Goal: Task Accomplishment & Management: Manage account settings

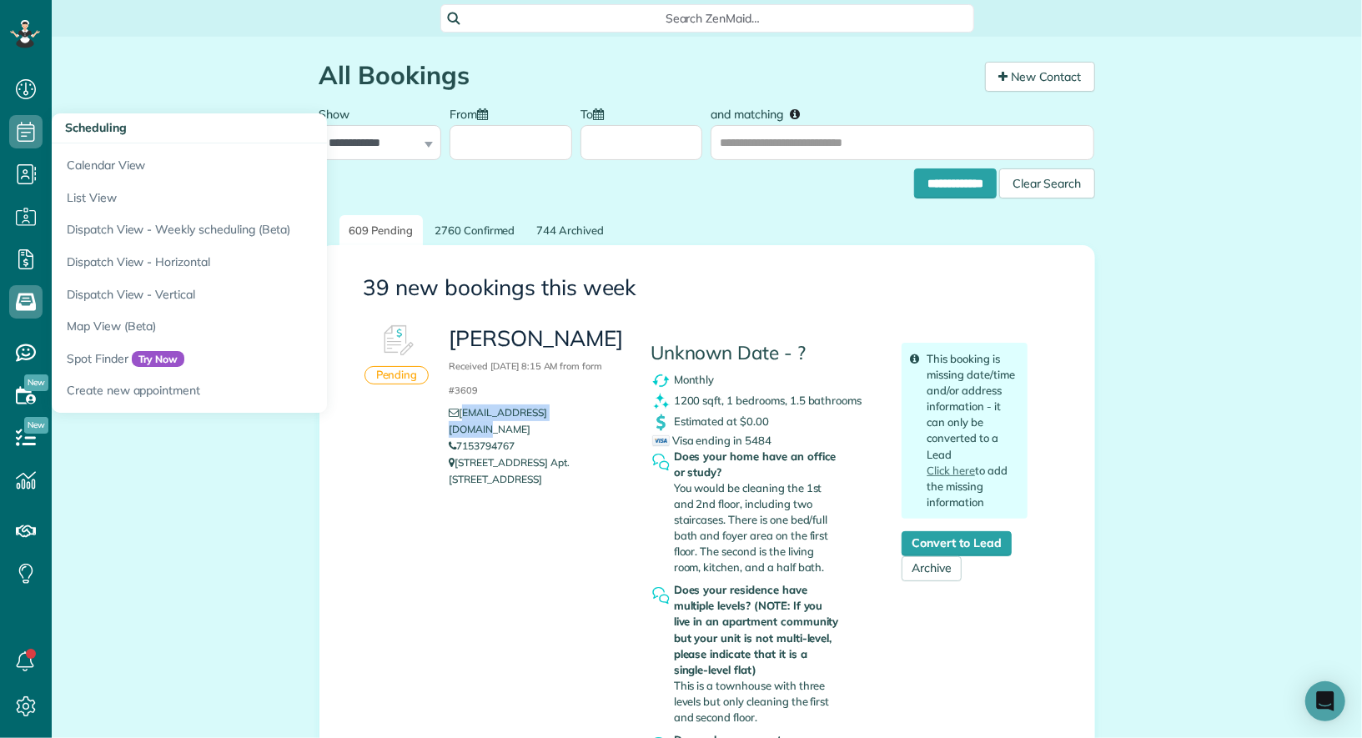
scroll to position [118, 0]
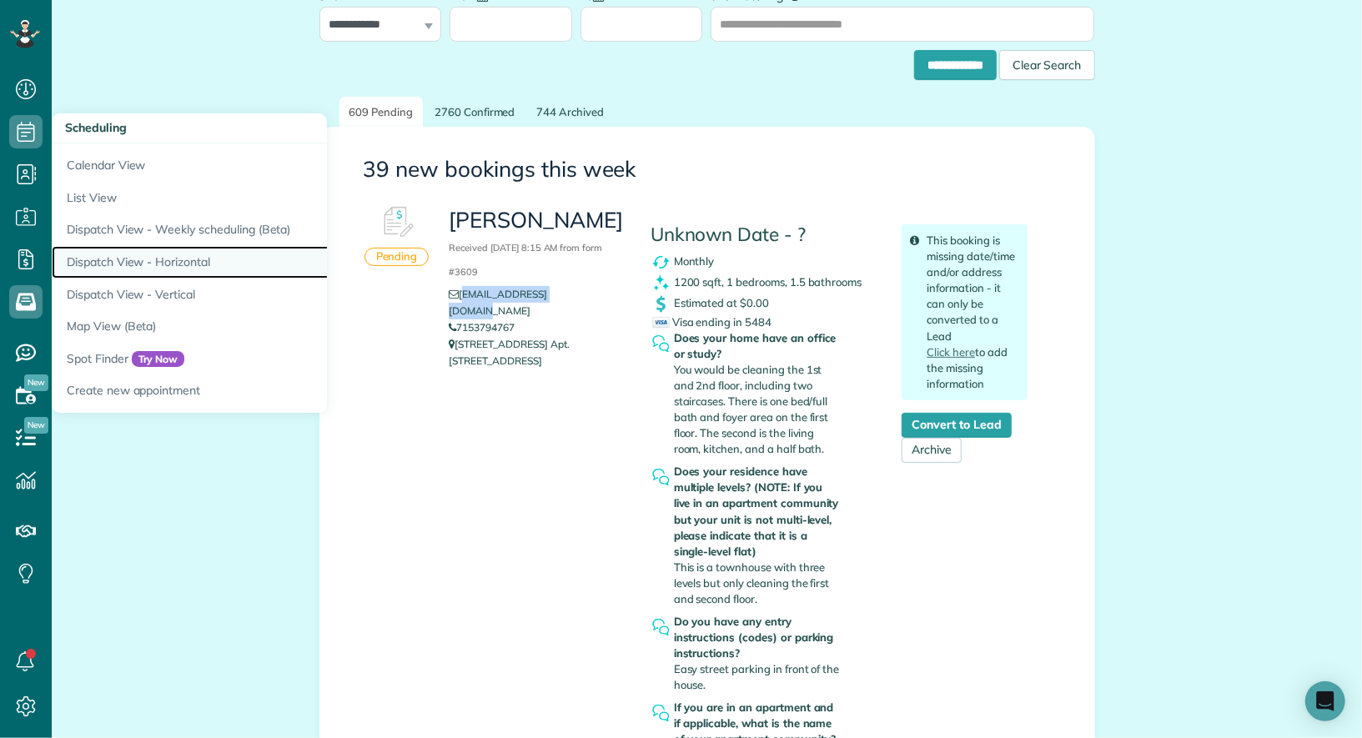
click at [134, 255] on link "Dispatch View - Horizontal" at bounding box center [260, 262] width 417 height 33
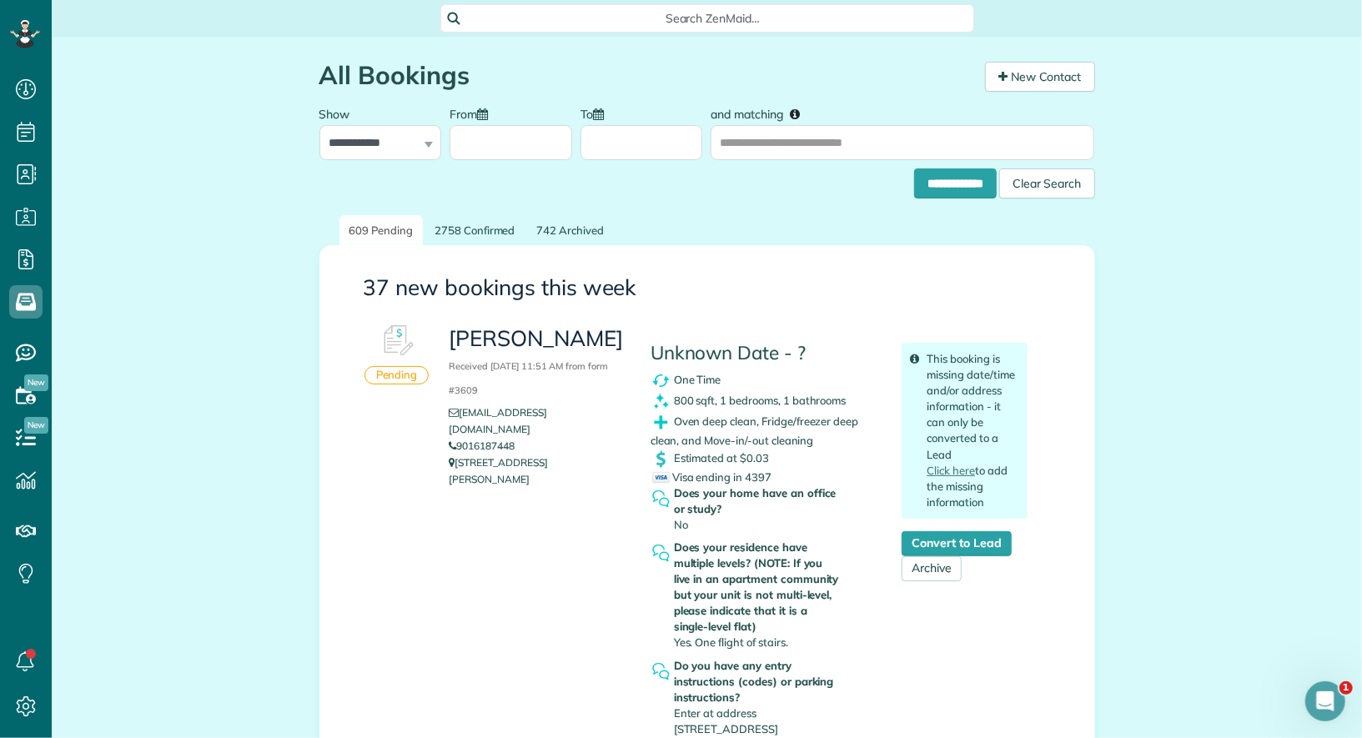
scroll to position [289, 0]
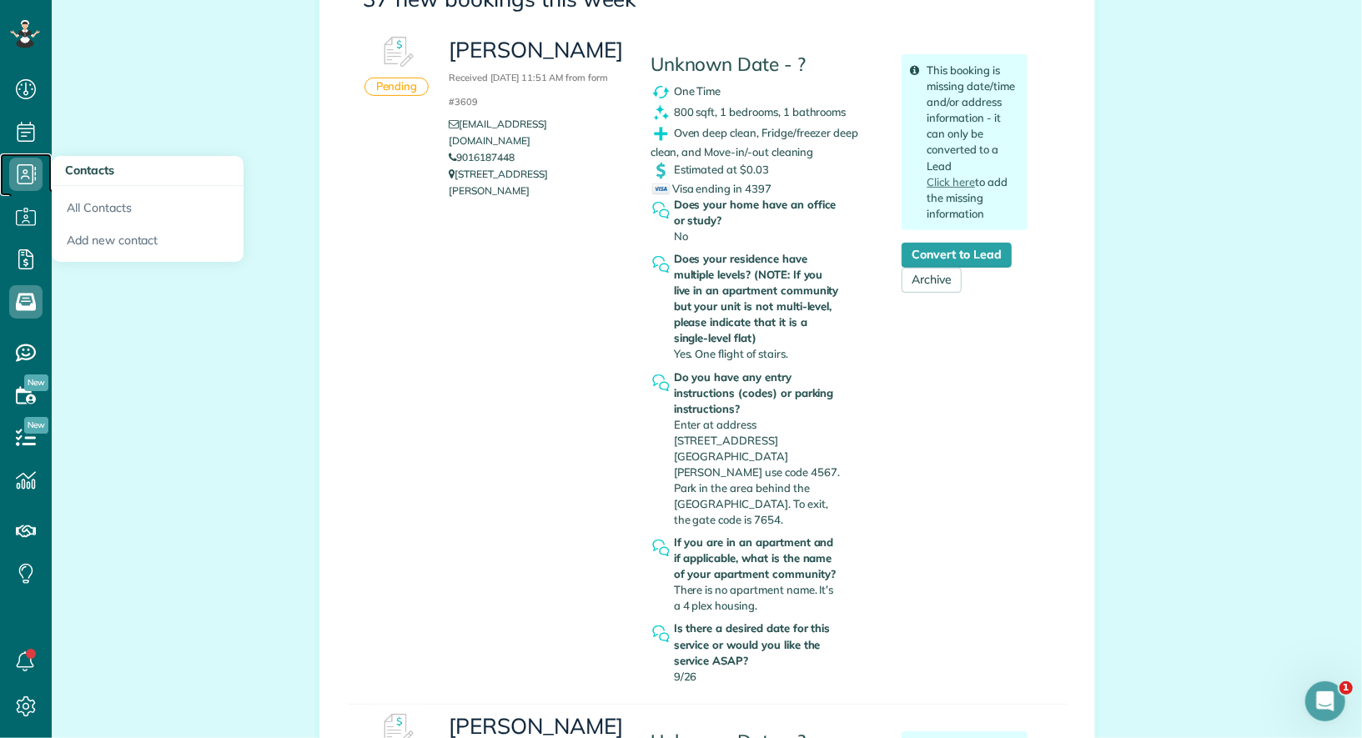
click at [27, 179] on icon at bounding box center [25, 174] width 33 height 33
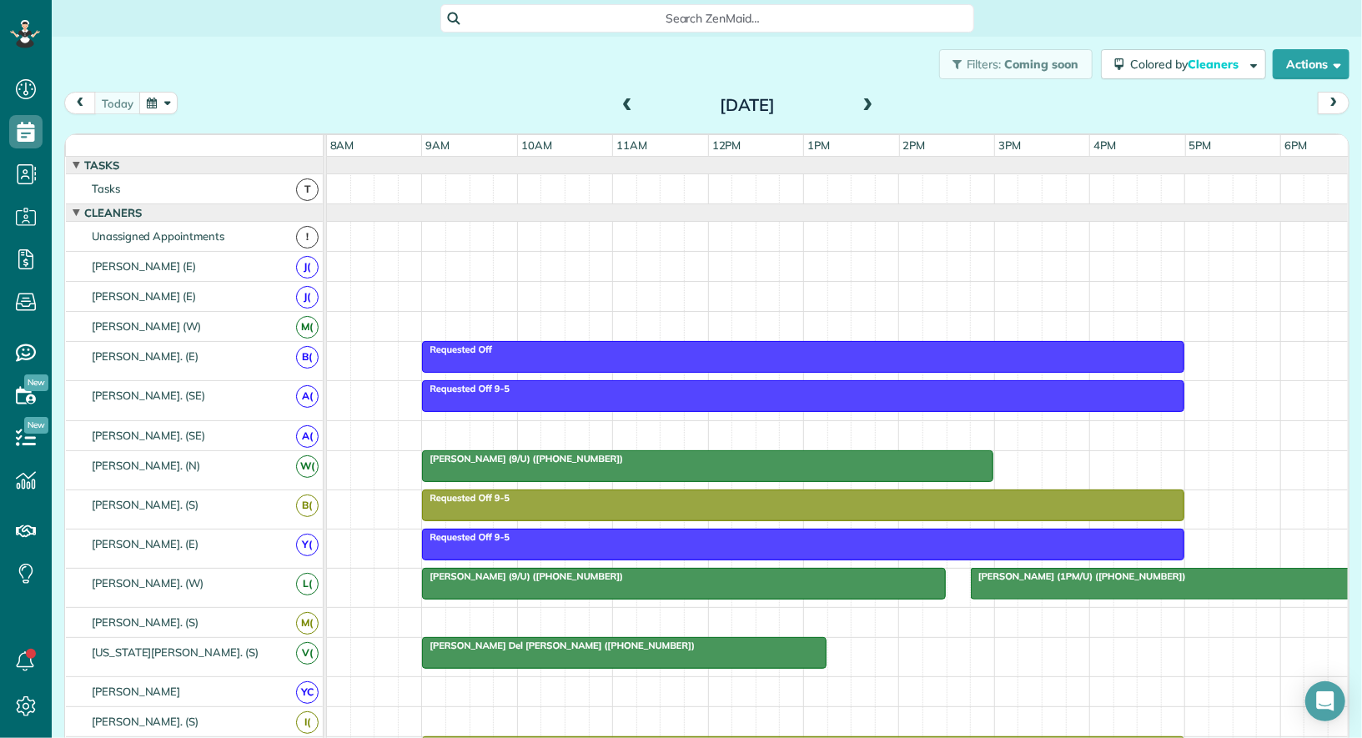
scroll to position [7, 7]
click at [631, 106] on span at bounding box center [627, 105] width 18 height 15
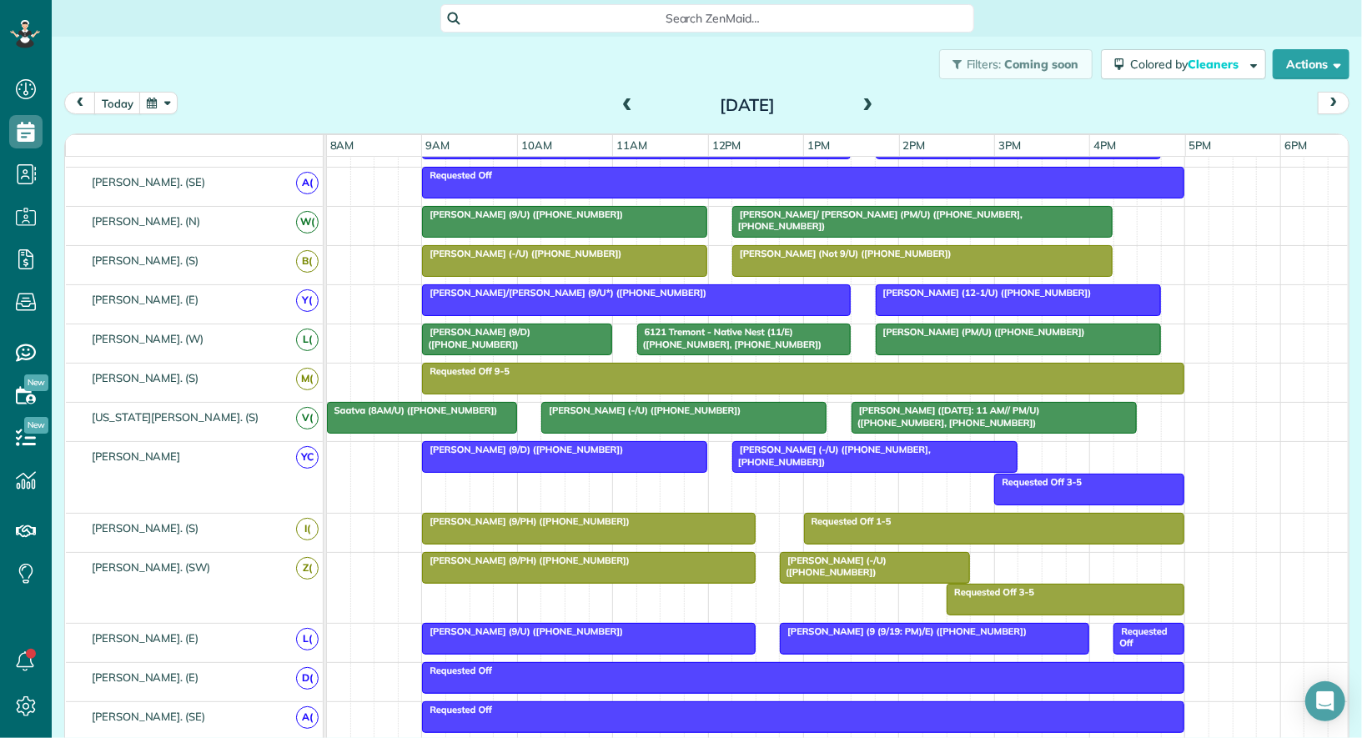
scroll to position [0, 0]
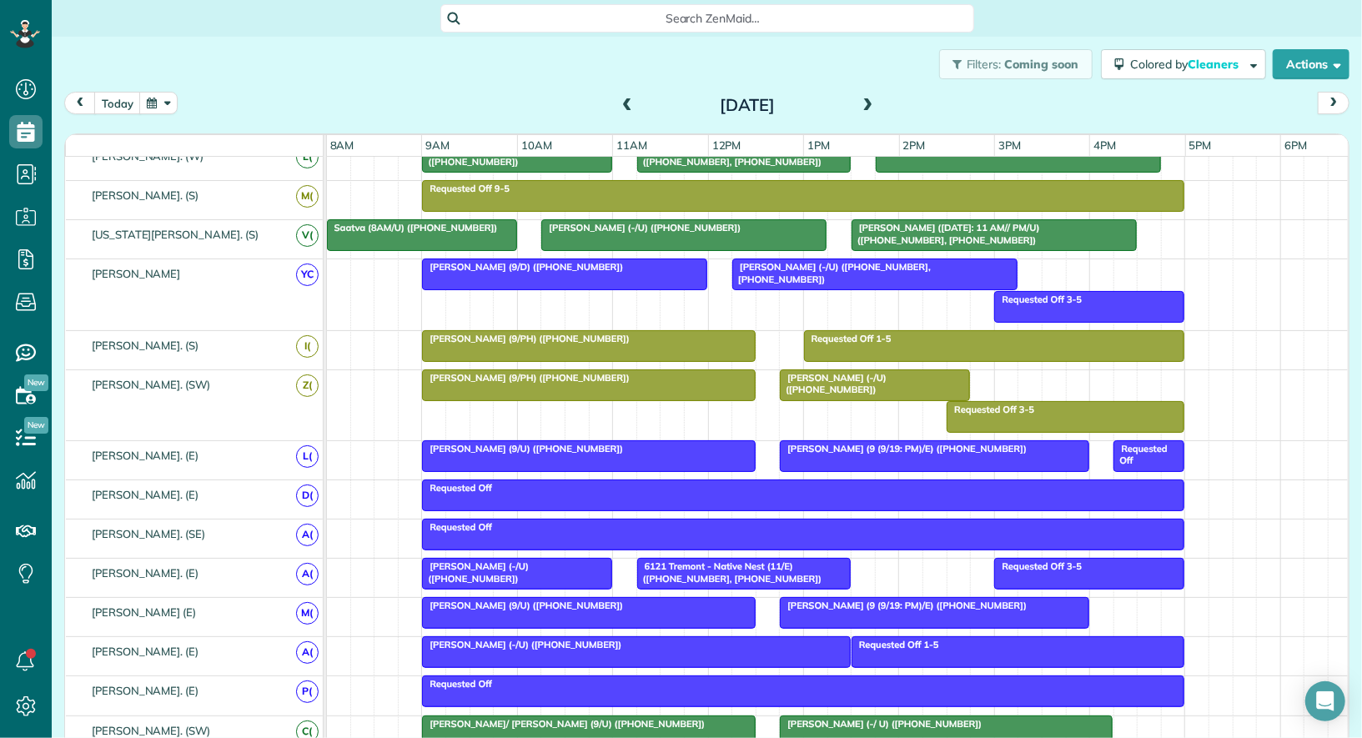
click at [824, 376] on div at bounding box center [875, 385] width 189 height 30
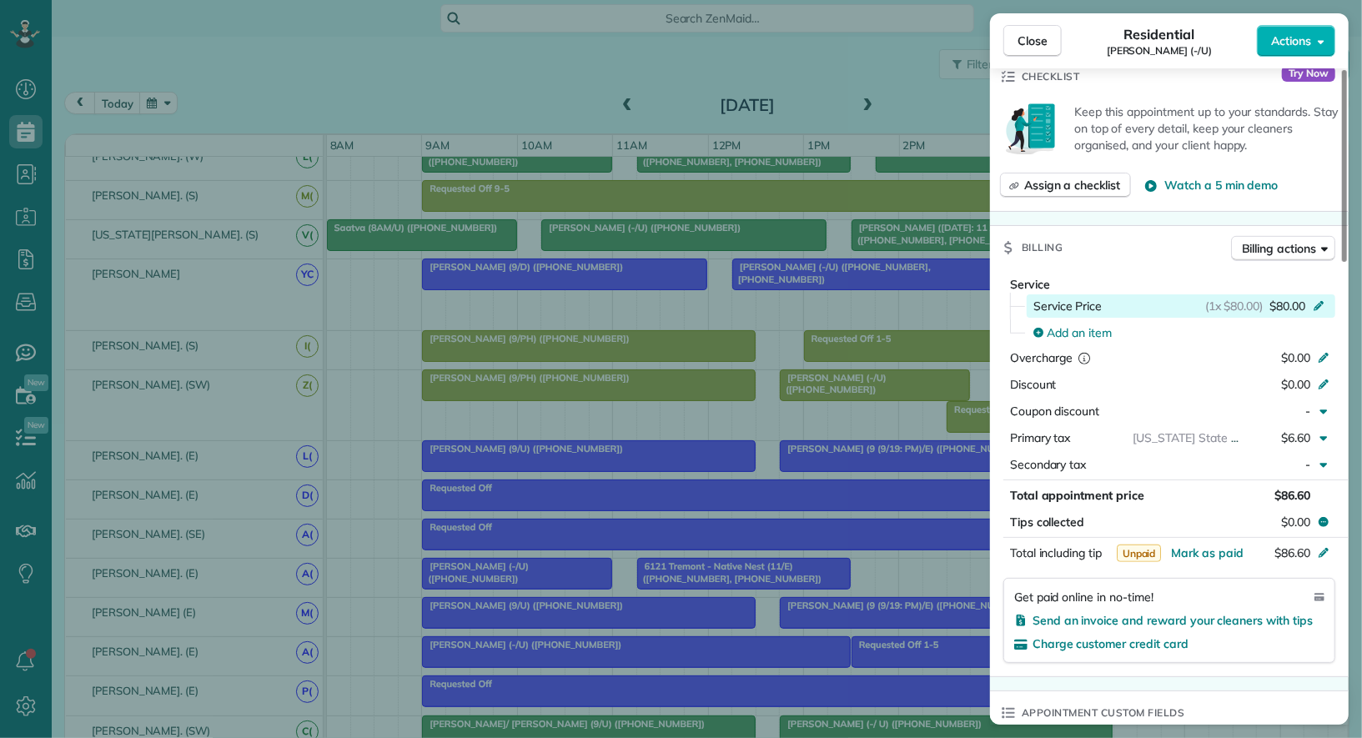
click at [1289, 298] on span "$80.00" at bounding box center [1288, 306] width 36 height 17
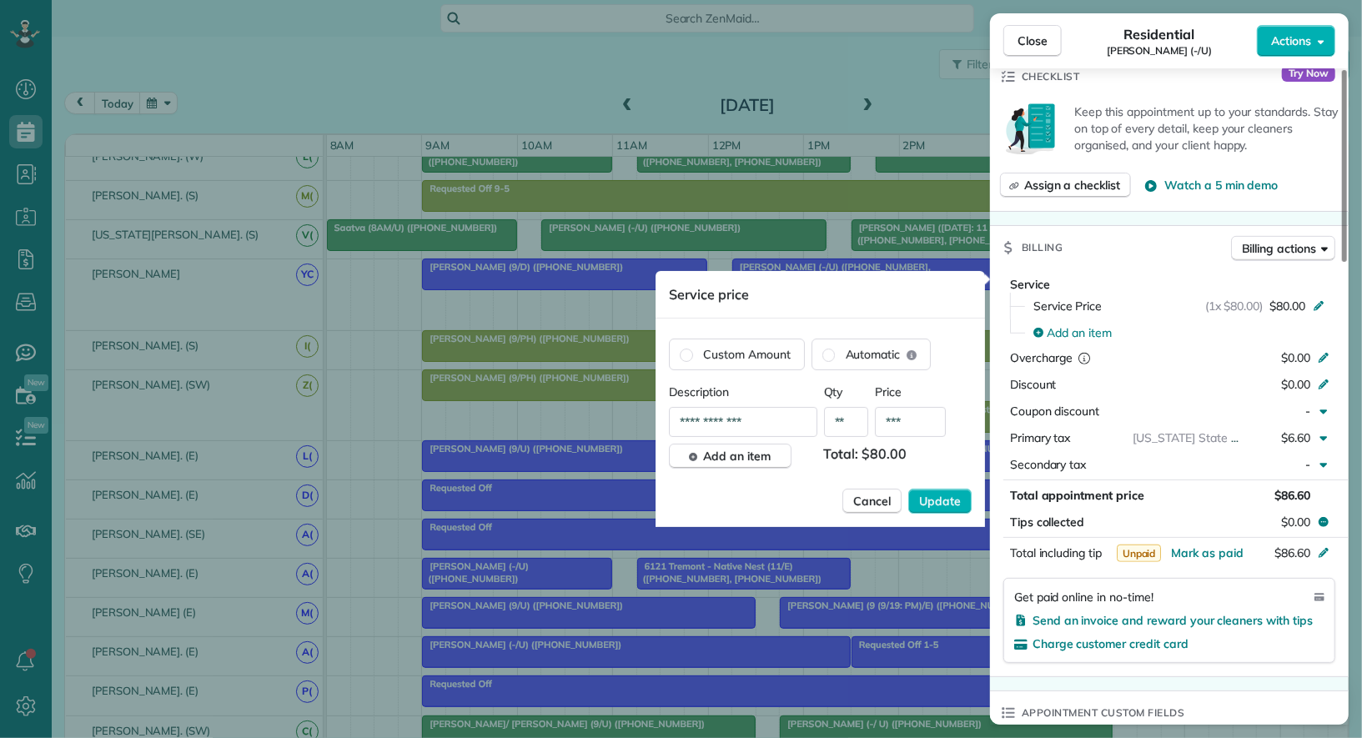
click at [901, 422] on input "***" at bounding box center [910, 422] width 71 height 30
type input "***"
click at [934, 499] on span "Update" at bounding box center [940, 501] width 42 height 17
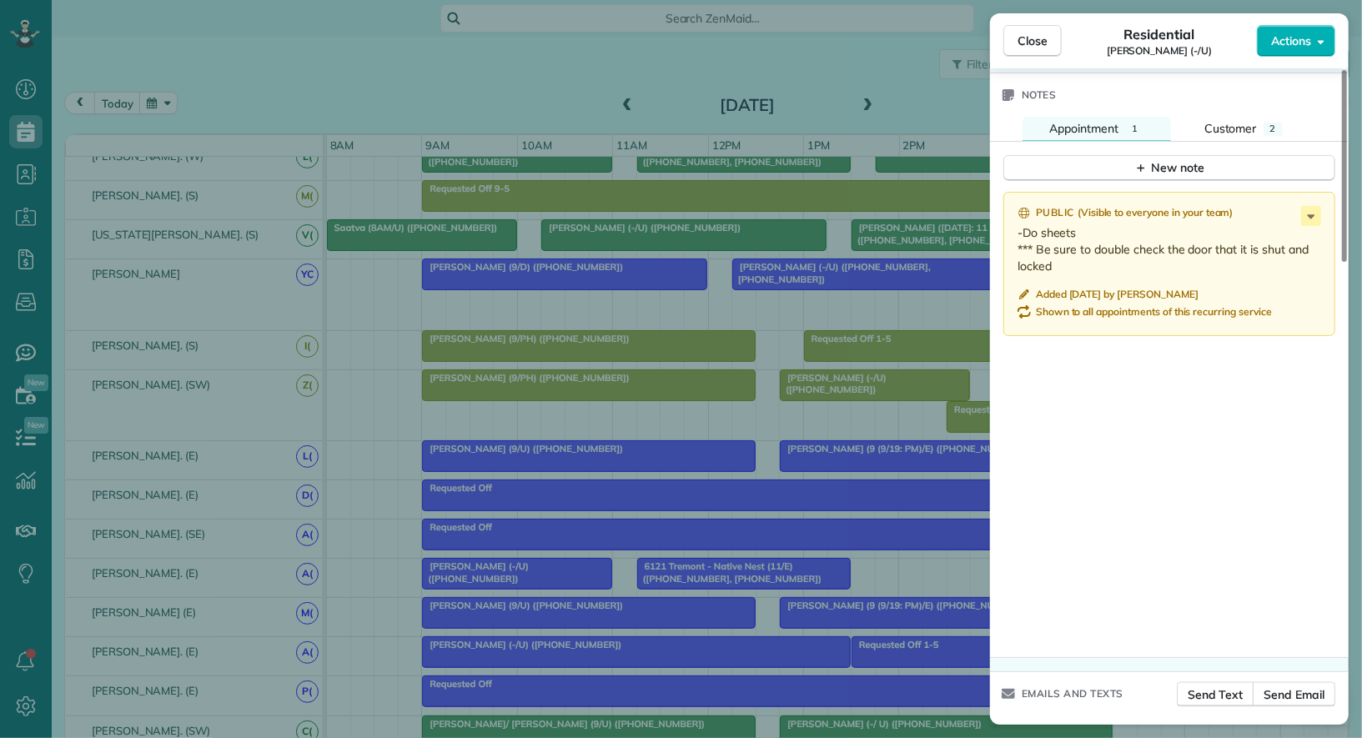
scroll to position [1367, 0]
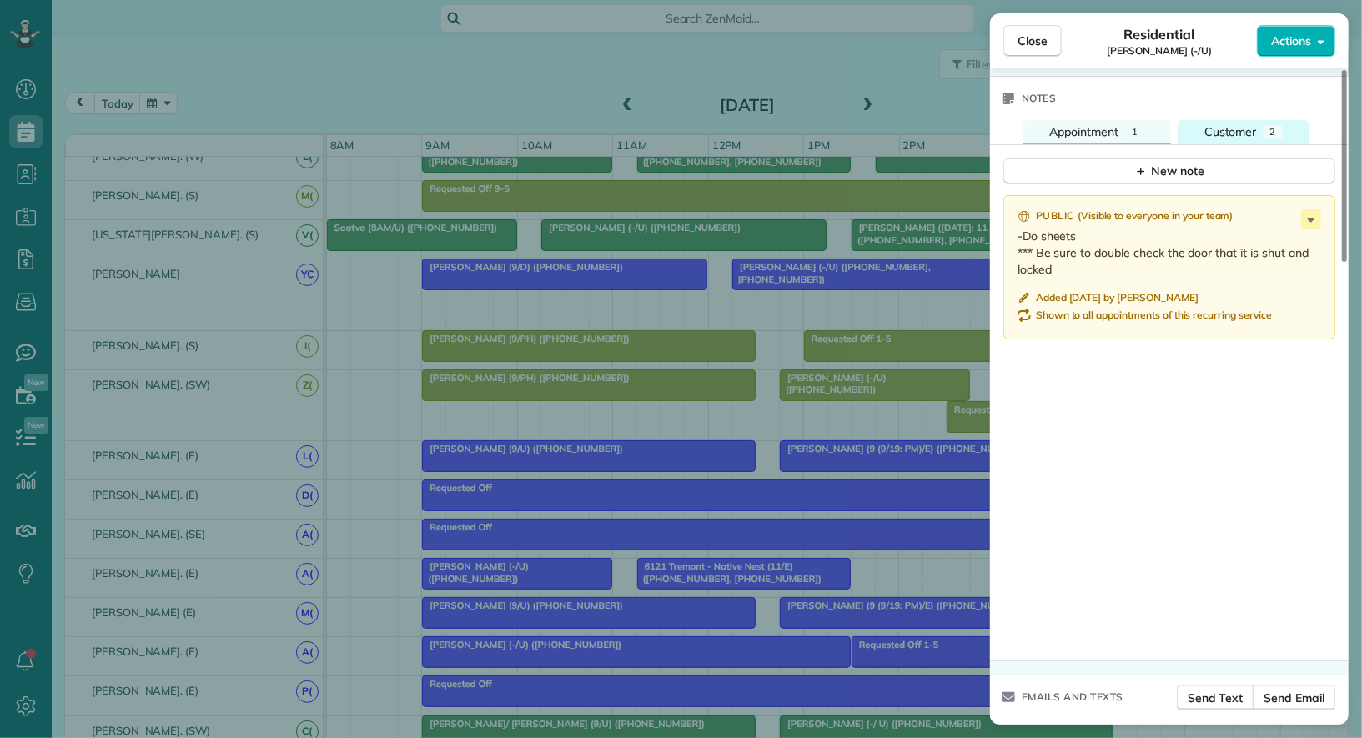
click at [1237, 127] on span "Customer" at bounding box center [1231, 131] width 53 height 15
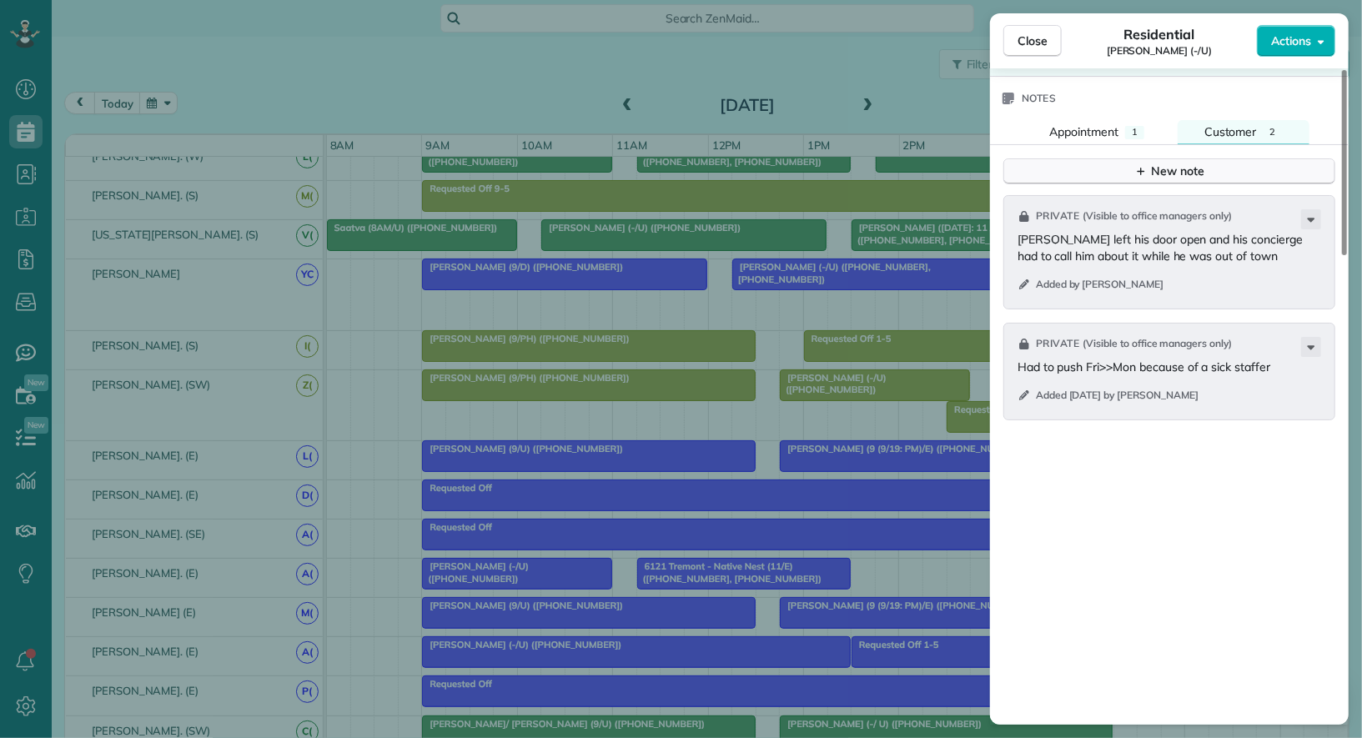
click at [1223, 167] on button "New note" at bounding box center [1170, 172] width 332 height 26
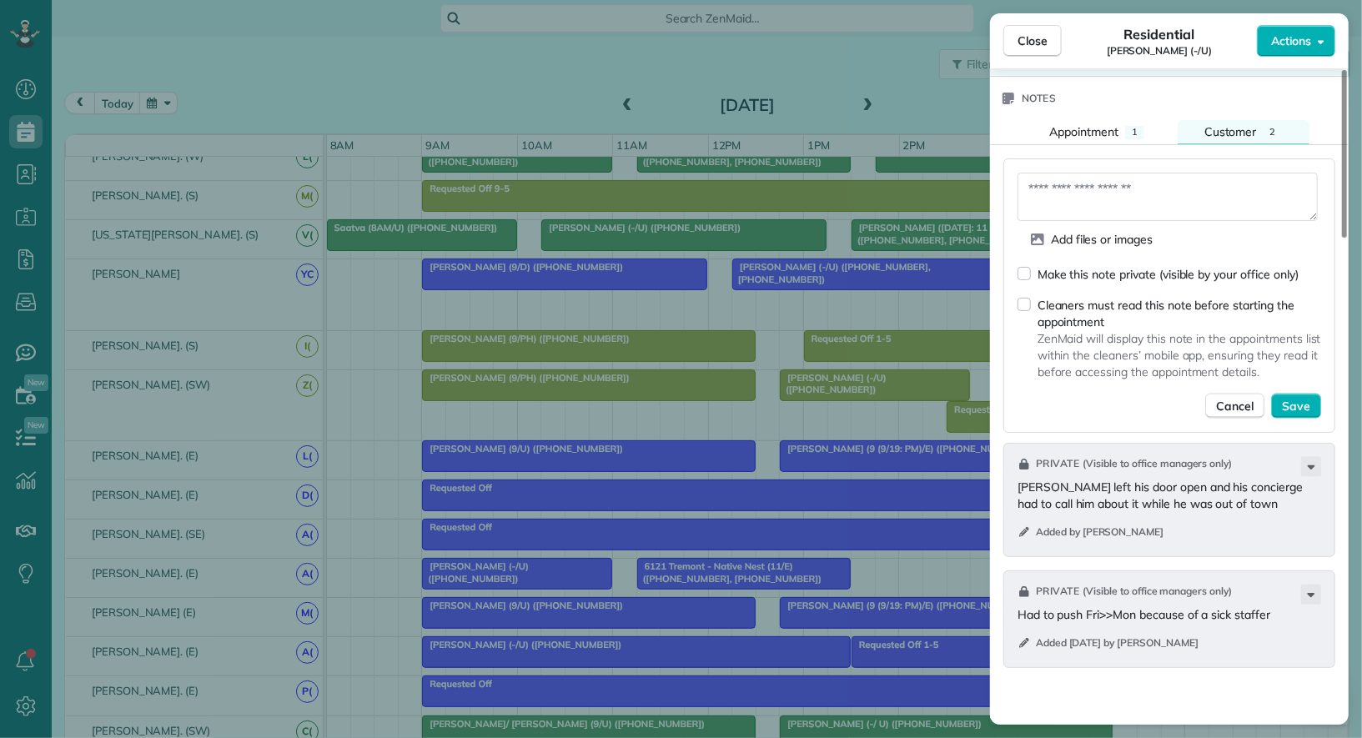
click at [1159, 266] on div "Make this note private (visible by your office only)" at bounding box center [1168, 274] width 261 height 17
click at [1181, 177] on textarea at bounding box center [1168, 197] width 300 height 48
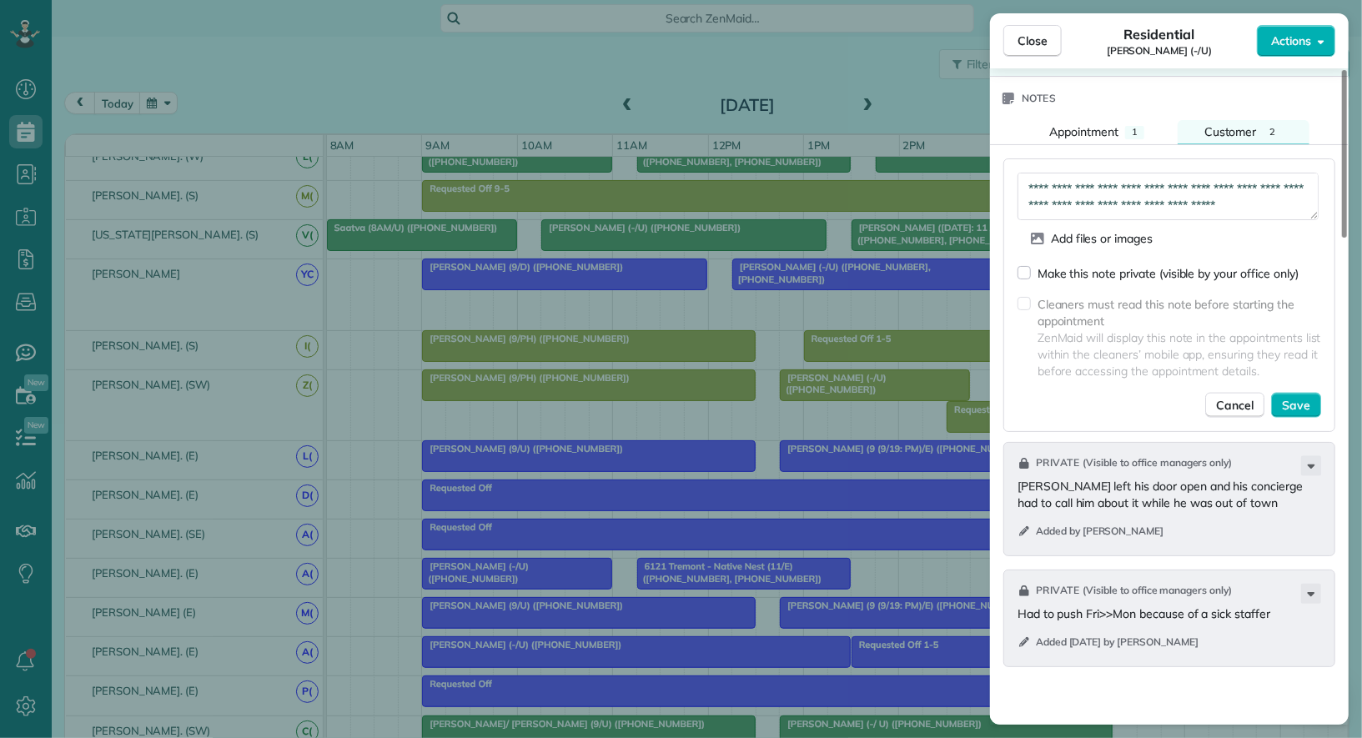
scroll to position [8, 0]
type textarea "**********"
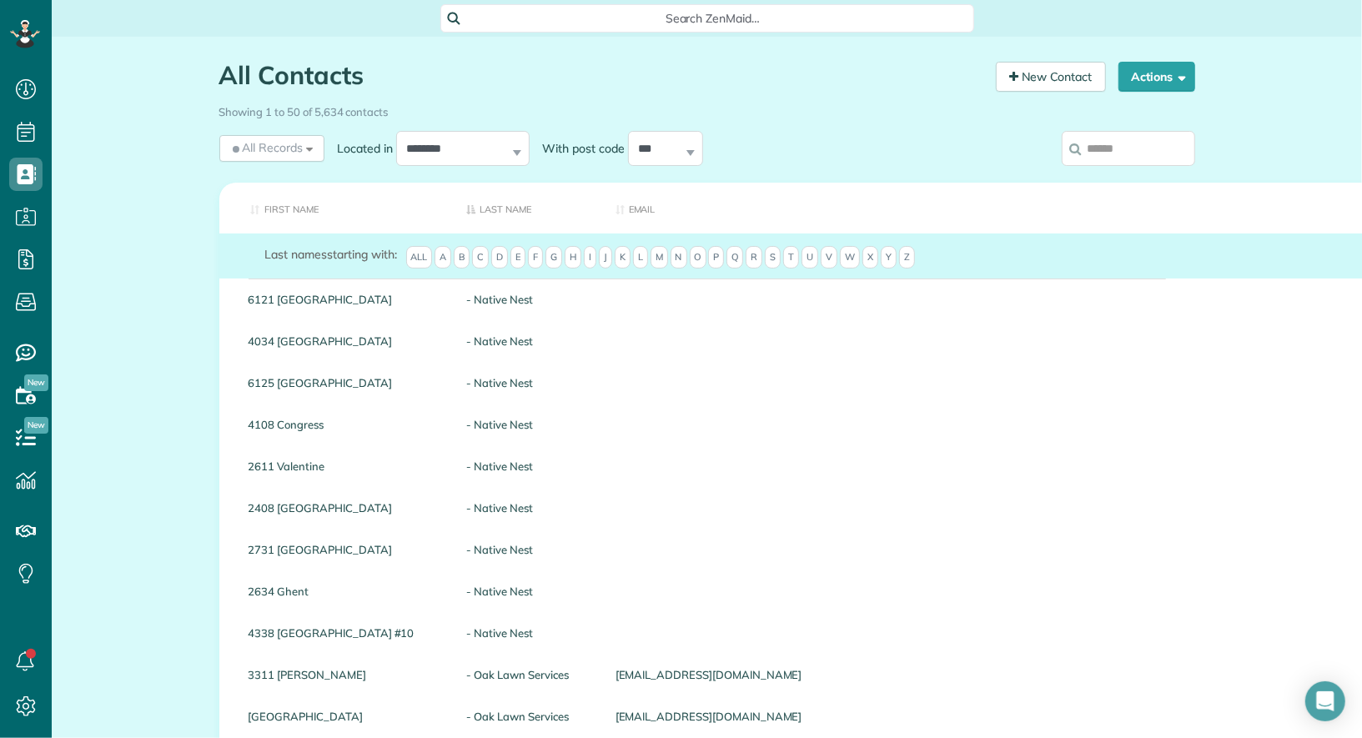
scroll to position [7, 7]
click at [1144, 144] on input "search" at bounding box center [1128, 148] width 133 height 35
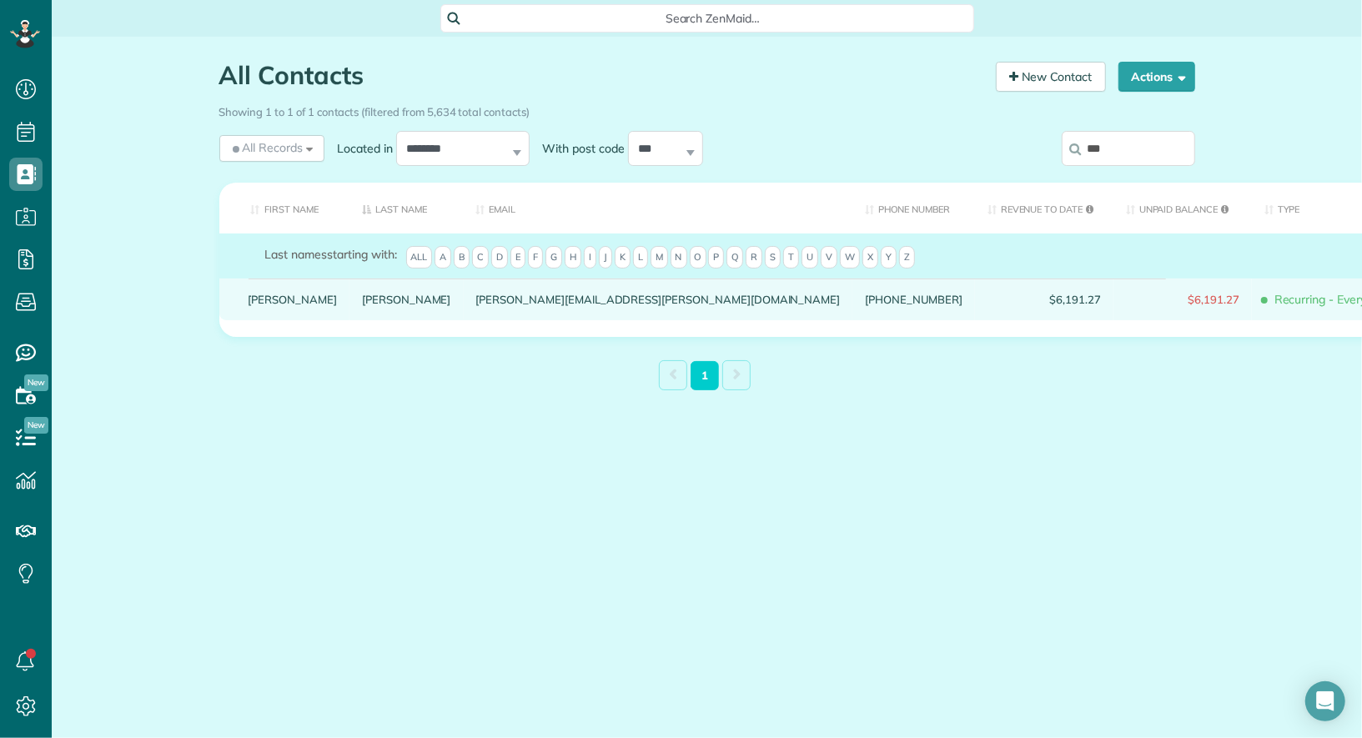
type input "***"
click at [263, 305] on link "Brigette" at bounding box center [293, 300] width 89 height 12
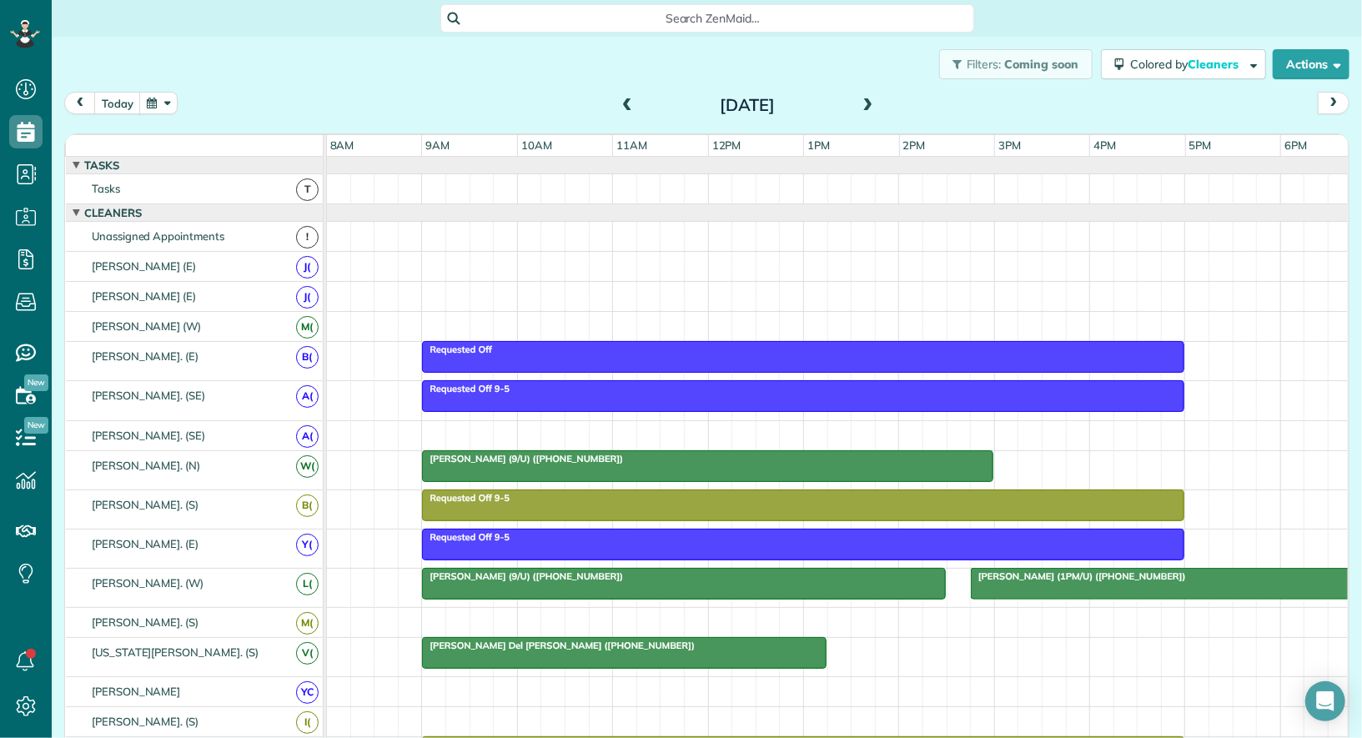
scroll to position [7, 7]
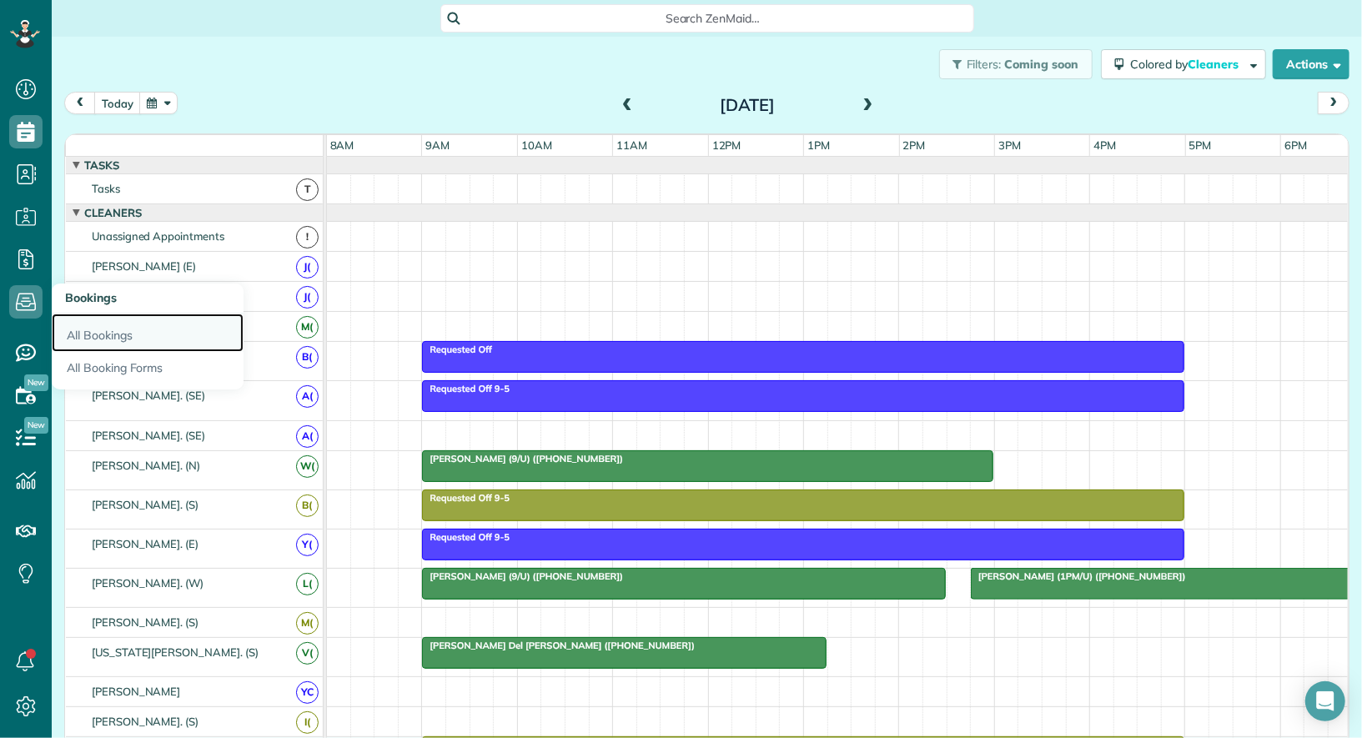
click at [76, 325] on link "All Bookings" at bounding box center [148, 333] width 192 height 38
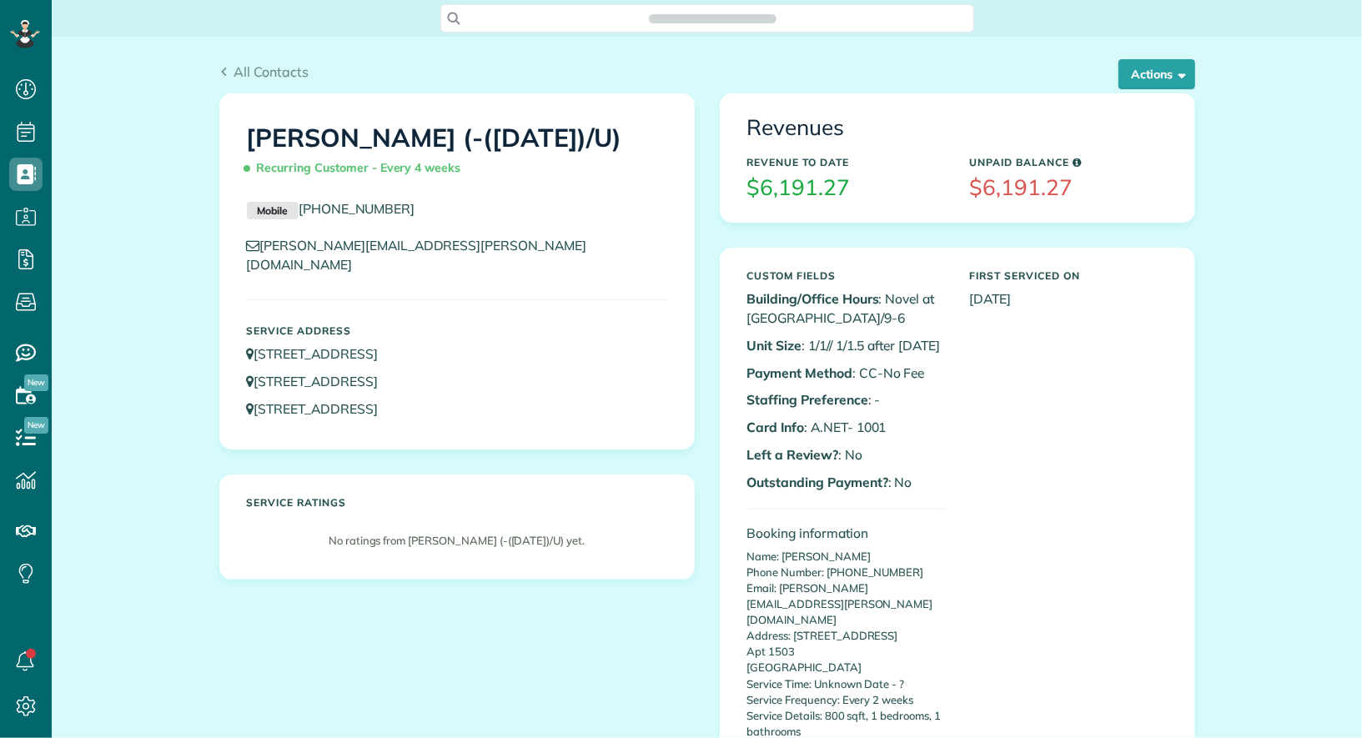
scroll to position [7, 7]
click at [1178, 79] on button "Actions" at bounding box center [1157, 74] width 77 height 30
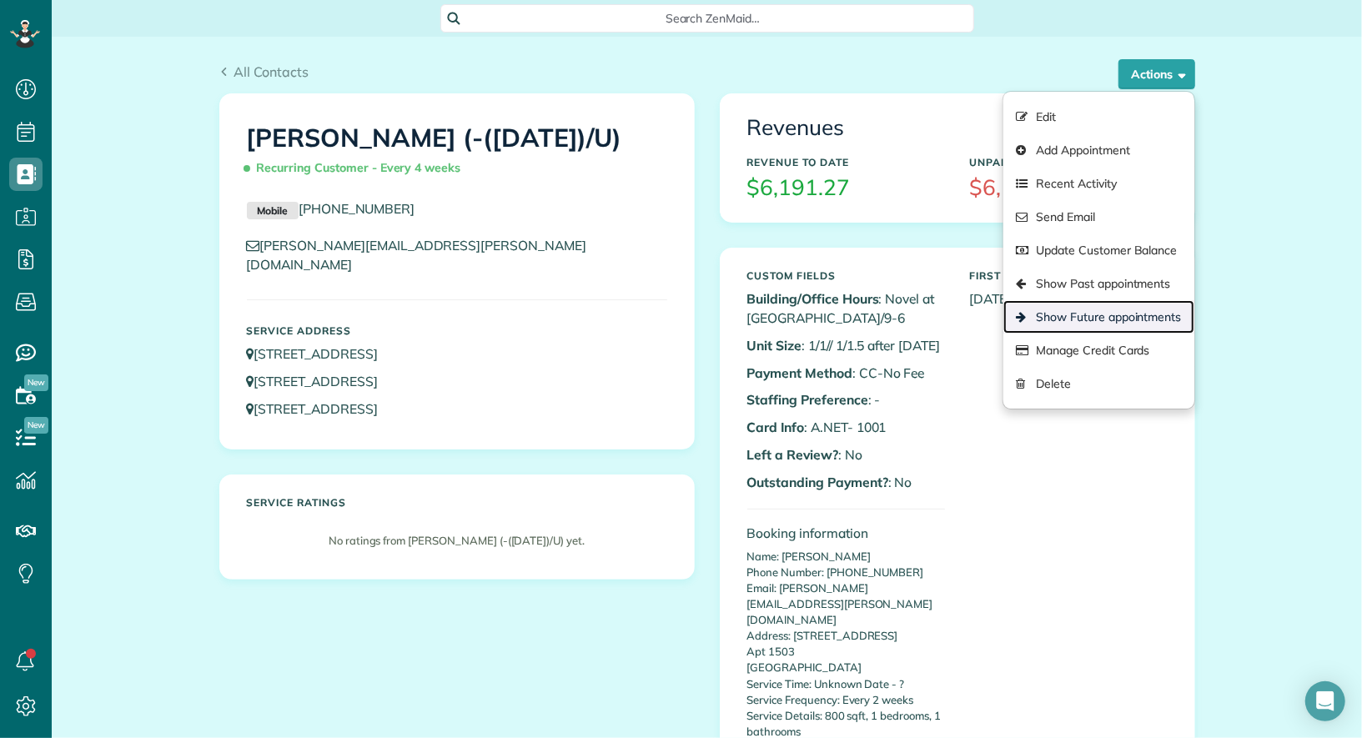
click at [1138, 315] on link "Show Future appointments" at bounding box center [1099, 316] width 190 height 33
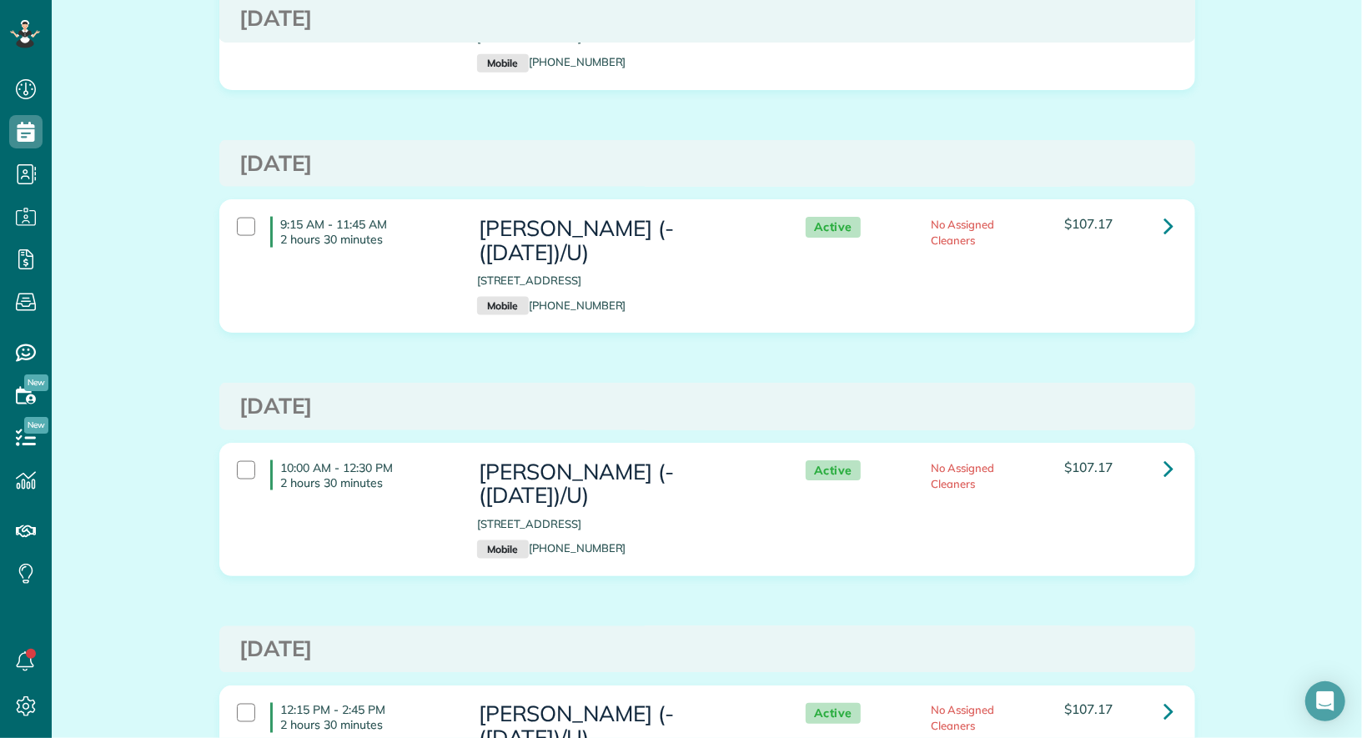
scroll to position [1455, 0]
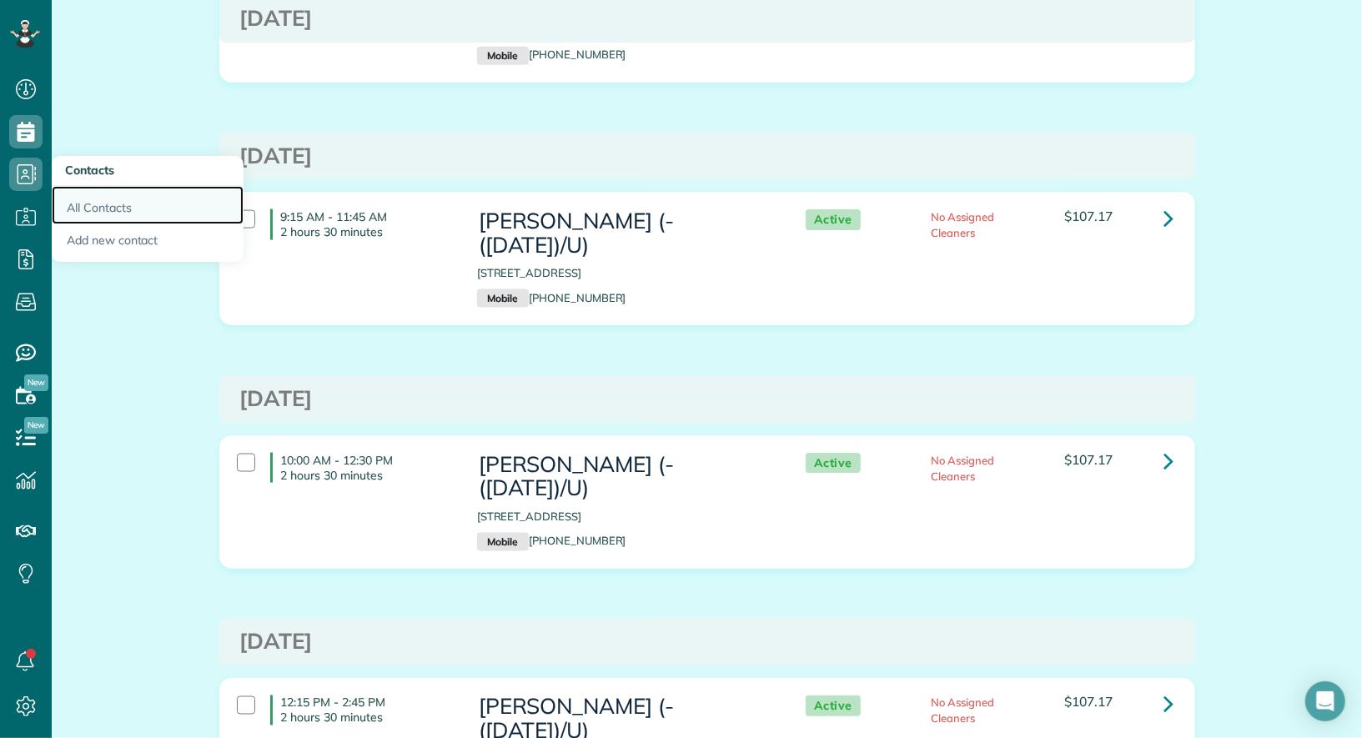
click at [90, 208] on link "All Contacts" at bounding box center [148, 205] width 192 height 38
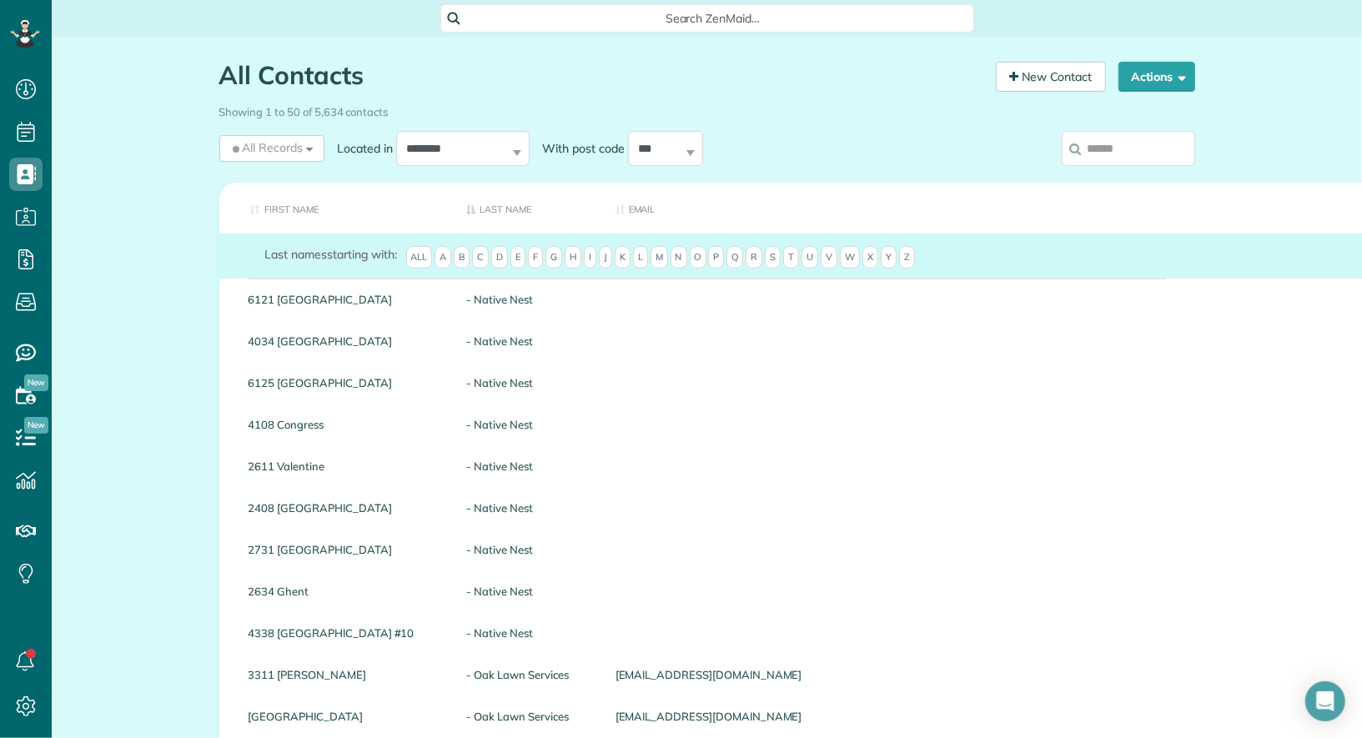
scroll to position [7, 7]
click at [1105, 154] on input "search" at bounding box center [1128, 148] width 133 height 35
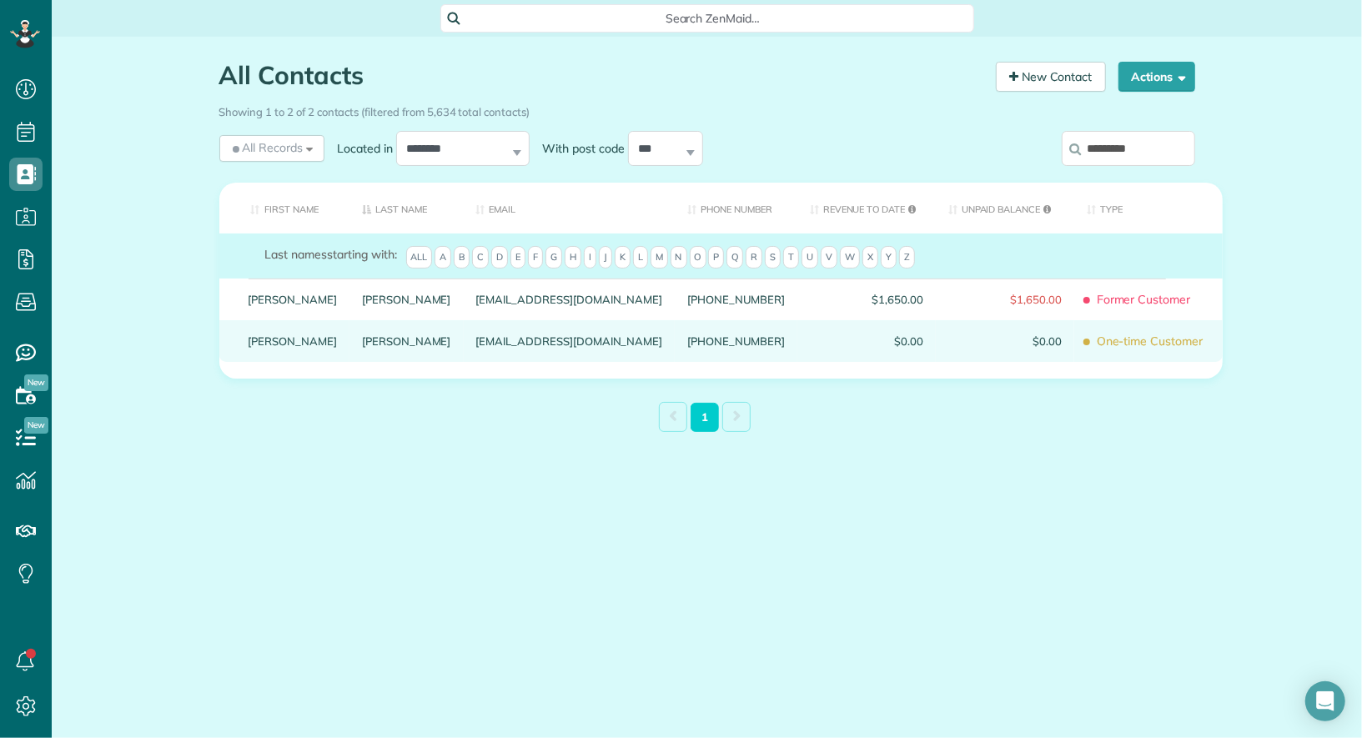
type input "*********"
click at [259, 347] on link "Erica" at bounding box center [293, 341] width 89 height 12
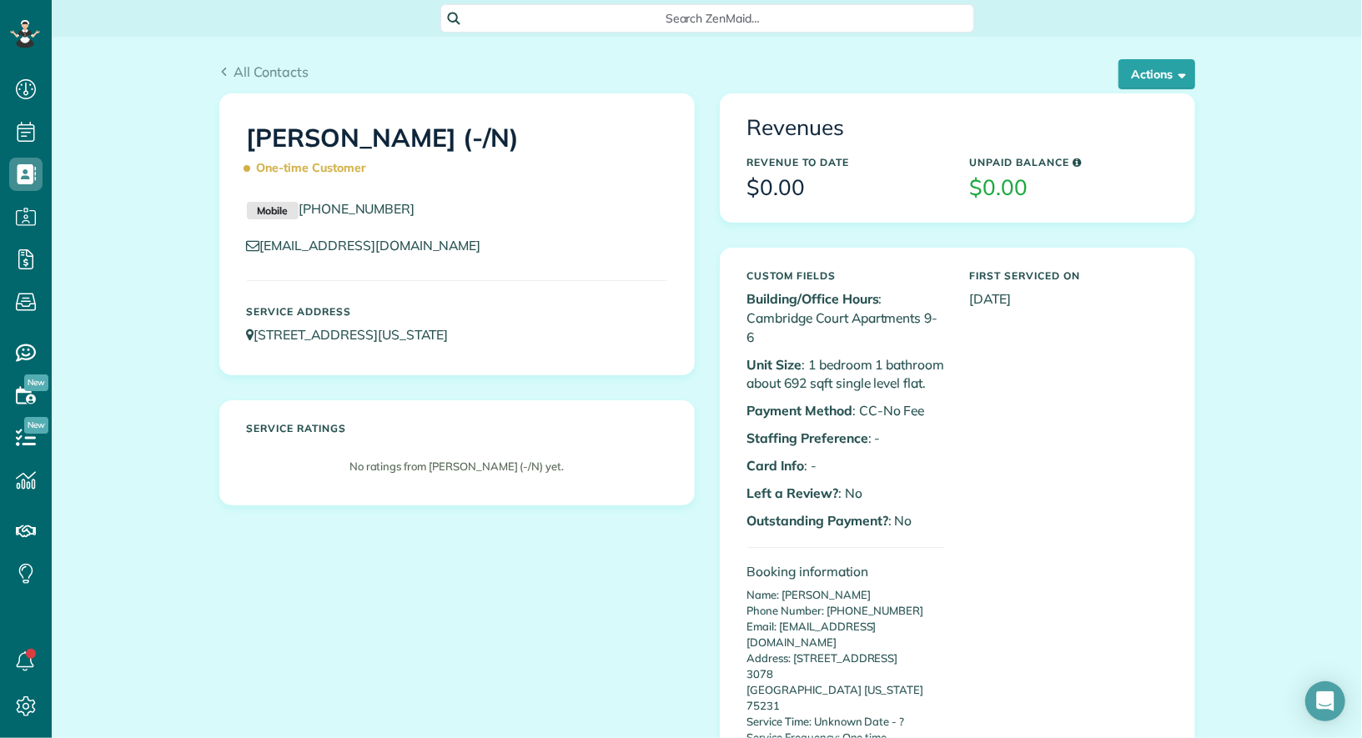
scroll to position [738, 51]
click at [1172, 69] on button "Actions" at bounding box center [1157, 74] width 77 height 30
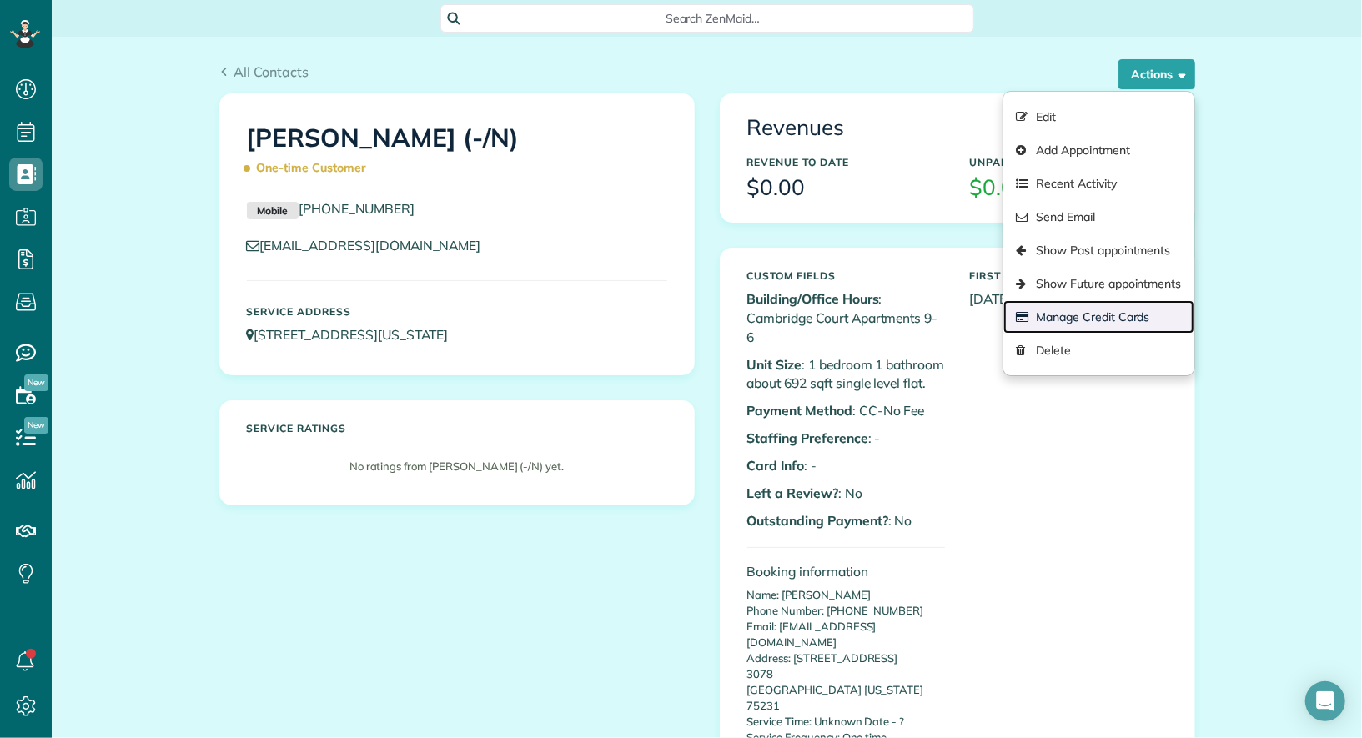
click at [1141, 325] on link "Manage Credit Cards" at bounding box center [1099, 316] width 190 height 33
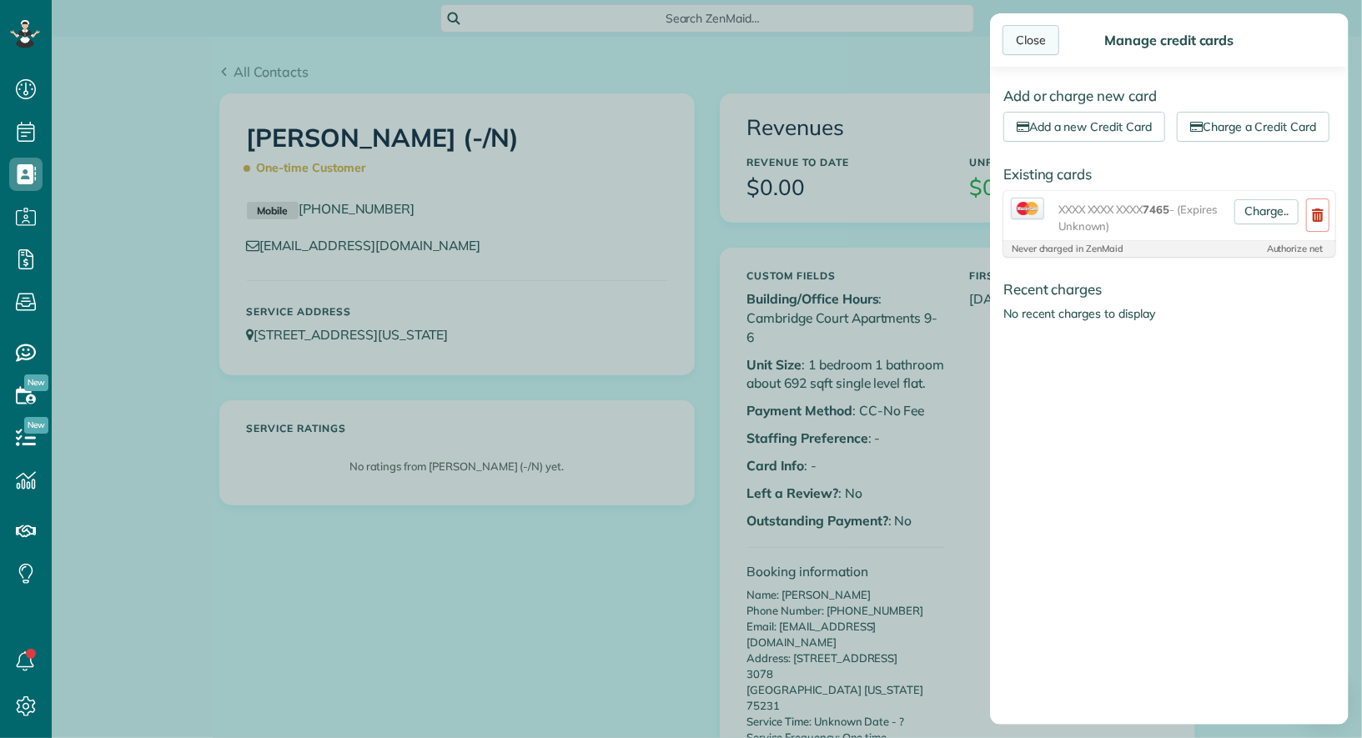
click at [1032, 40] on div "Close" at bounding box center [1031, 40] width 57 height 30
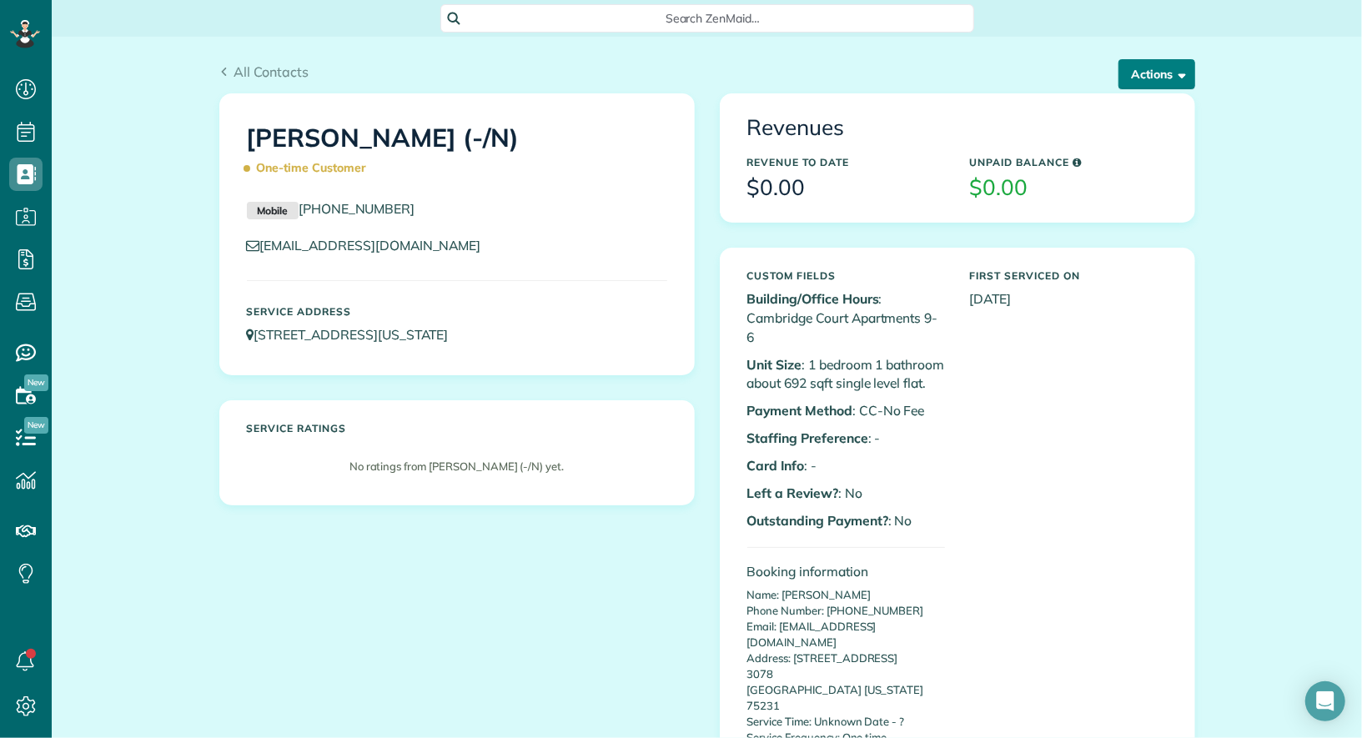
click at [1182, 76] on span "button" at bounding box center [1180, 74] width 13 height 13
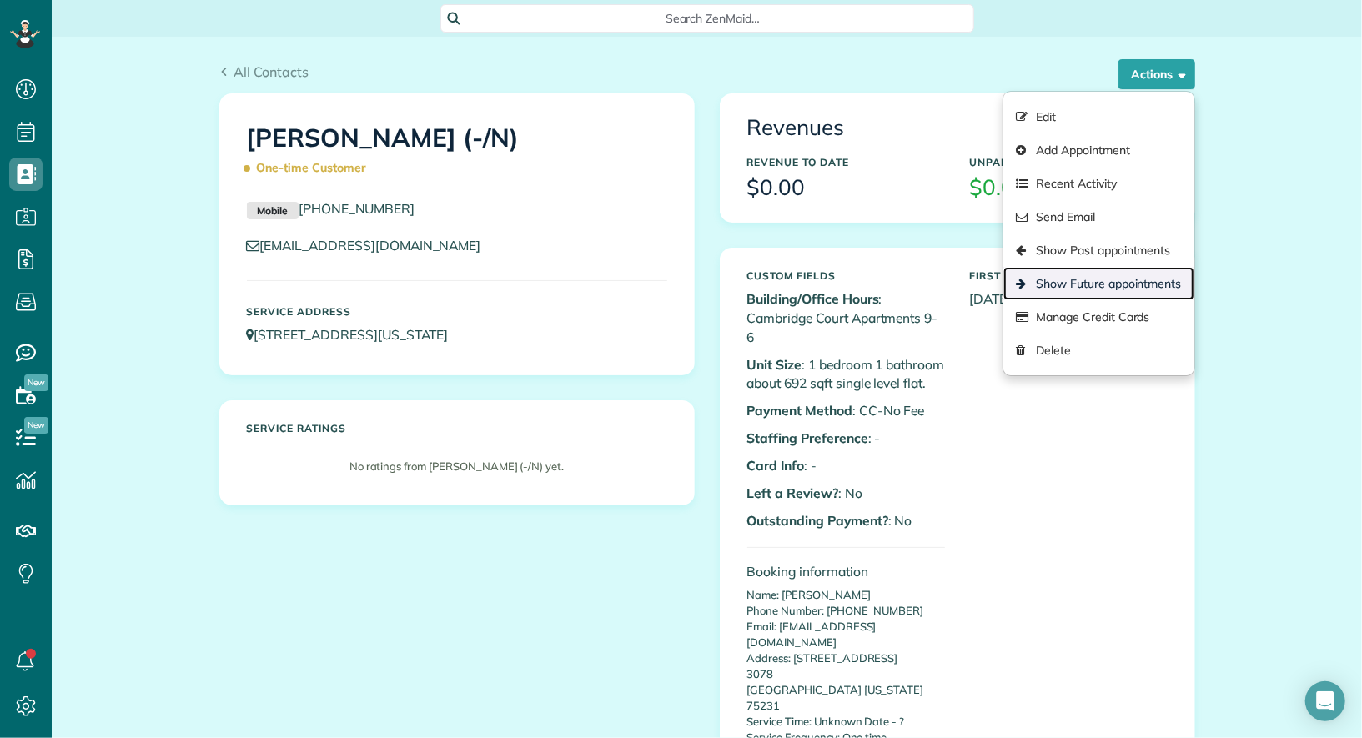
click at [1136, 278] on link "Show Future appointments" at bounding box center [1099, 283] width 190 height 33
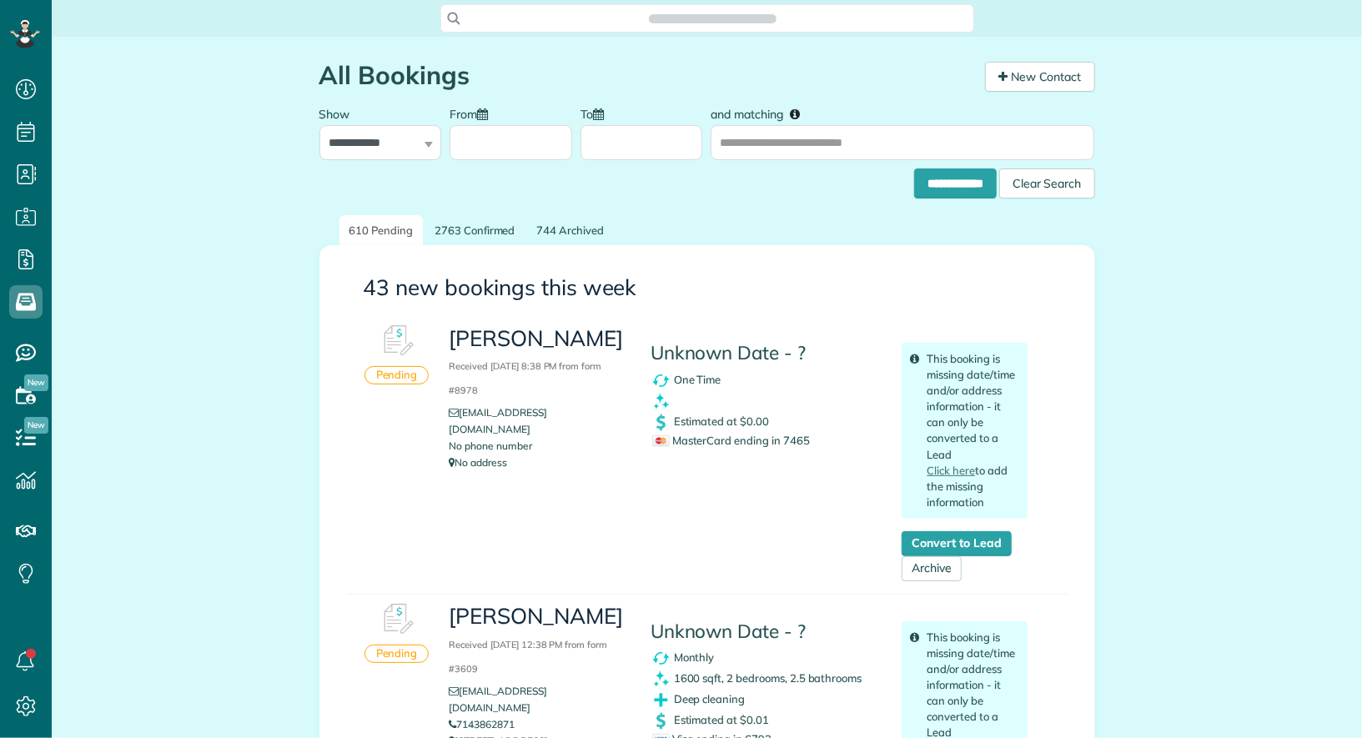
scroll to position [7, 7]
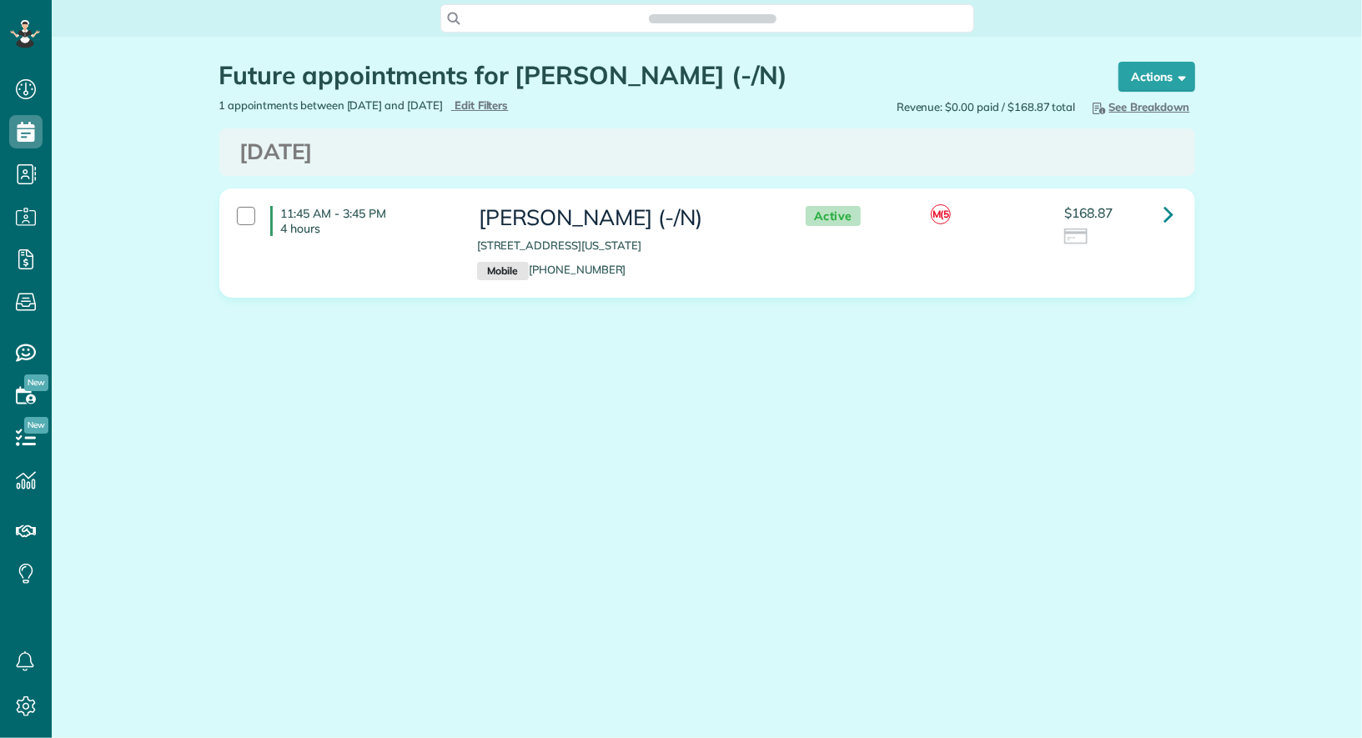
scroll to position [7, 7]
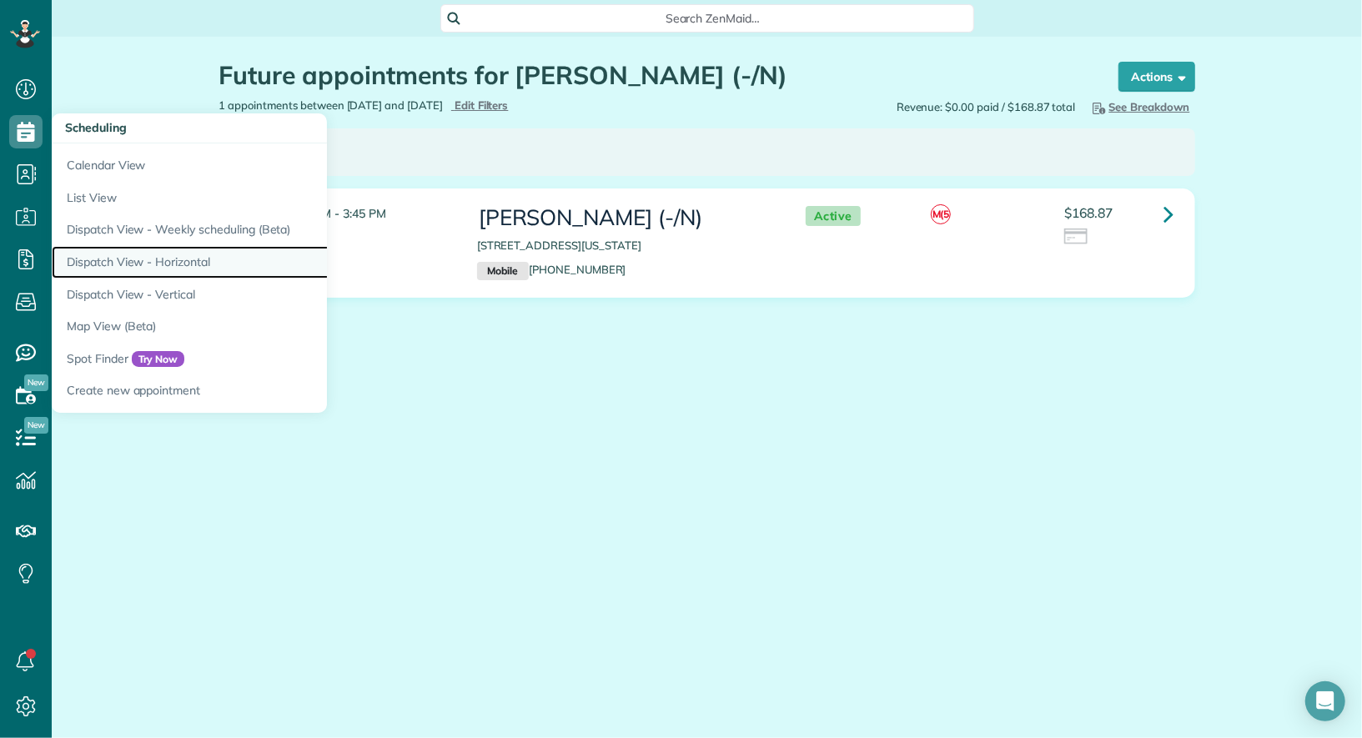
click at [149, 259] on link "Dispatch View - Horizontal" at bounding box center [260, 262] width 417 height 33
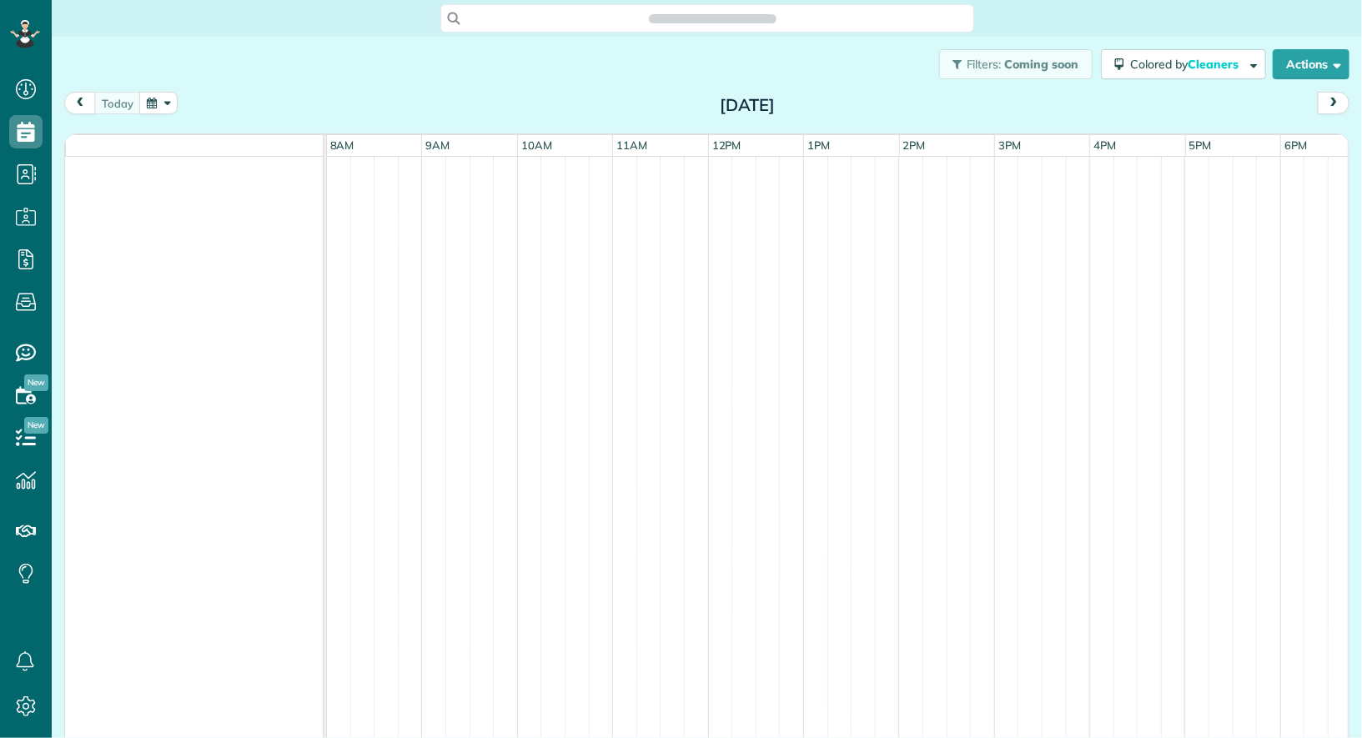
scroll to position [7, 7]
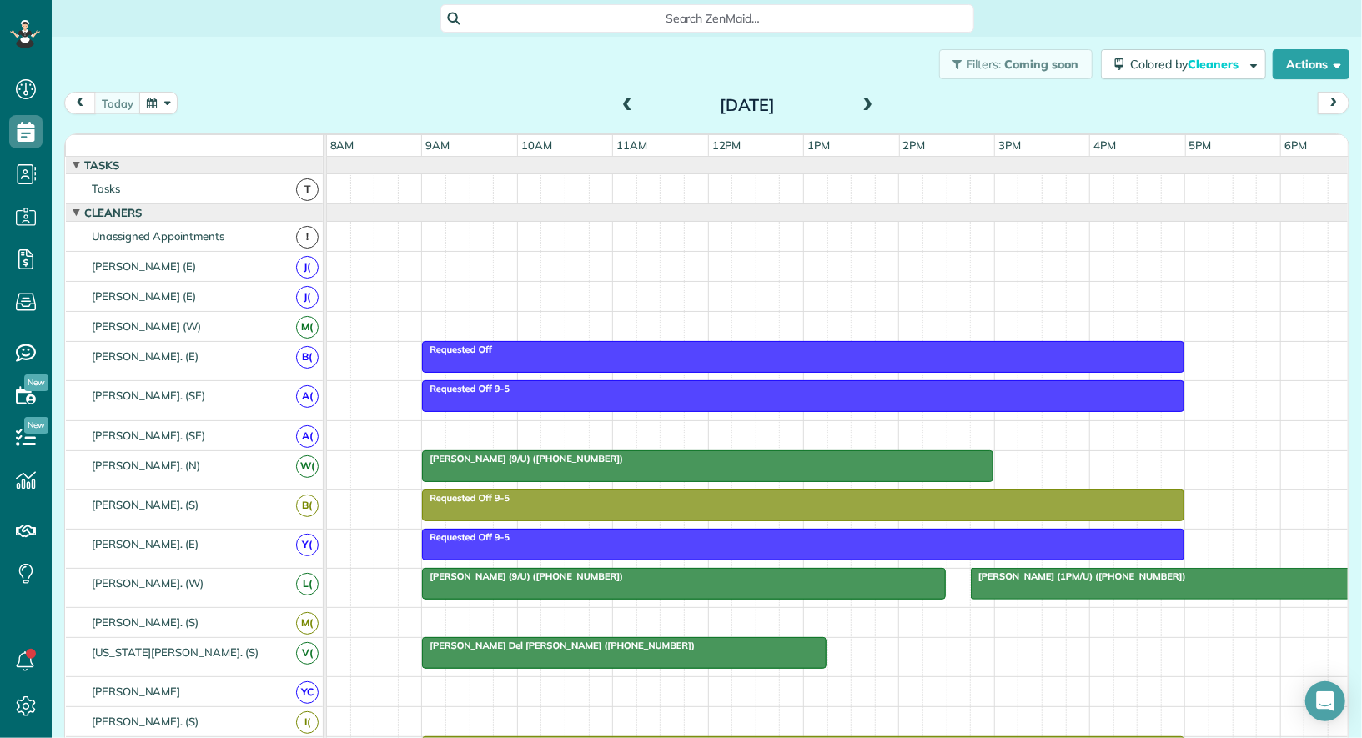
click at [872, 104] on span at bounding box center [868, 105] width 18 height 15
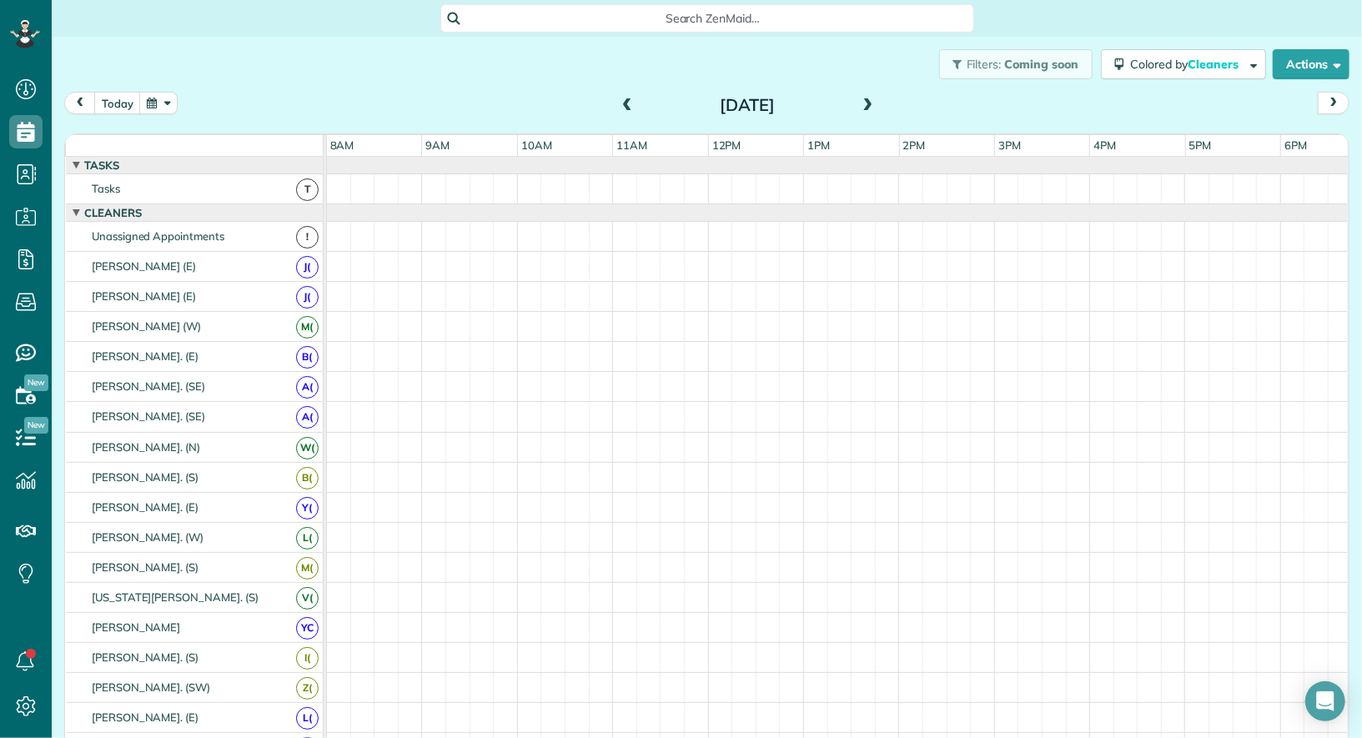
click at [872, 104] on span at bounding box center [868, 105] width 18 height 15
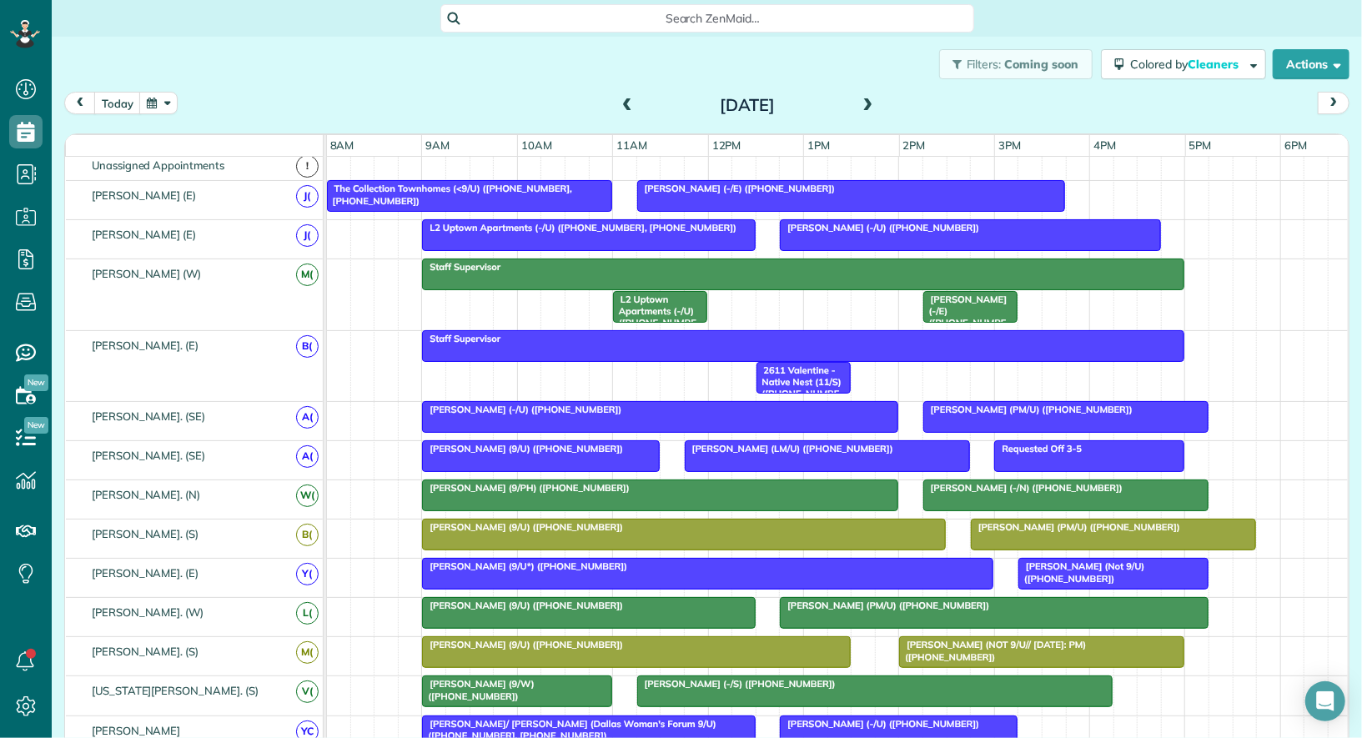
scroll to position [154, 0]
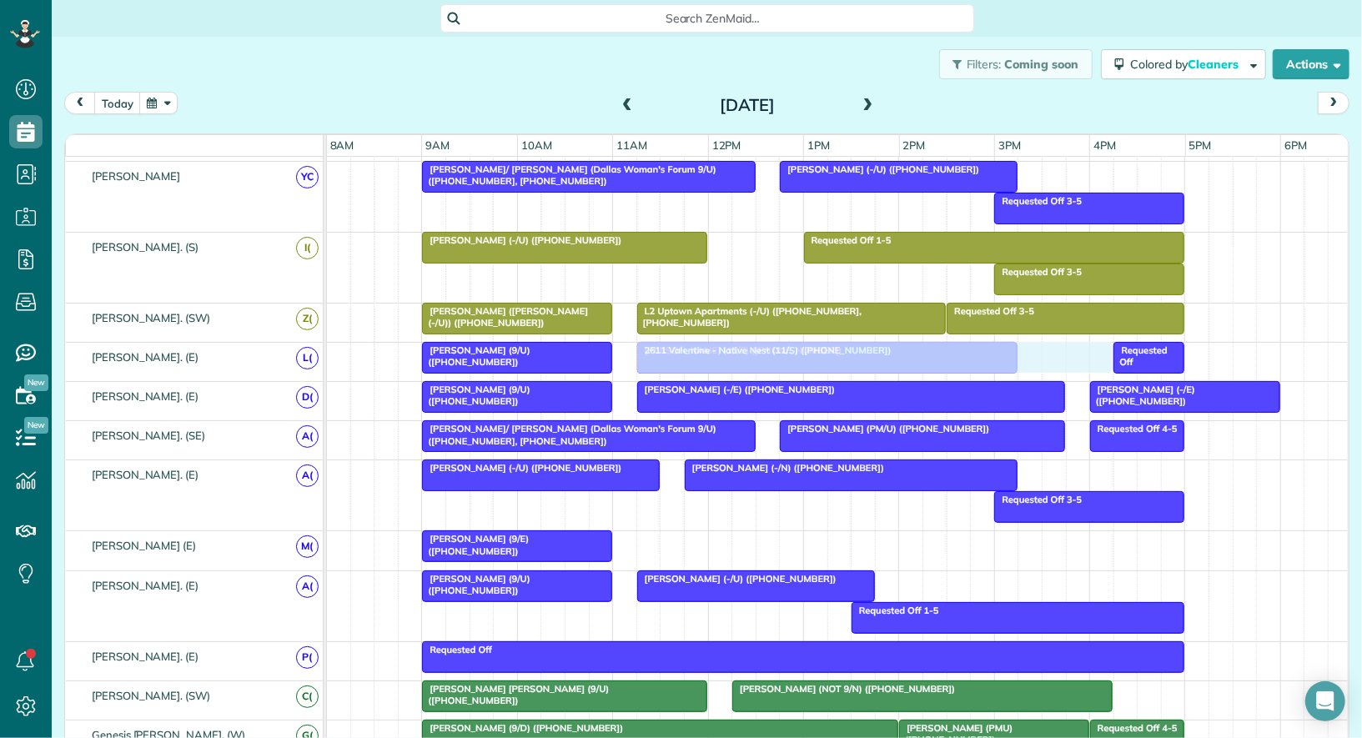
drag, startPoint x: 742, startPoint y: 527, endPoint x: 738, endPoint y: 353, distance: 174.4
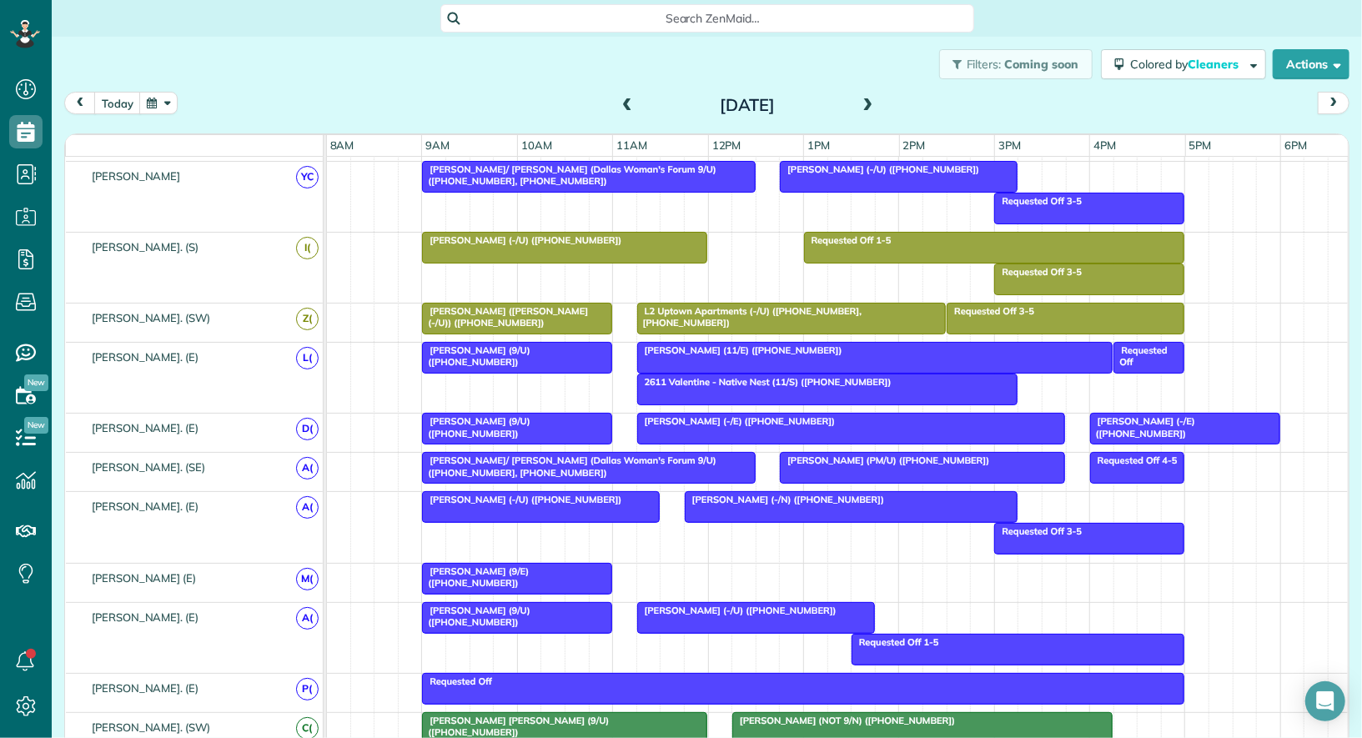
click at [500, 458] on div "Linda/ Robin Turner (Dallas Woman's Forum 9/U) (+12146416028, +12148508427)" at bounding box center [588, 467] width 323 height 24
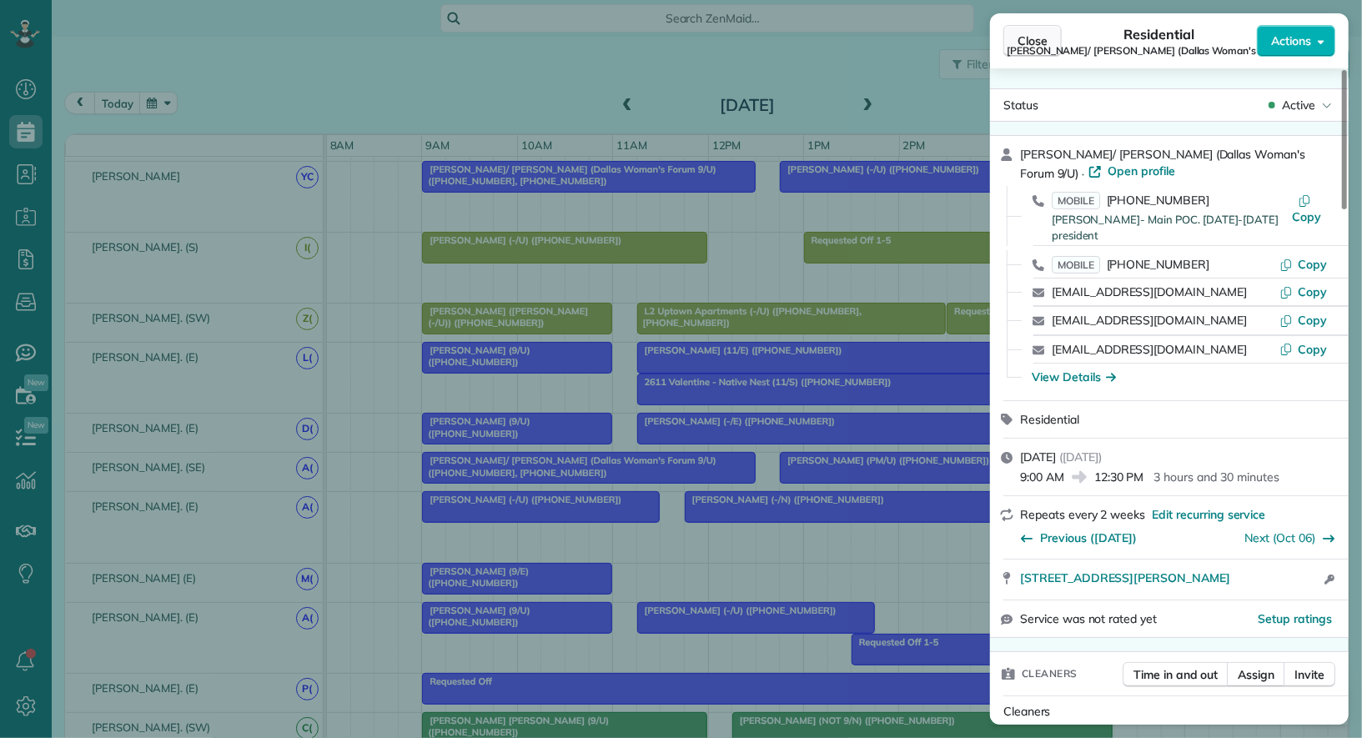
click at [1042, 50] on button "Close" at bounding box center [1033, 41] width 58 height 32
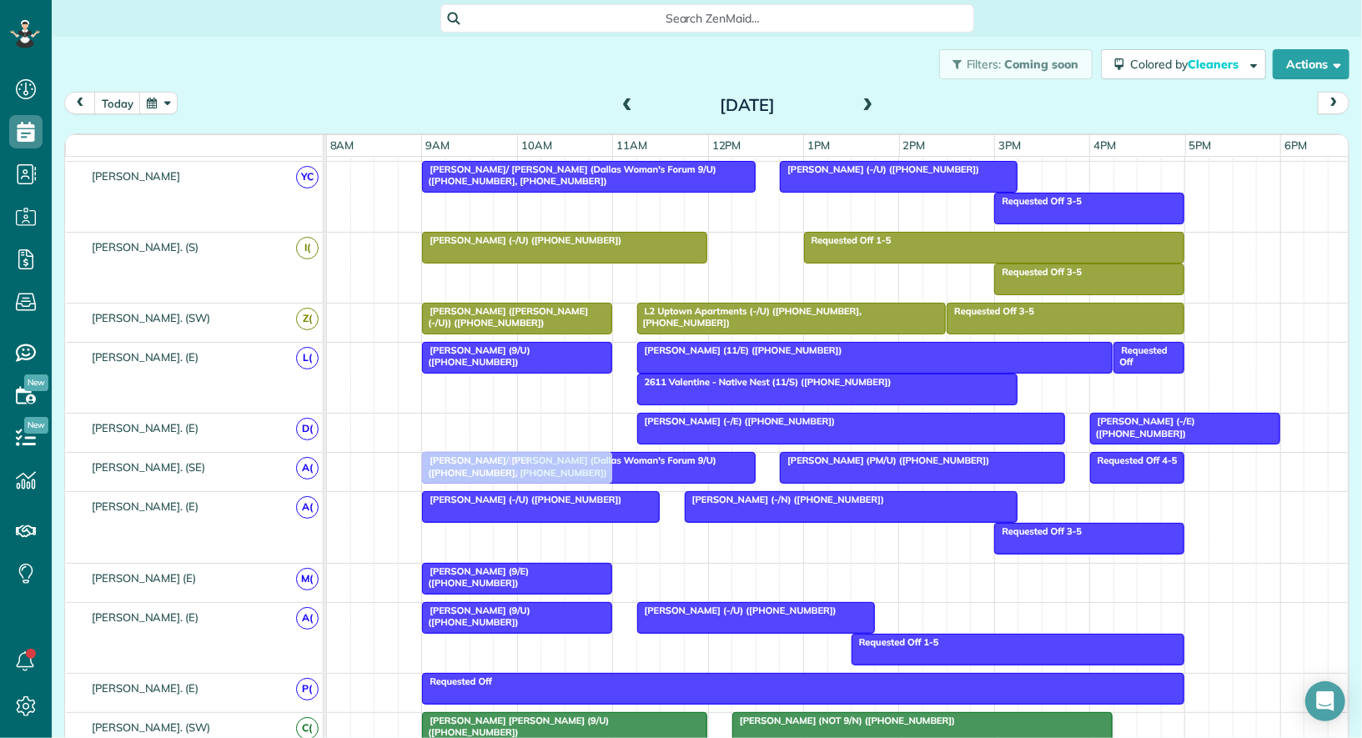
drag, startPoint x: 466, startPoint y: 422, endPoint x: 469, endPoint y: 447, distance: 25.3
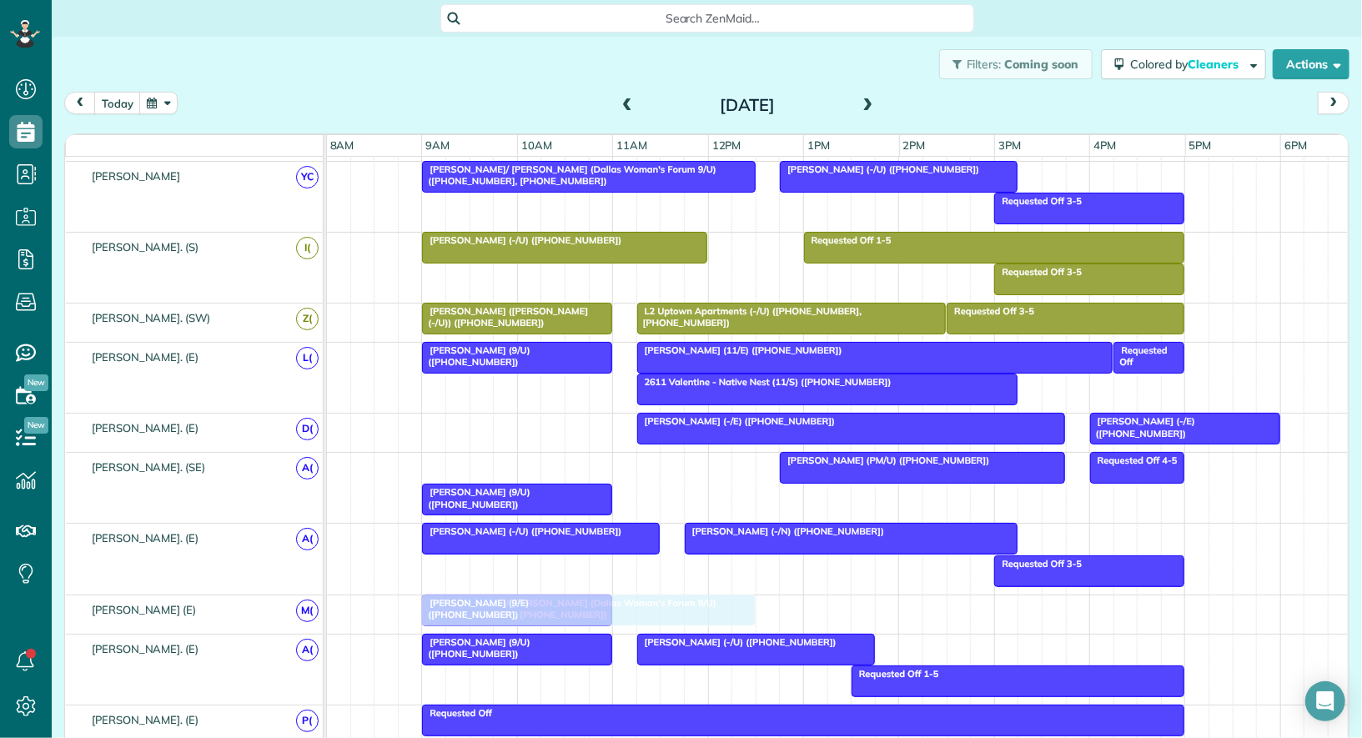
drag, startPoint x: 536, startPoint y: 457, endPoint x: 544, endPoint y: 617, distance: 160.4
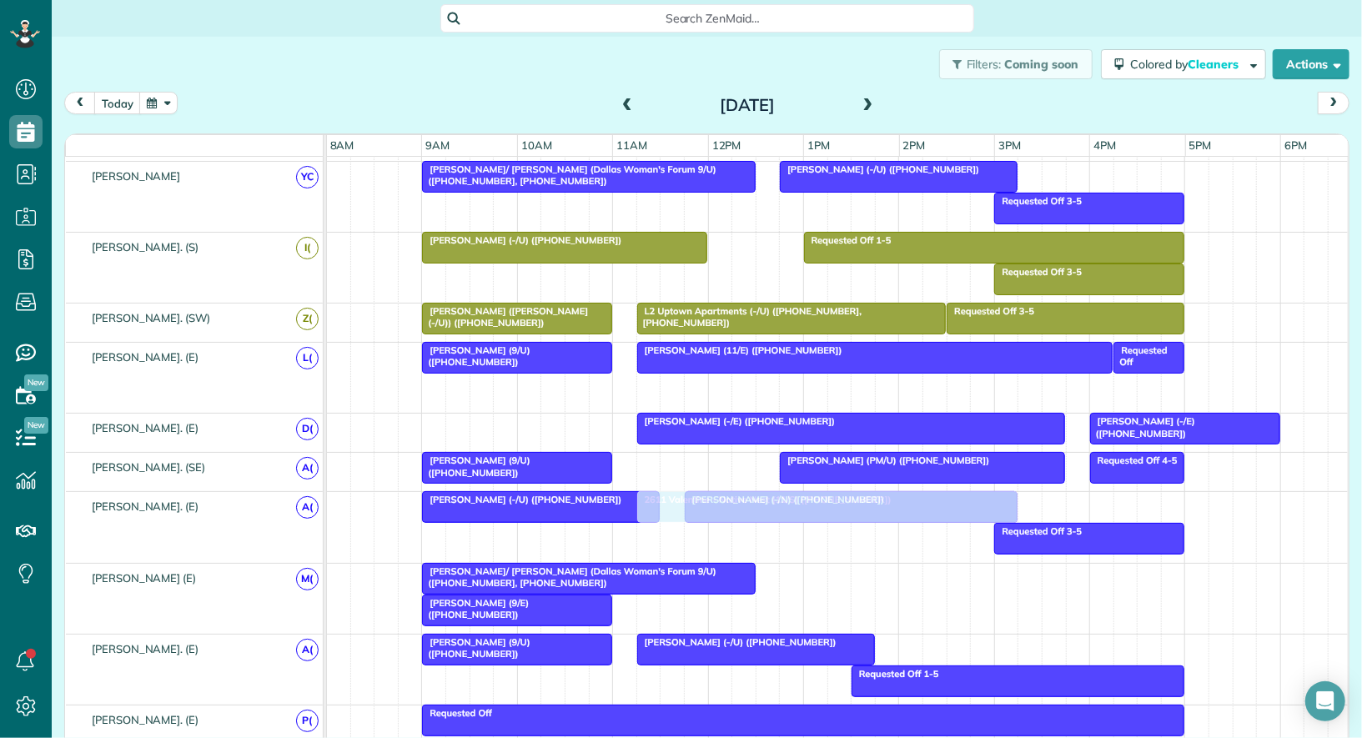
drag, startPoint x: 710, startPoint y: 370, endPoint x: 716, endPoint y: 490, distance: 119.4
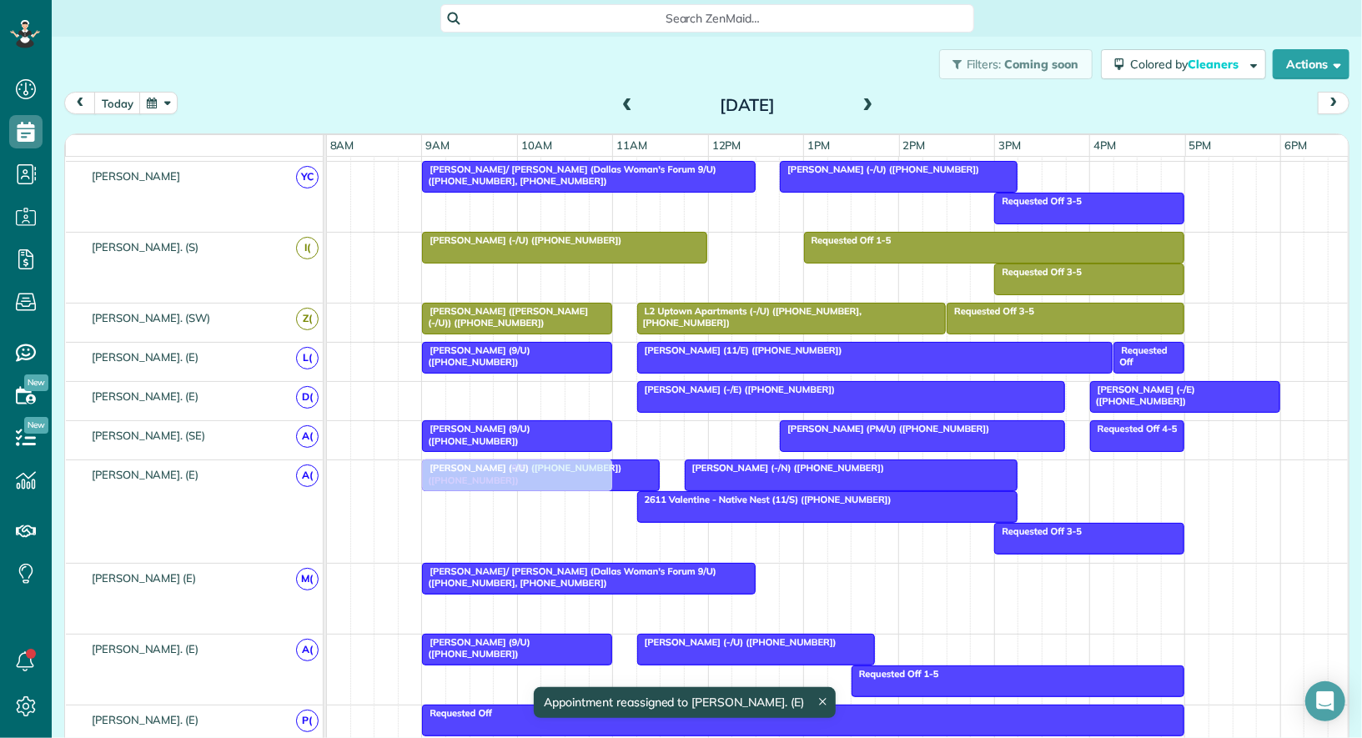
drag, startPoint x: 518, startPoint y: 603, endPoint x: 517, endPoint y: 521, distance: 82.6
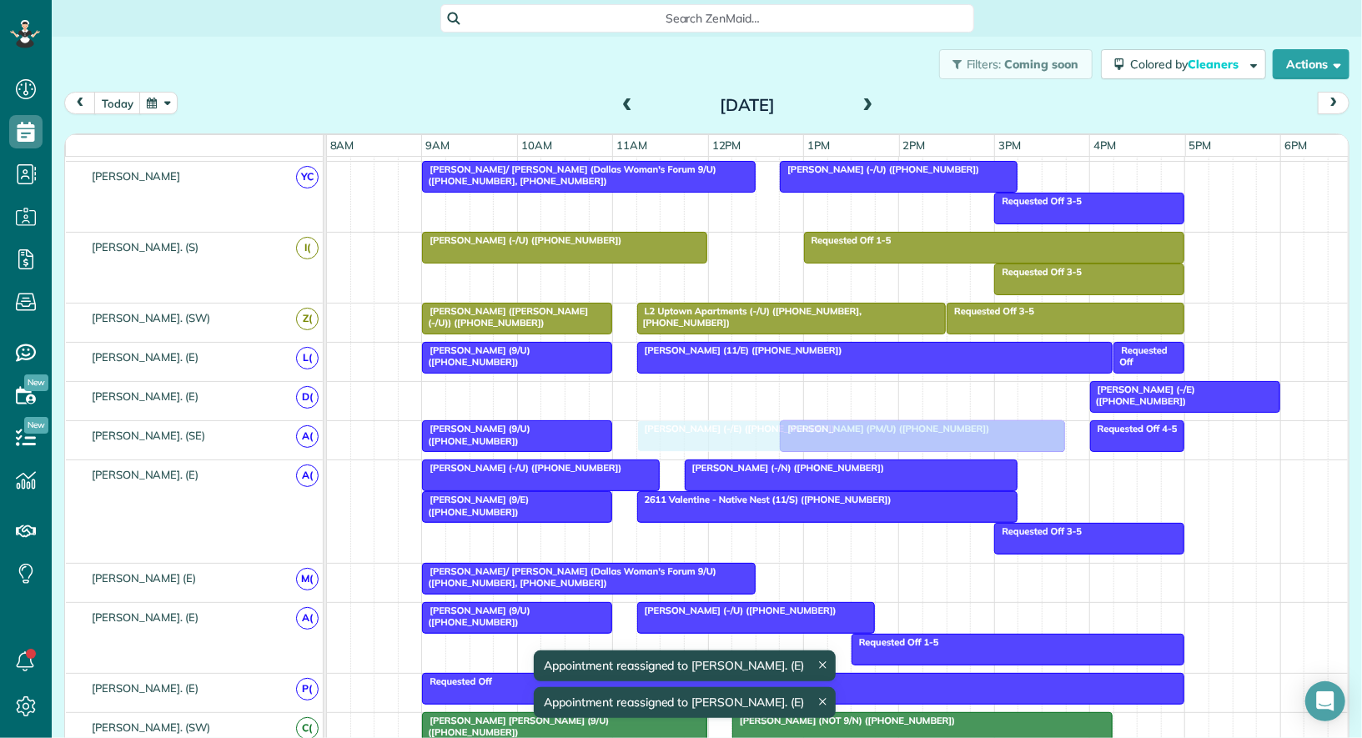
drag, startPoint x: 688, startPoint y: 394, endPoint x: 688, endPoint y: 422, distance: 28.4
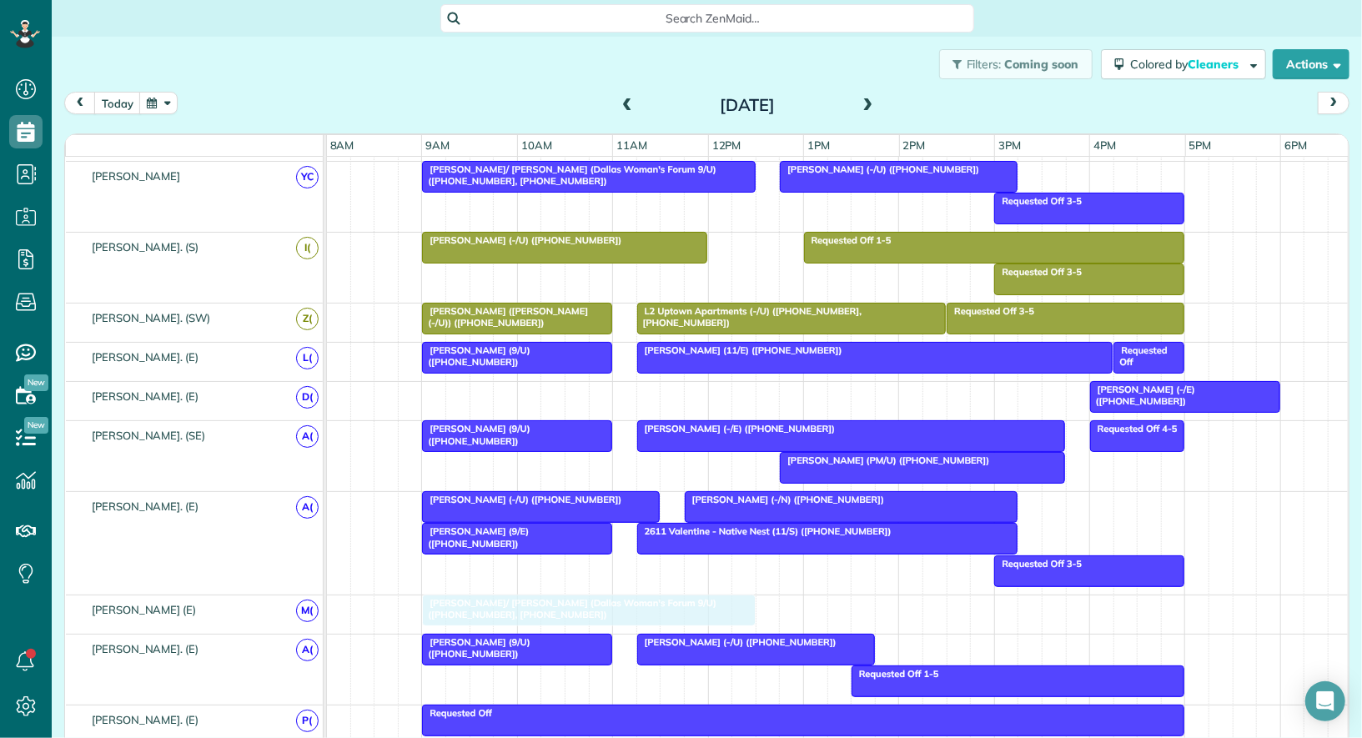
drag, startPoint x: 507, startPoint y: 597, endPoint x: 502, endPoint y: 607, distance: 11.2
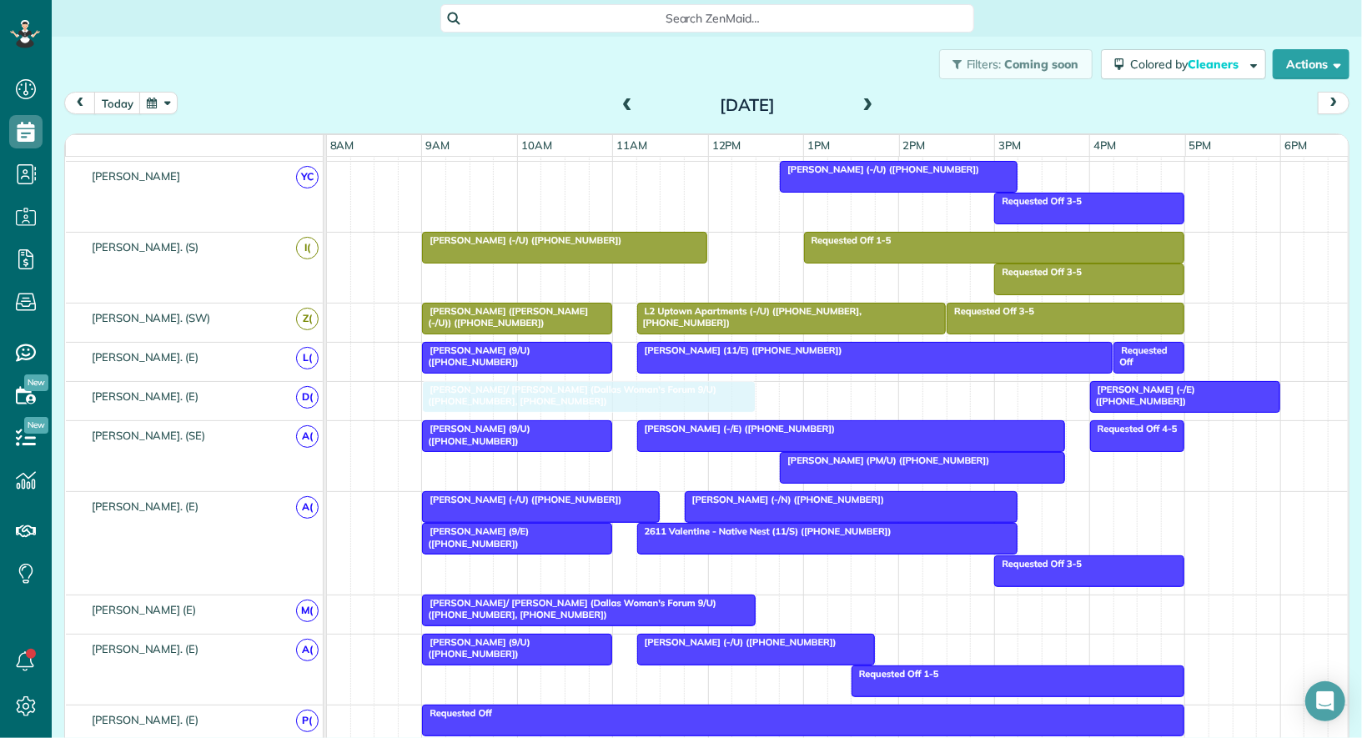
drag, startPoint x: 543, startPoint y: 176, endPoint x: 571, endPoint y: 380, distance: 206.3
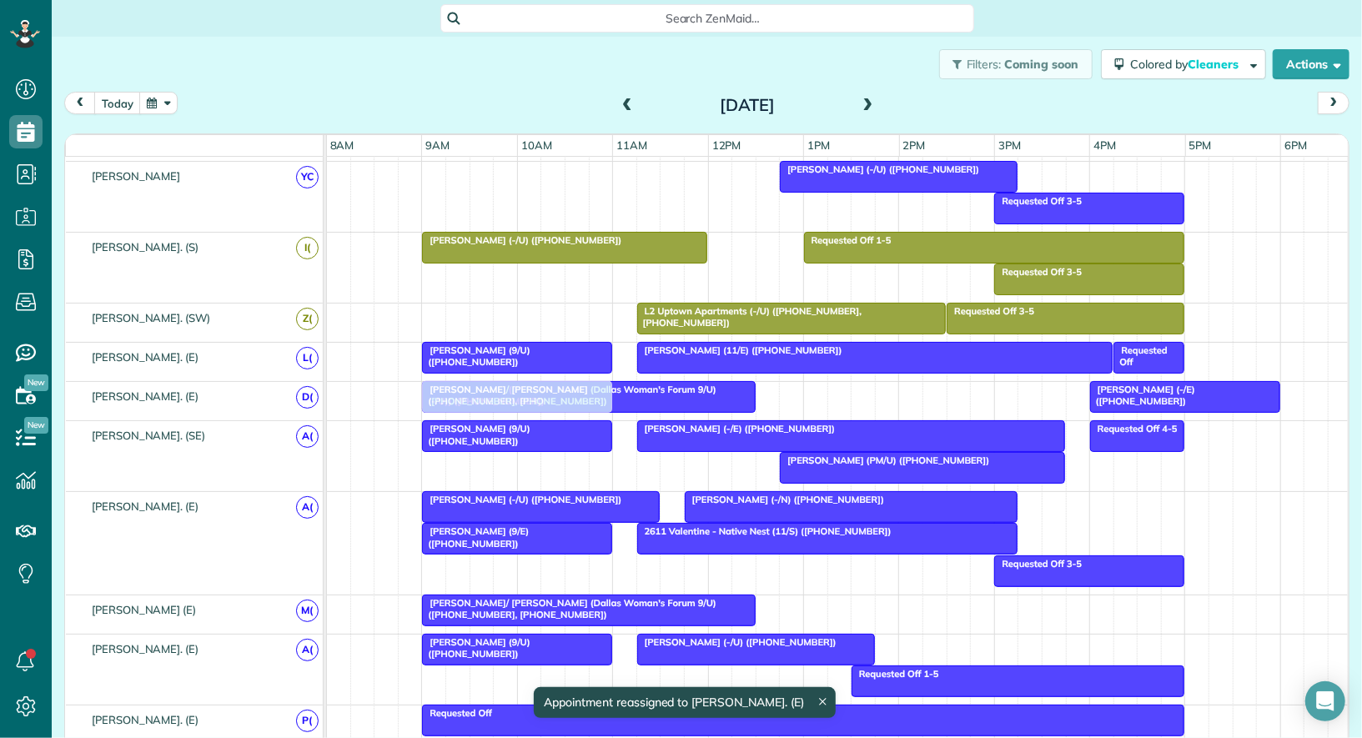
drag, startPoint x: 556, startPoint y: 310, endPoint x: 558, endPoint y: 371, distance: 61.8
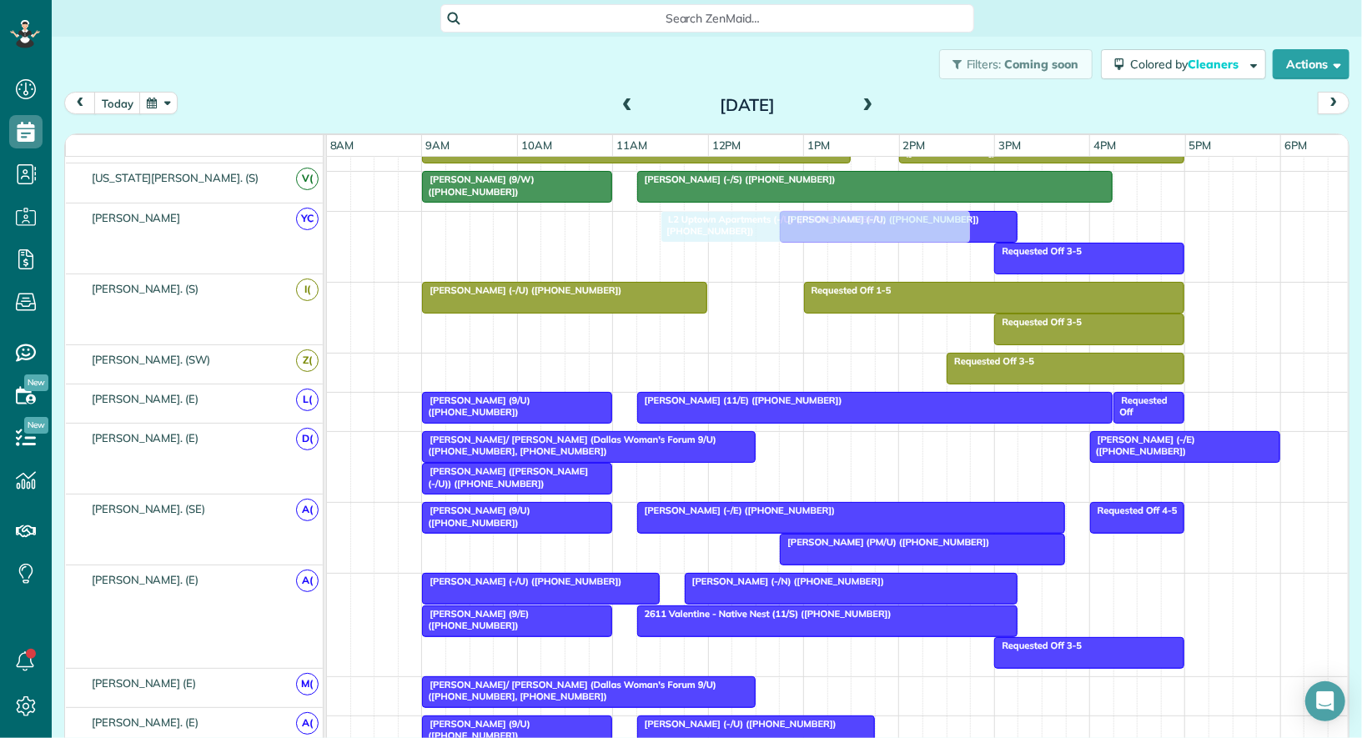
scroll to position [576, 0]
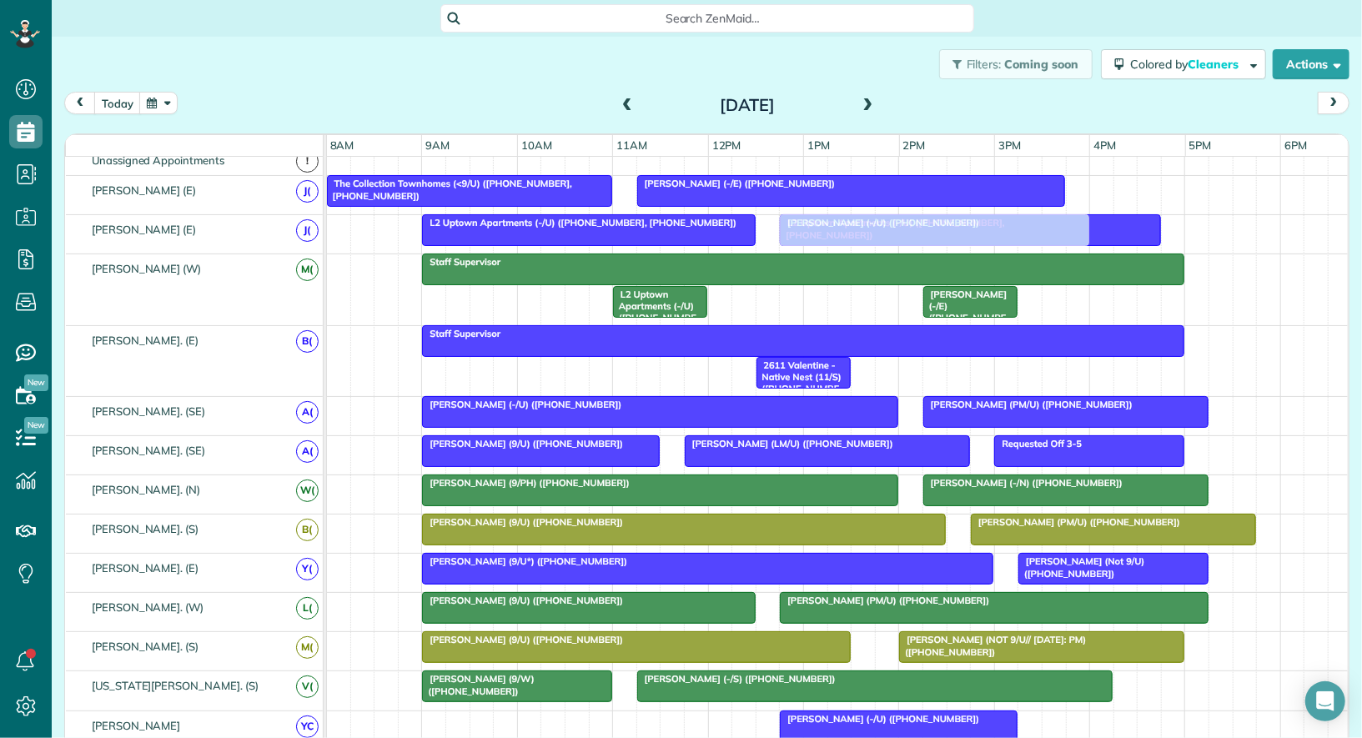
drag, startPoint x: 741, startPoint y: 310, endPoint x: 881, endPoint y: 239, distance: 157.1
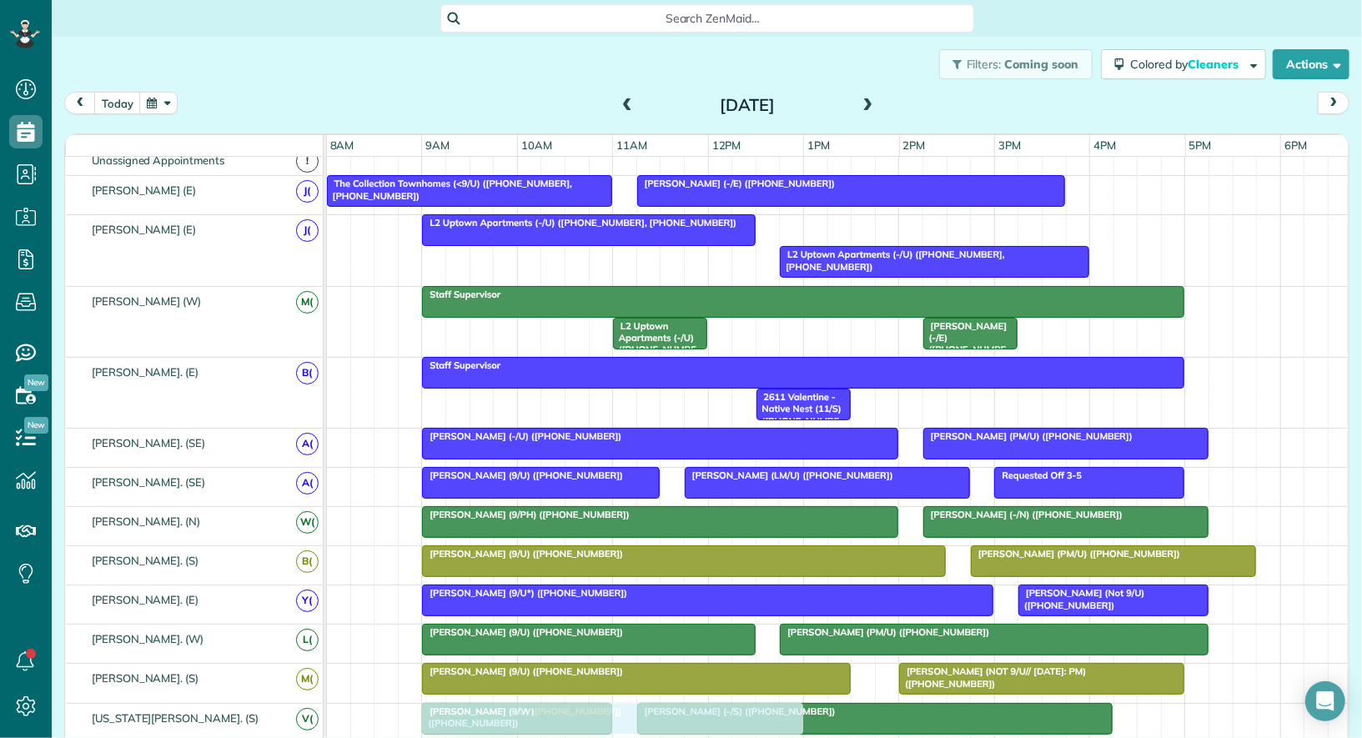
drag, startPoint x: 905, startPoint y: 229, endPoint x: 556, endPoint y: 704, distance: 589.1
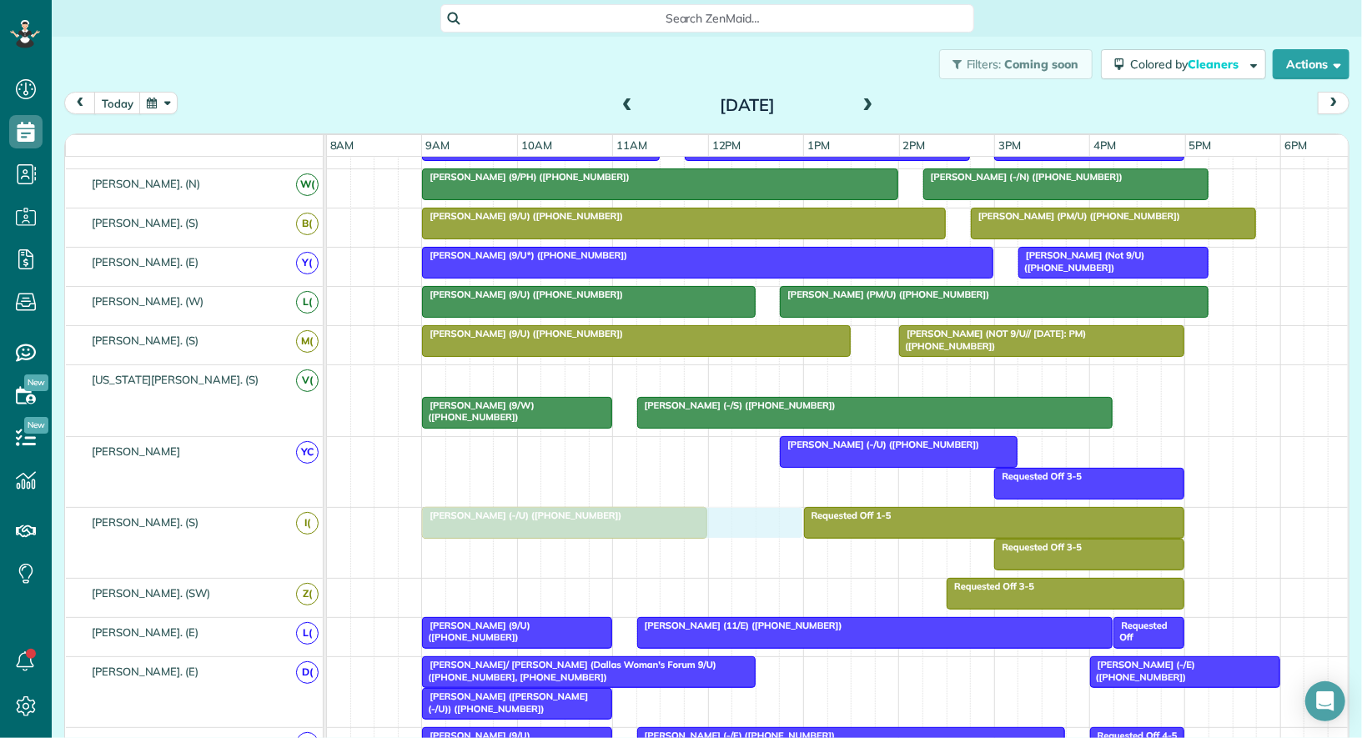
drag, startPoint x: 717, startPoint y: 375, endPoint x: 721, endPoint y: 508, distance: 132.7
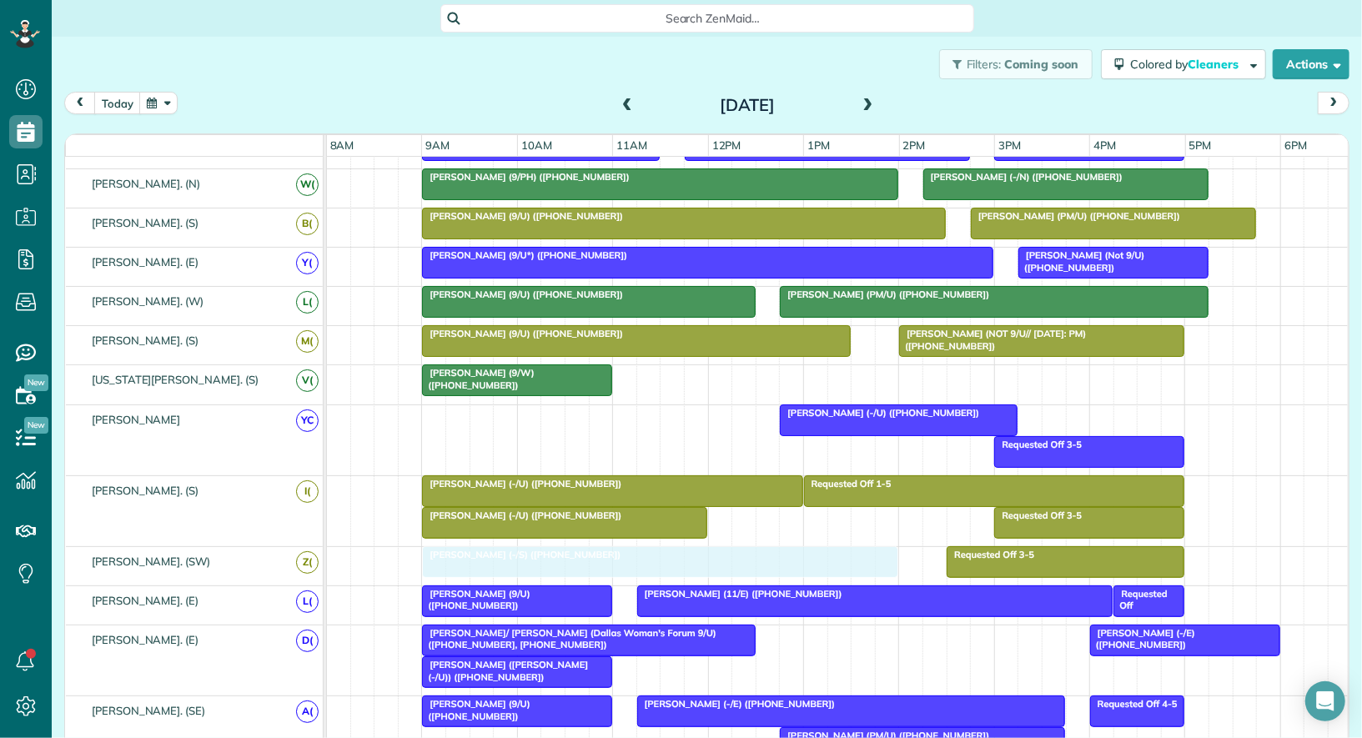
drag, startPoint x: 793, startPoint y: 365, endPoint x: 576, endPoint y: 557, distance: 290.8
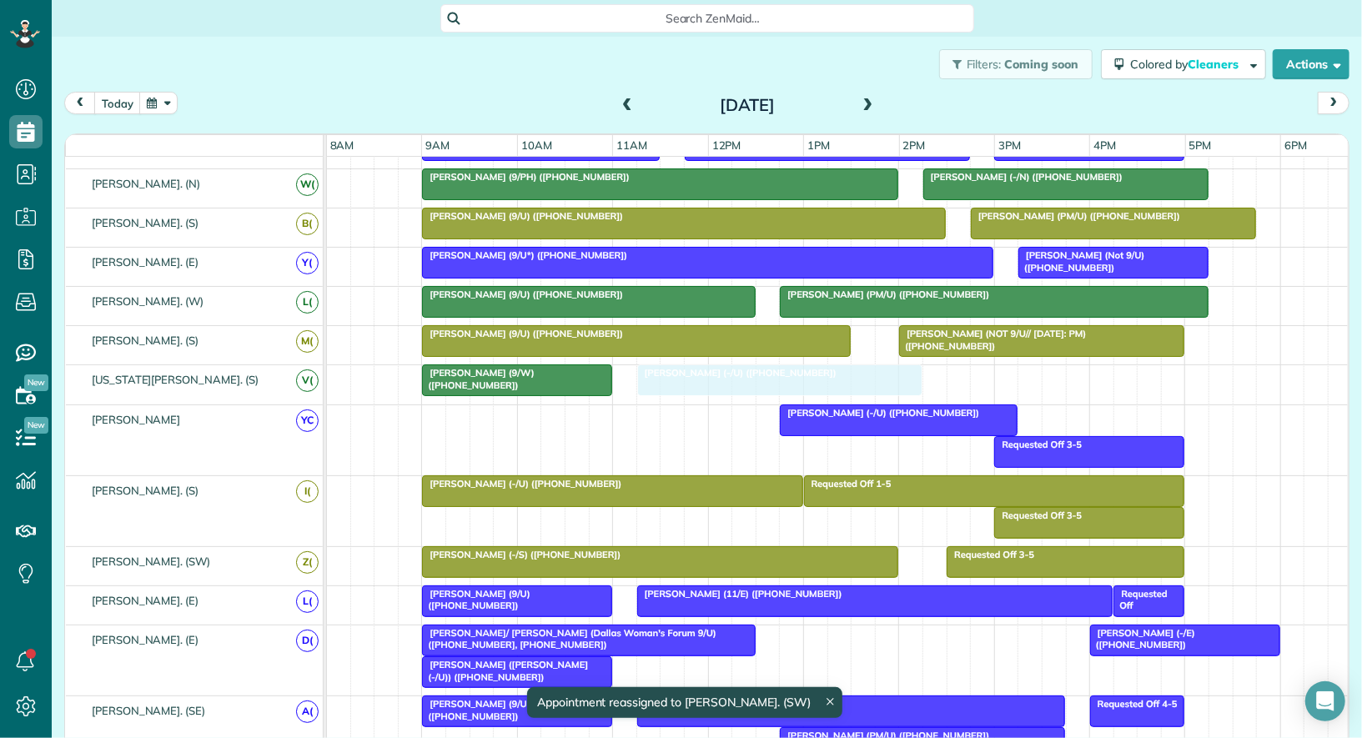
drag, startPoint x: 507, startPoint y: 514, endPoint x: 724, endPoint y: 392, distance: 248.8
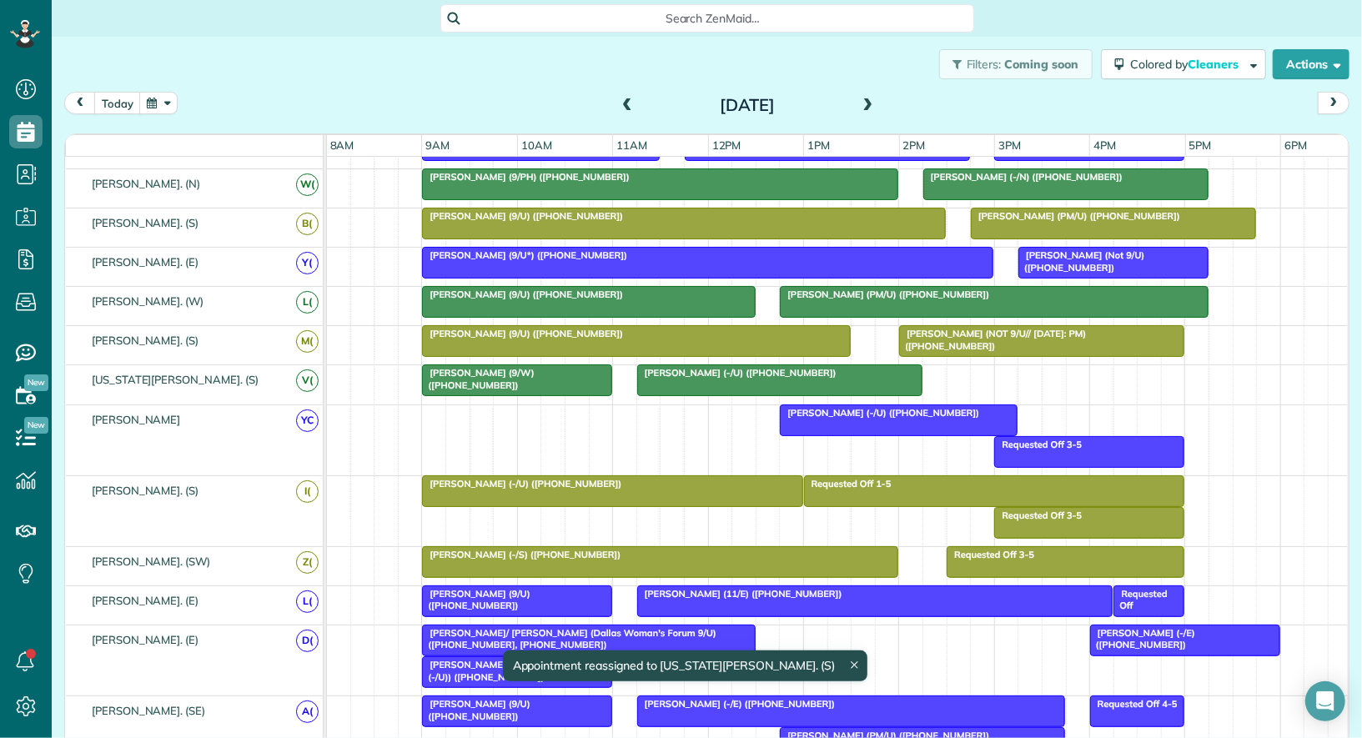
click at [566, 372] on div at bounding box center [517, 380] width 189 height 30
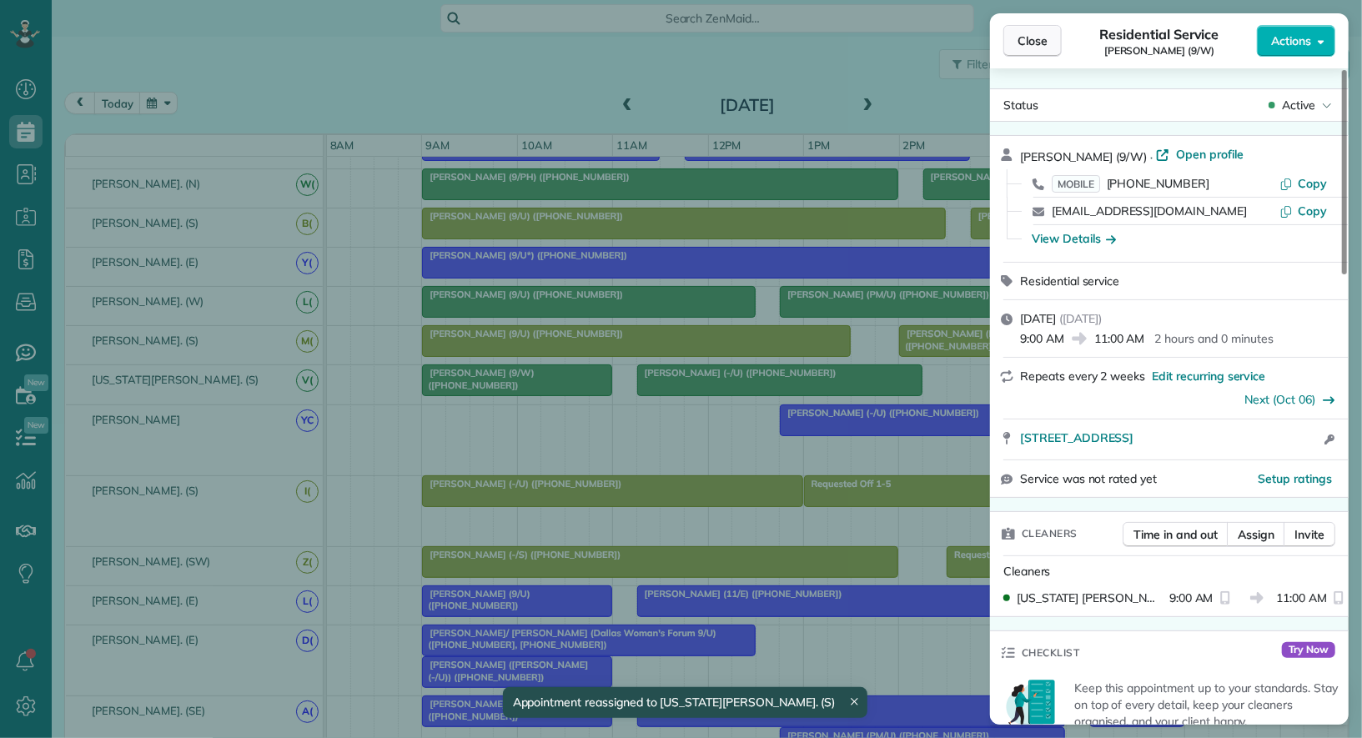
click at [1040, 38] on span "Close" at bounding box center [1033, 41] width 30 height 17
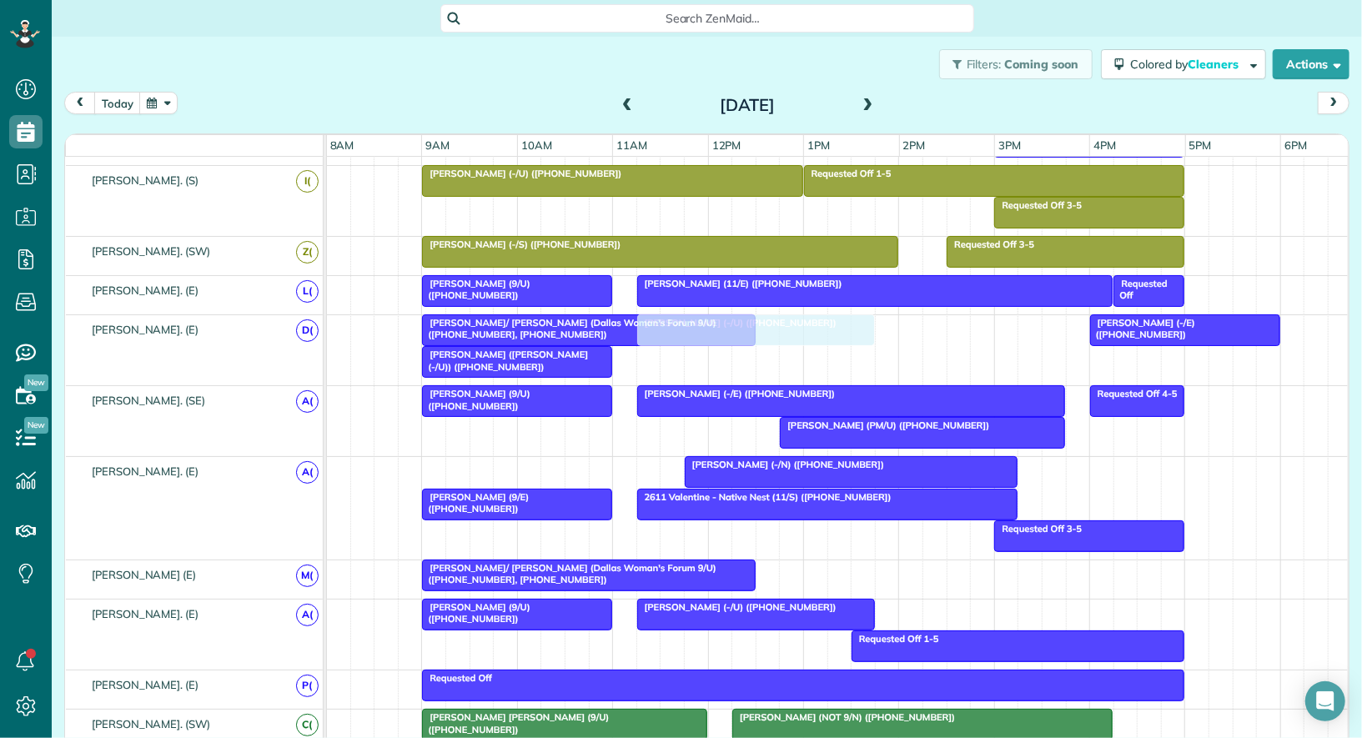
drag, startPoint x: 479, startPoint y: 462, endPoint x: 694, endPoint y: 349, distance: 243.3
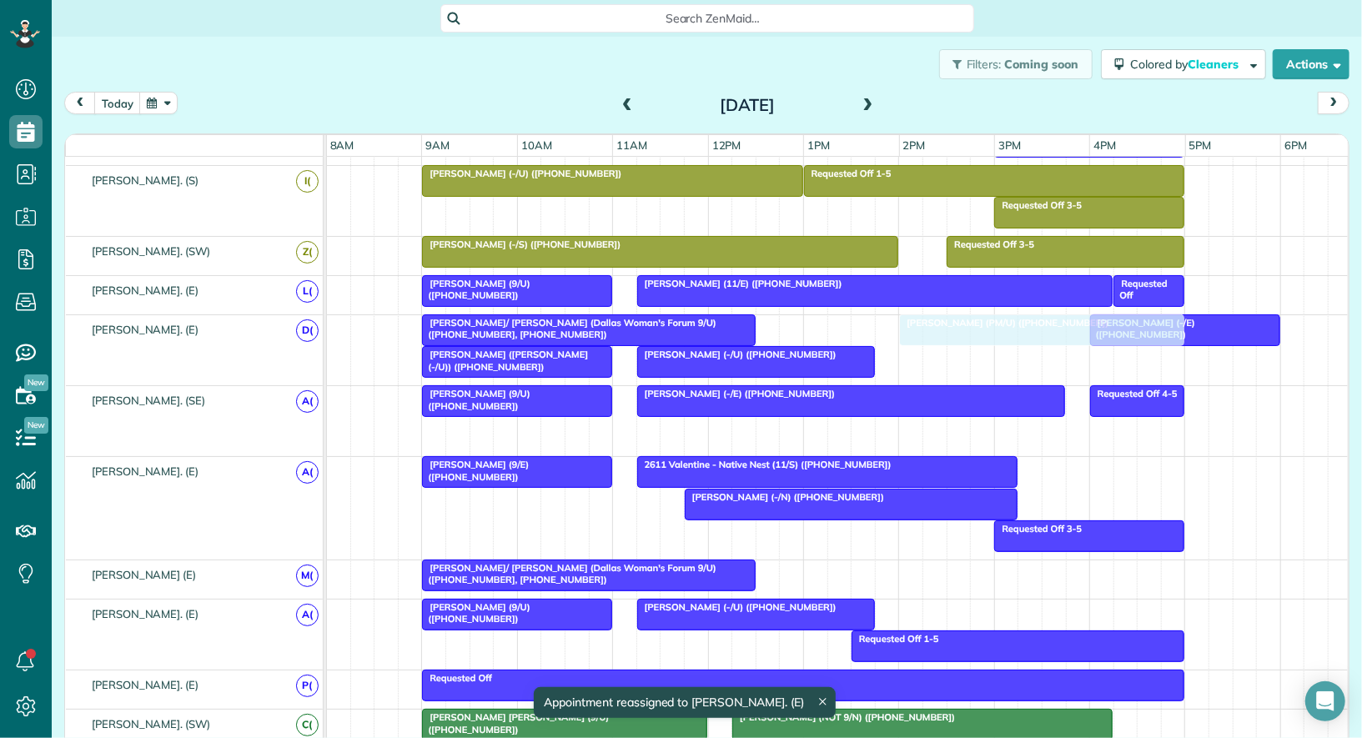
drag, startPoint x: 815, startPoint y: 427, endPoint x: 930, endPoint y: 346, distance: 140.7
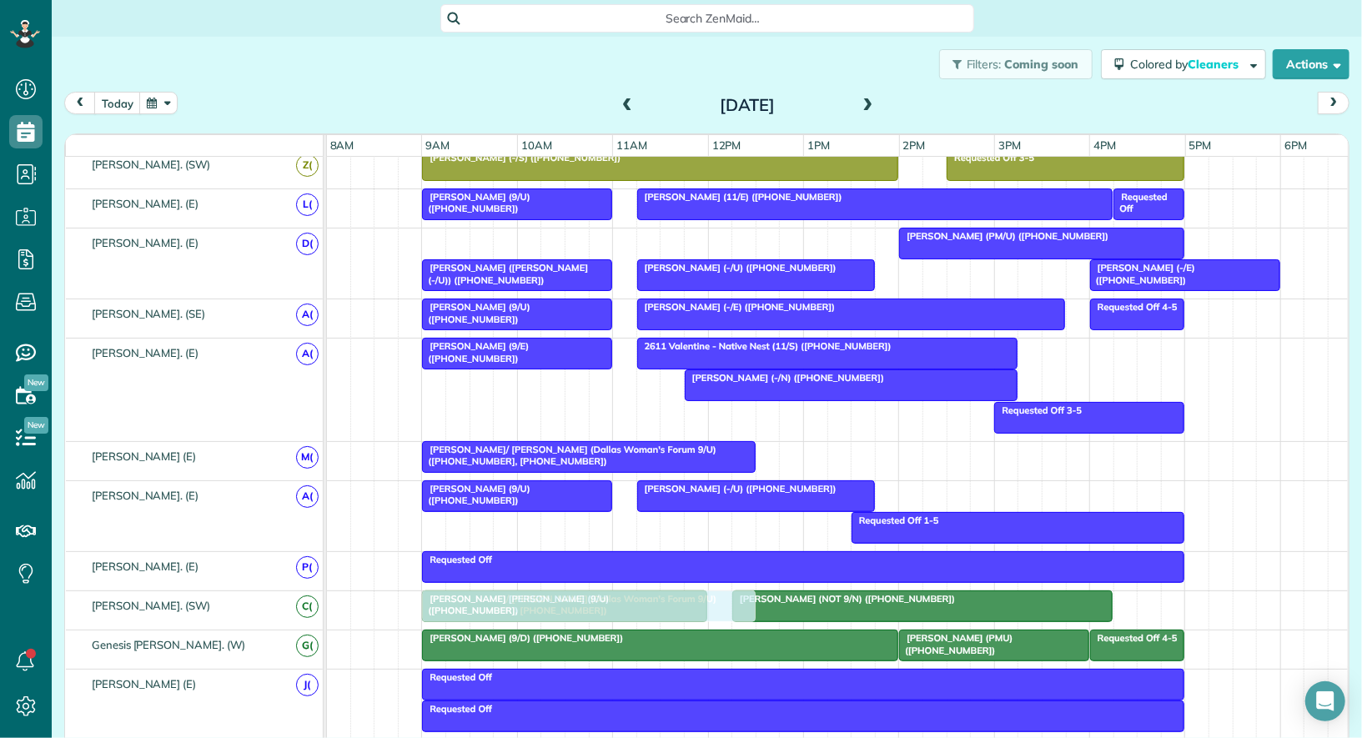
drag, startPoint x: 572, startPoint y: 228, endPoint x: 582, endPoint y: 586, distance: 358.1
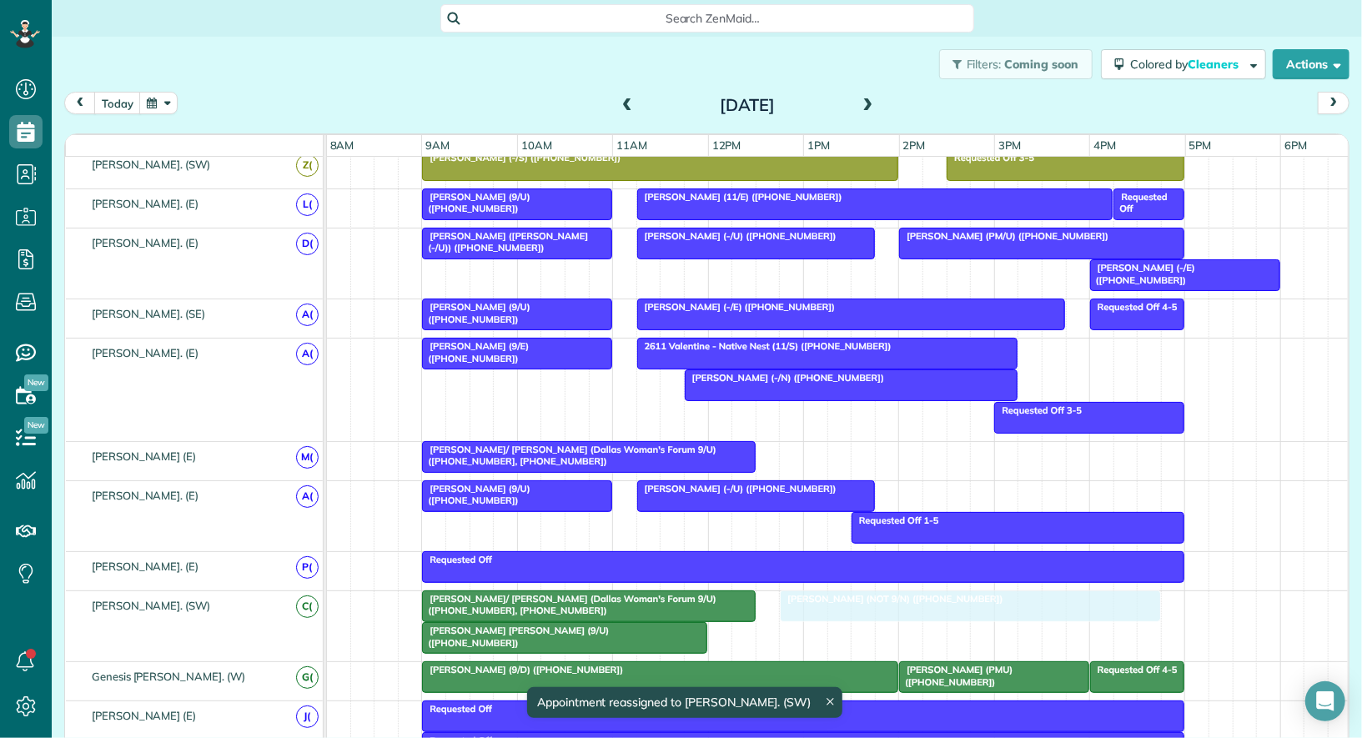
drag, startPoint x: 828, startPoint y: 618, endPoint x: 871, endPoint y: 615, distance: 43.5
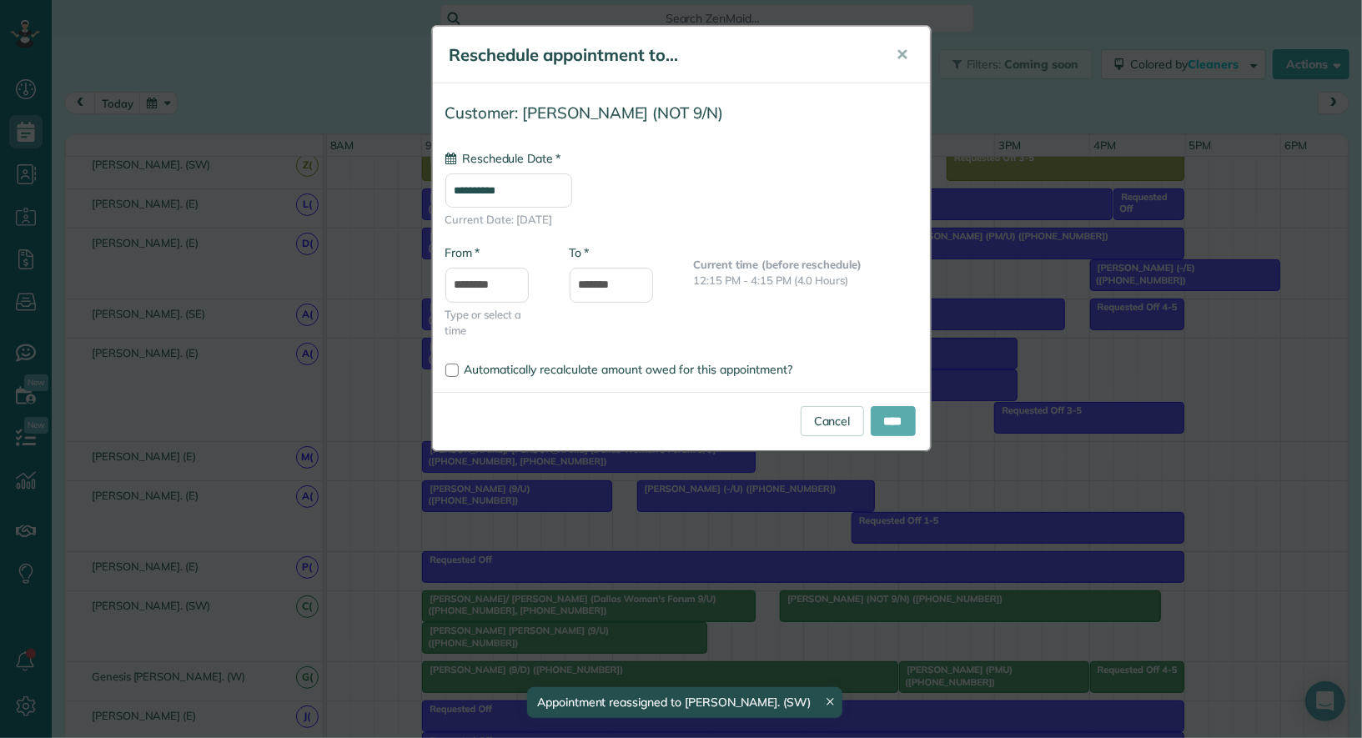
type input "**********"
click at [889, 418] on input "****" at bounding box center [893, 421] width 45 height 30
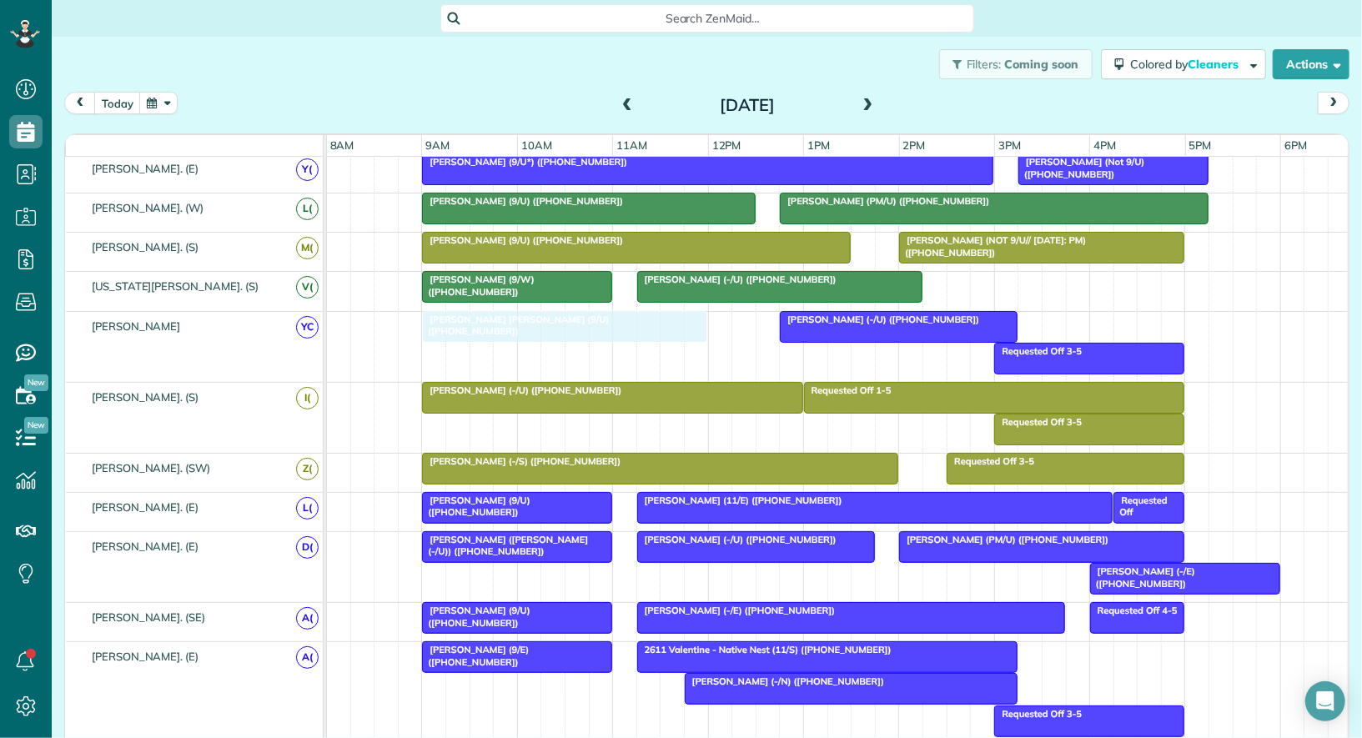
drag, startPoint x: 480, startPoint y: 634, endPoint x: 486, endPoint y: 326, distance: 307.9
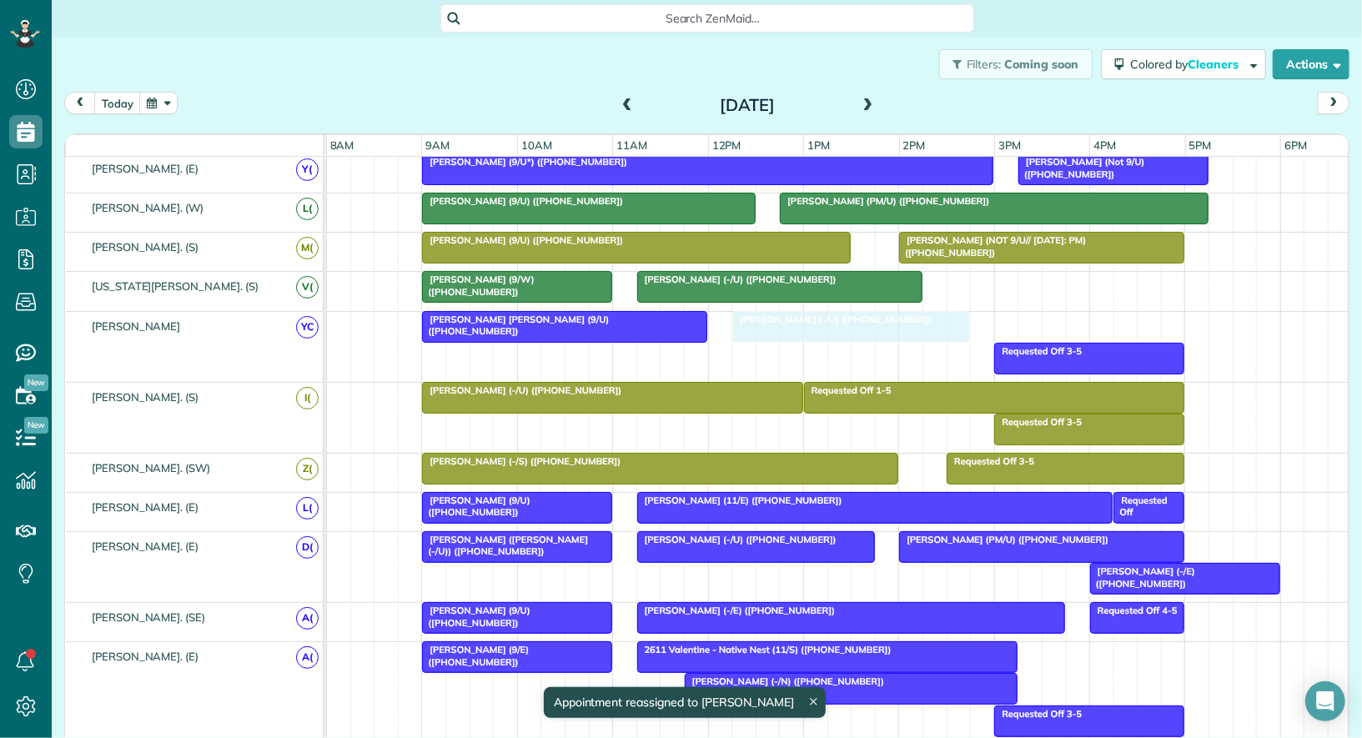
drag, startPoint x: 852, startPoint y: 320, endPoint x: 800, endPoint y: 315, distance: 52.0
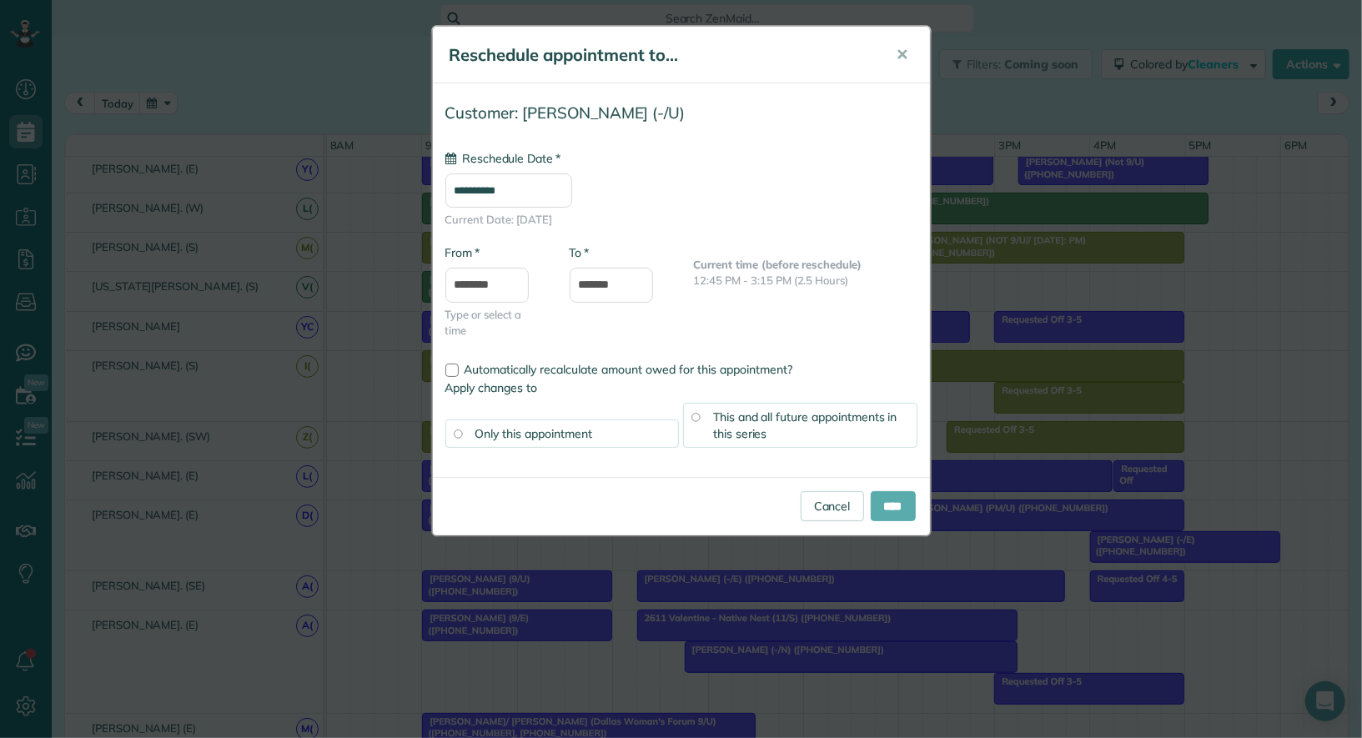
type input "**********"
click at [900, 498] on input "****" at bounding box center [893, 506] width 45 height 30
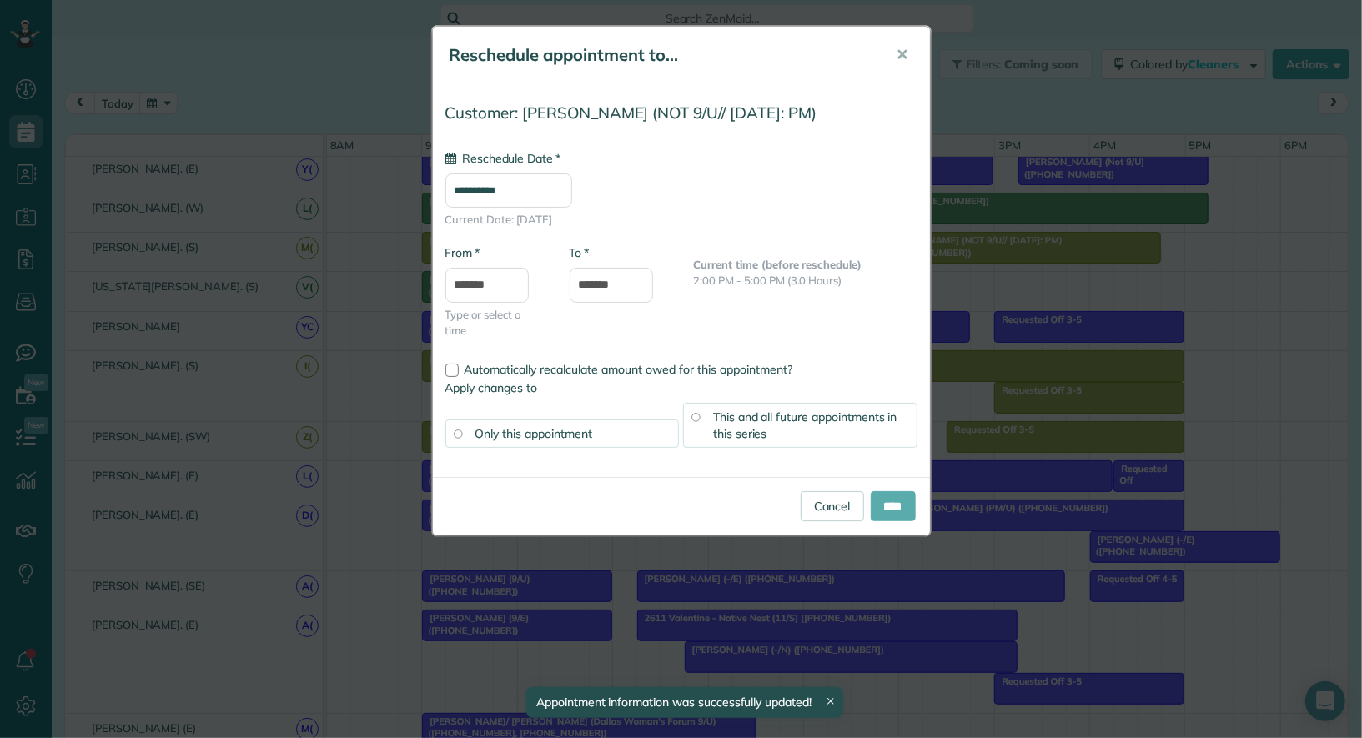
type input "**********"
click at [909, 505] on input "****" at bounding box center [893, 506] width 45 height 30
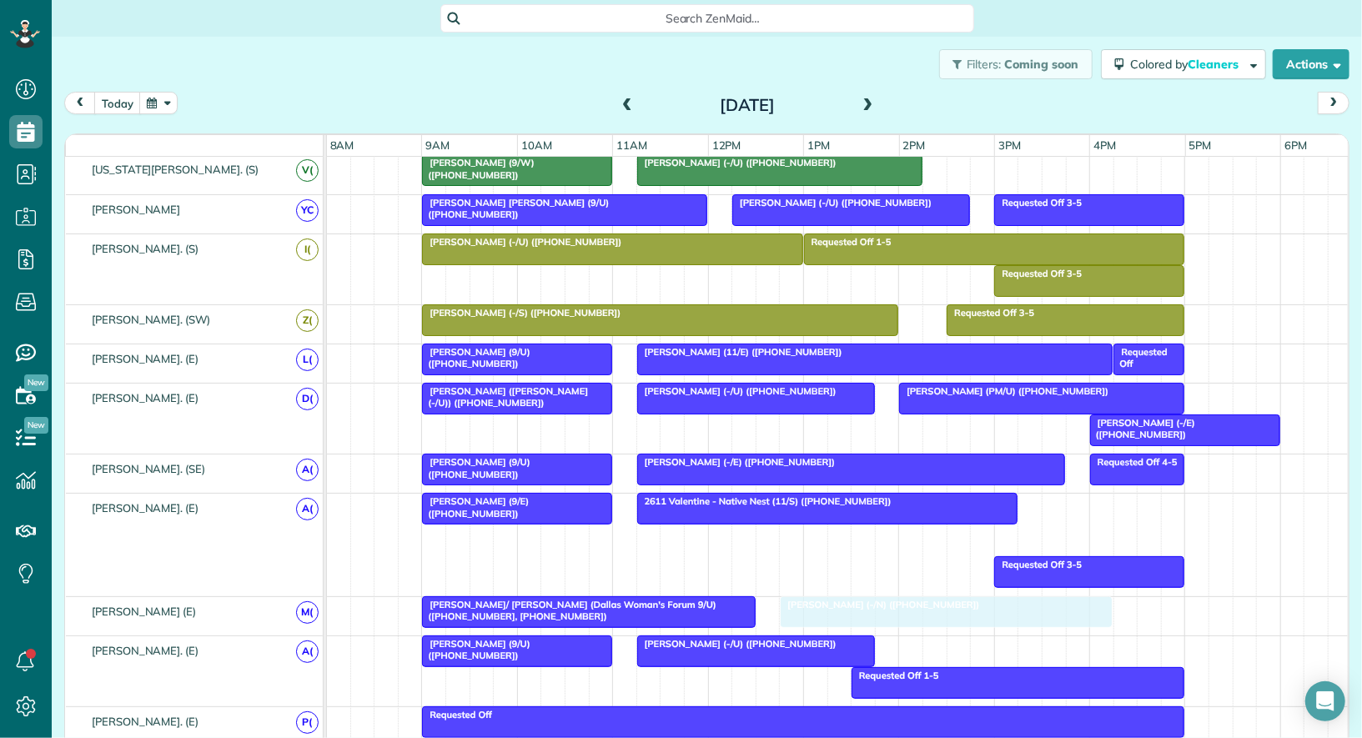
drag, startPoint x: 808, startPoint y: 538, endPoint x: 901, endPoint y: 614, distance: 119.8
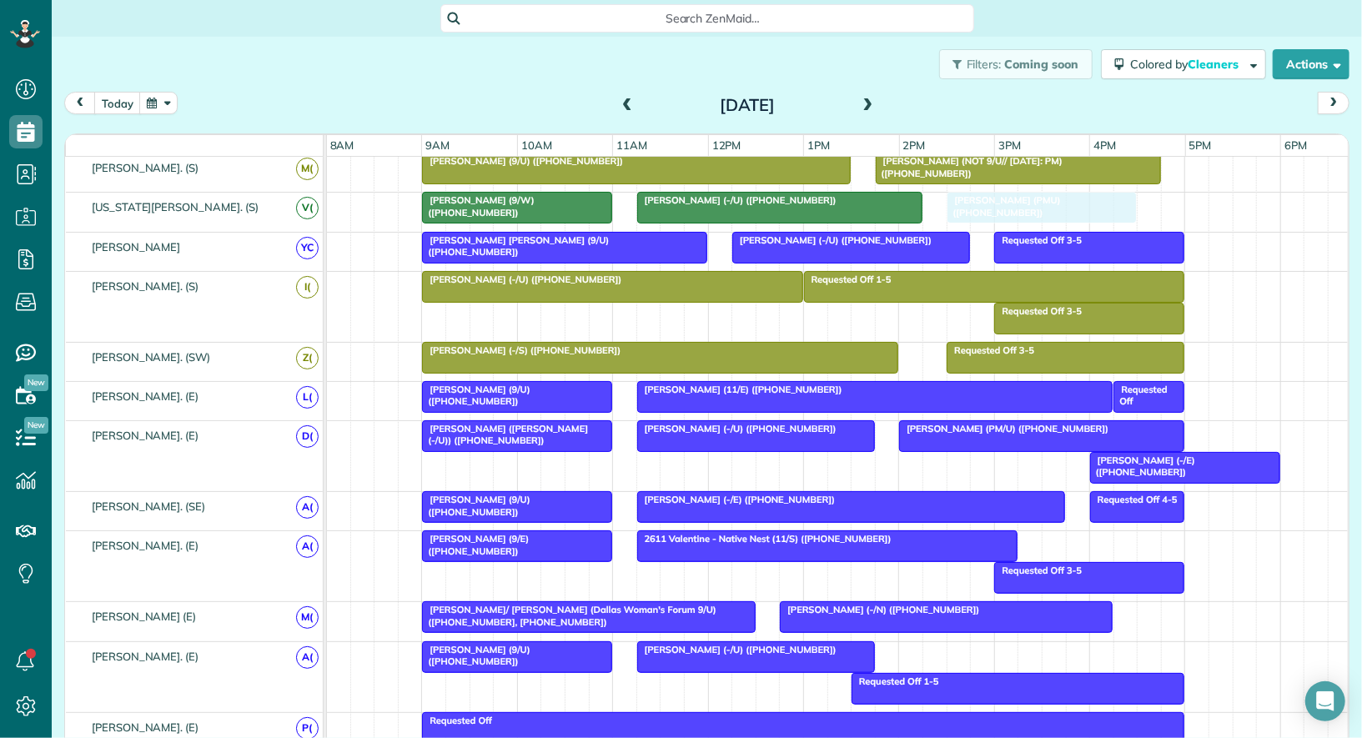
drag, startPoint x: 928, startPoint y: 485, endPoint x: 987, endPoint y: 200, distance: 290.6
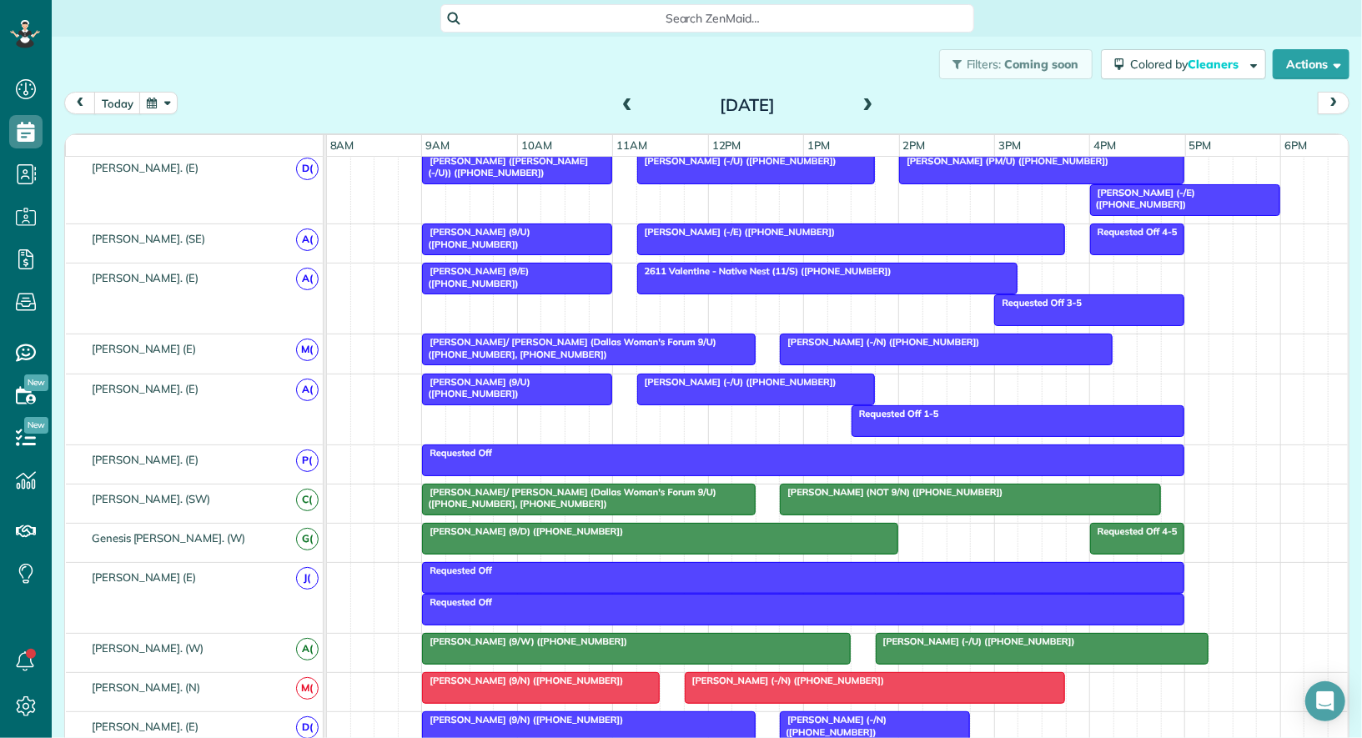
click at [792, 540] on div at bounding box center [660, 539] width 475 height 30
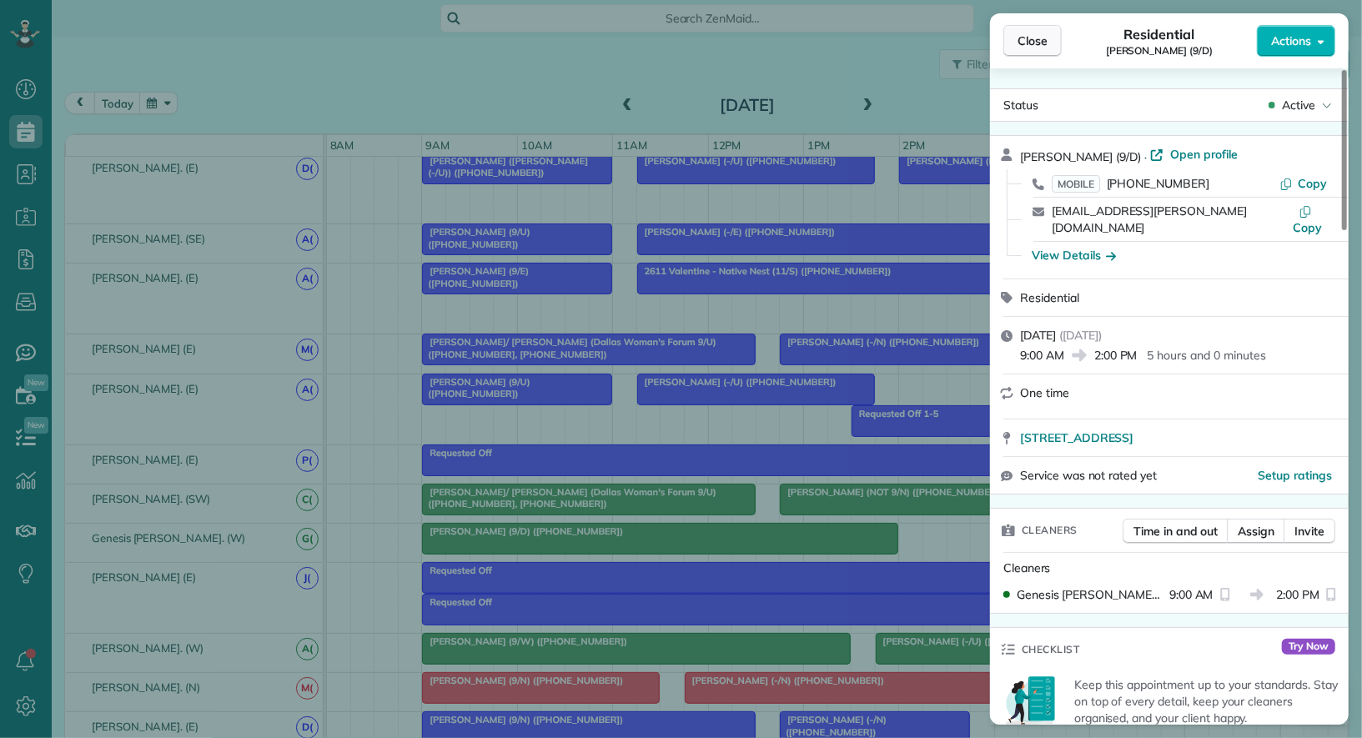
click at [1025, 30] on button "Close" at bounding box center [1033, 41] width 58 height 32
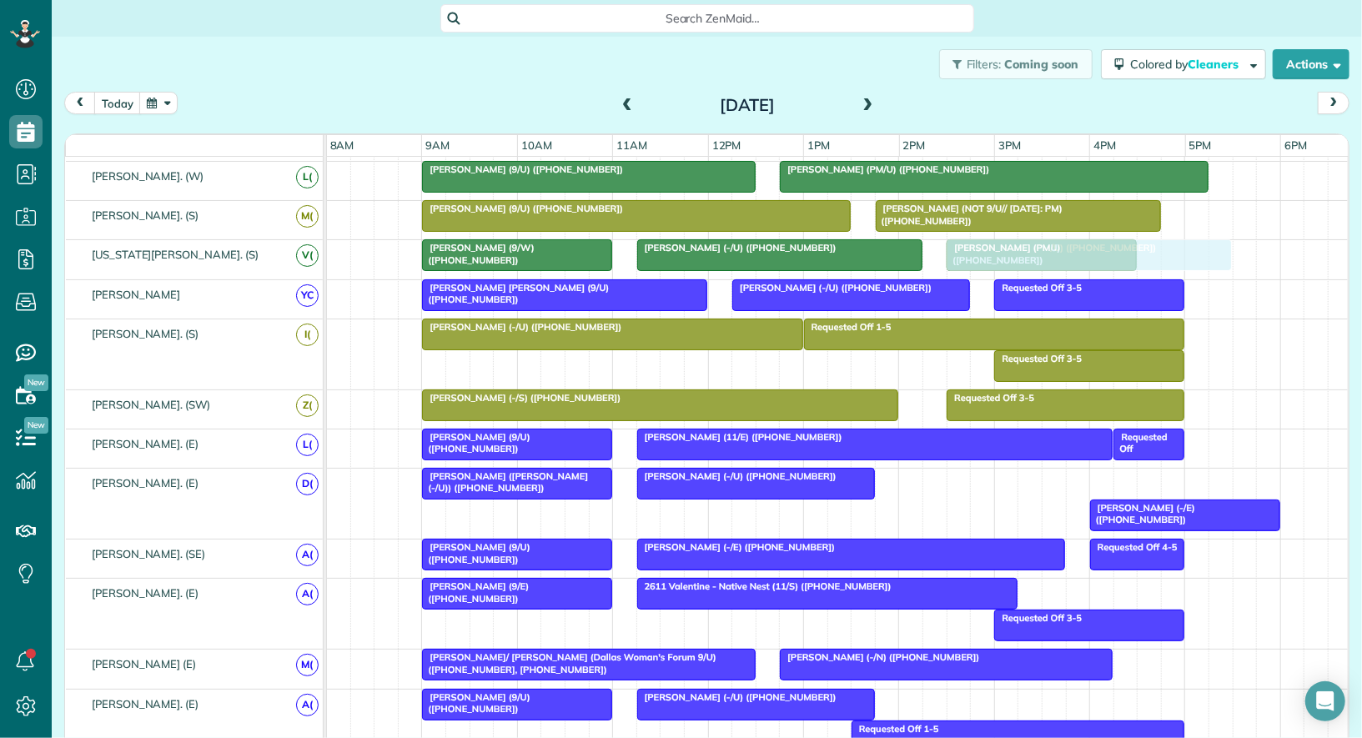
drag, startPoint x: 923, startPoint y: 464, endPoint x: 982, endPoint y: 241, distance: 230.5
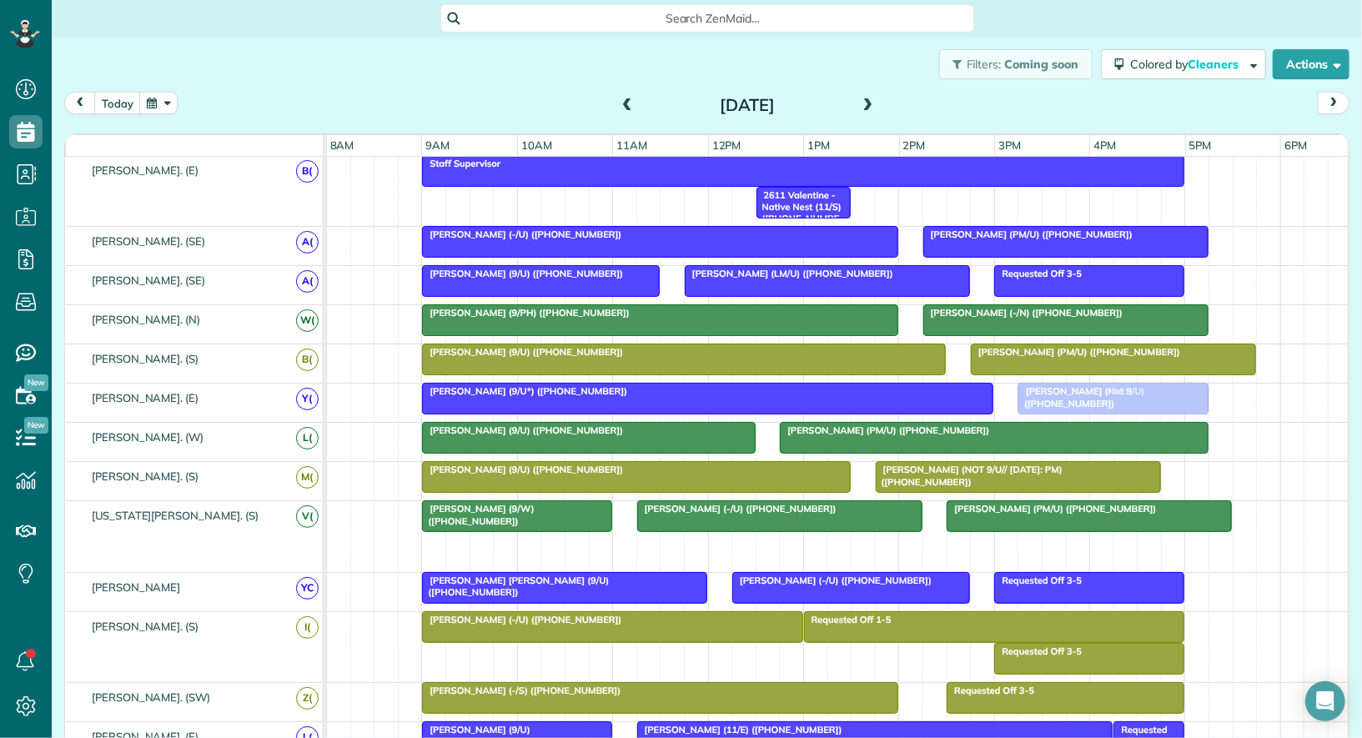
drag, startPoint x: 1025, startPoint y: 528, endPoint x: 1099, endPoint y: 391, distance: 155.3
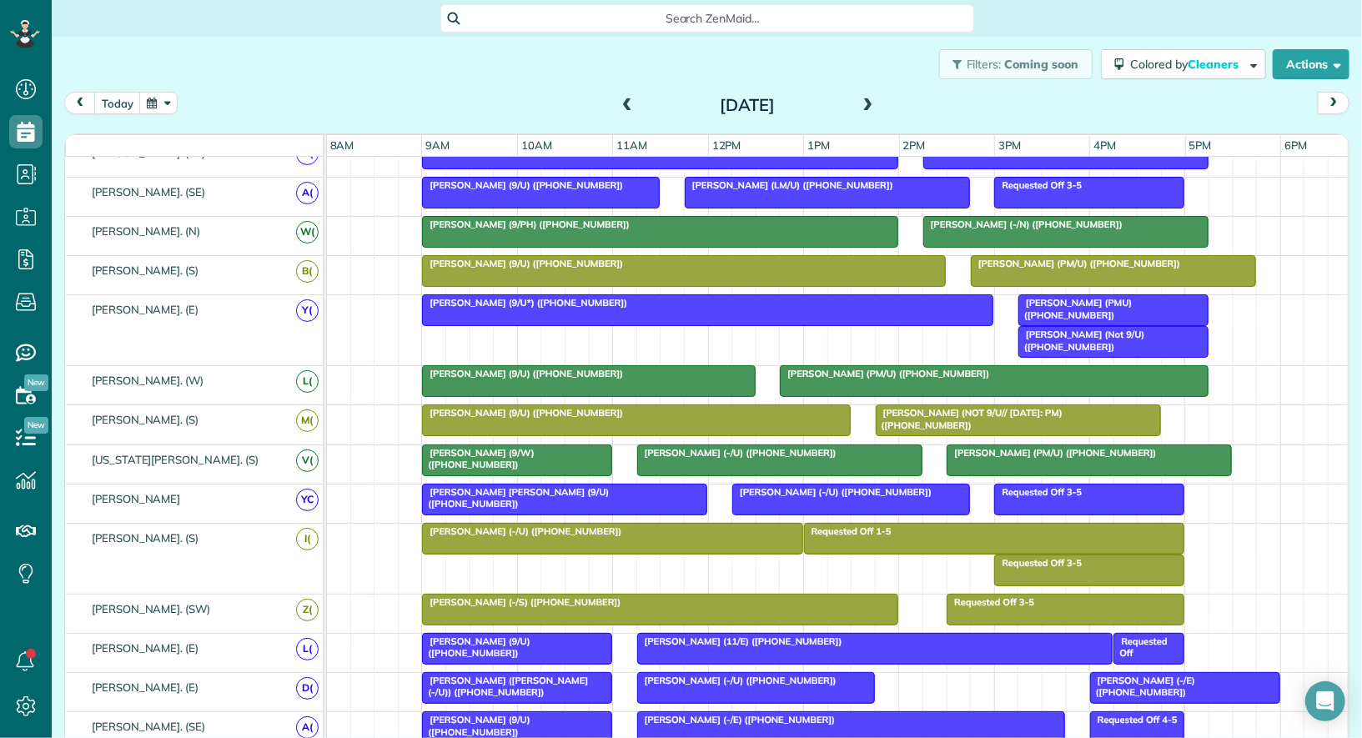
scroll to position [338, 0]
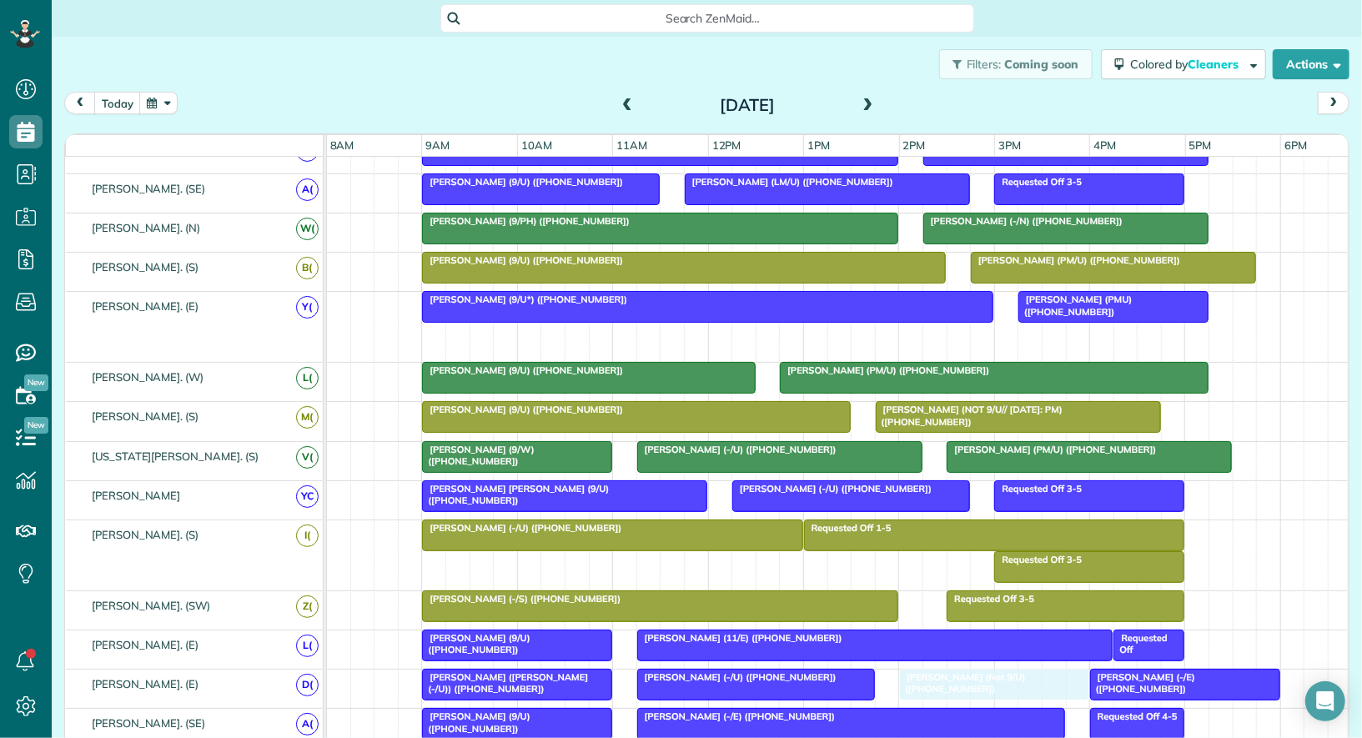
drag, startPoint x: 1099, startPoint y: 335, endPoint x: 971, endPoint y: 679, distance: 367.5
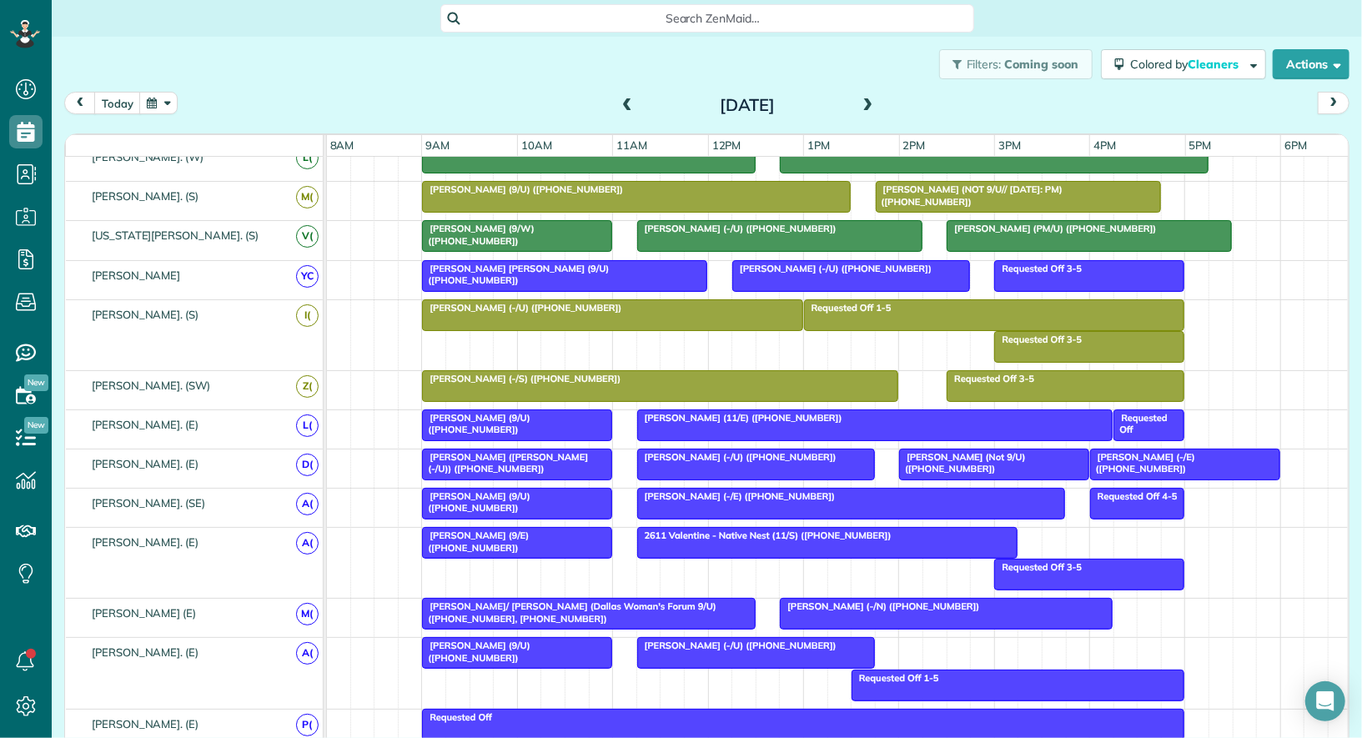
scroll to position [561, 0]
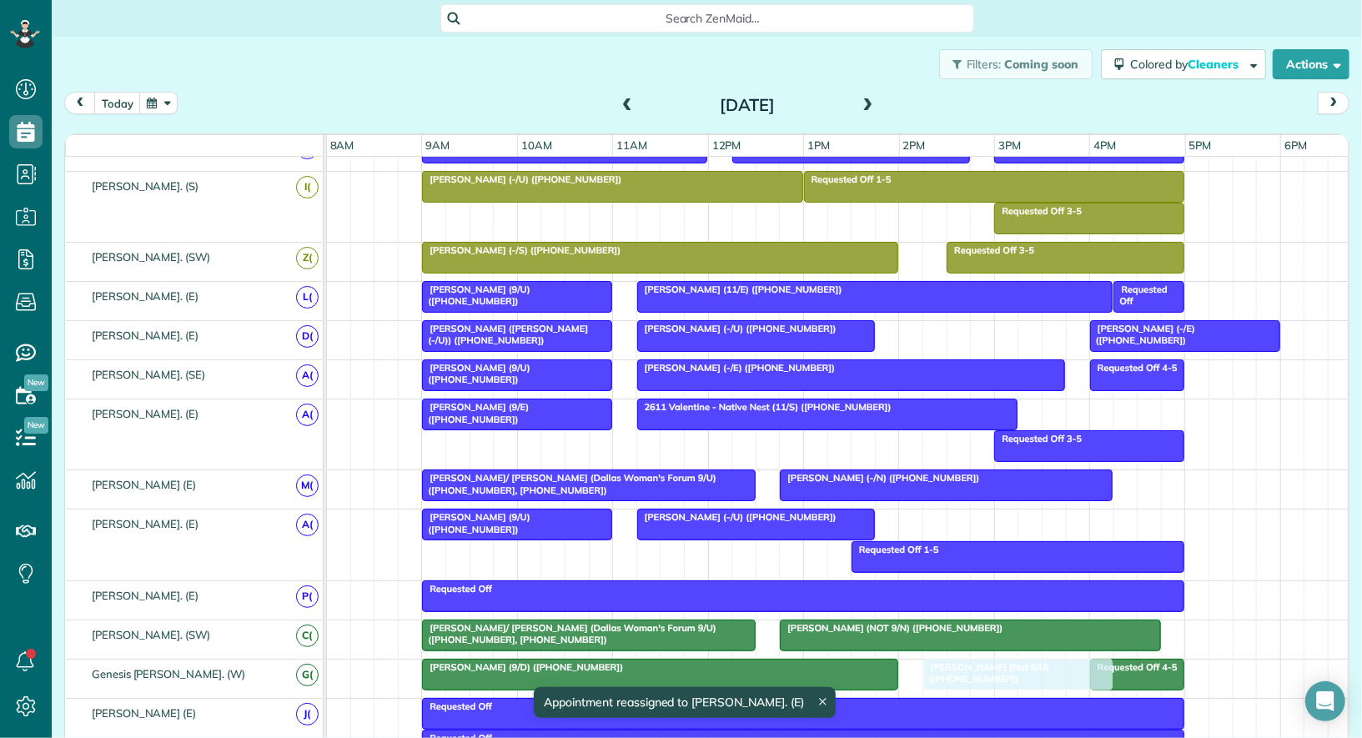
drag, startPoint x: 994, startPoint y: 333, endPoint x: 992, endPoint y: 652, distance: 318.7
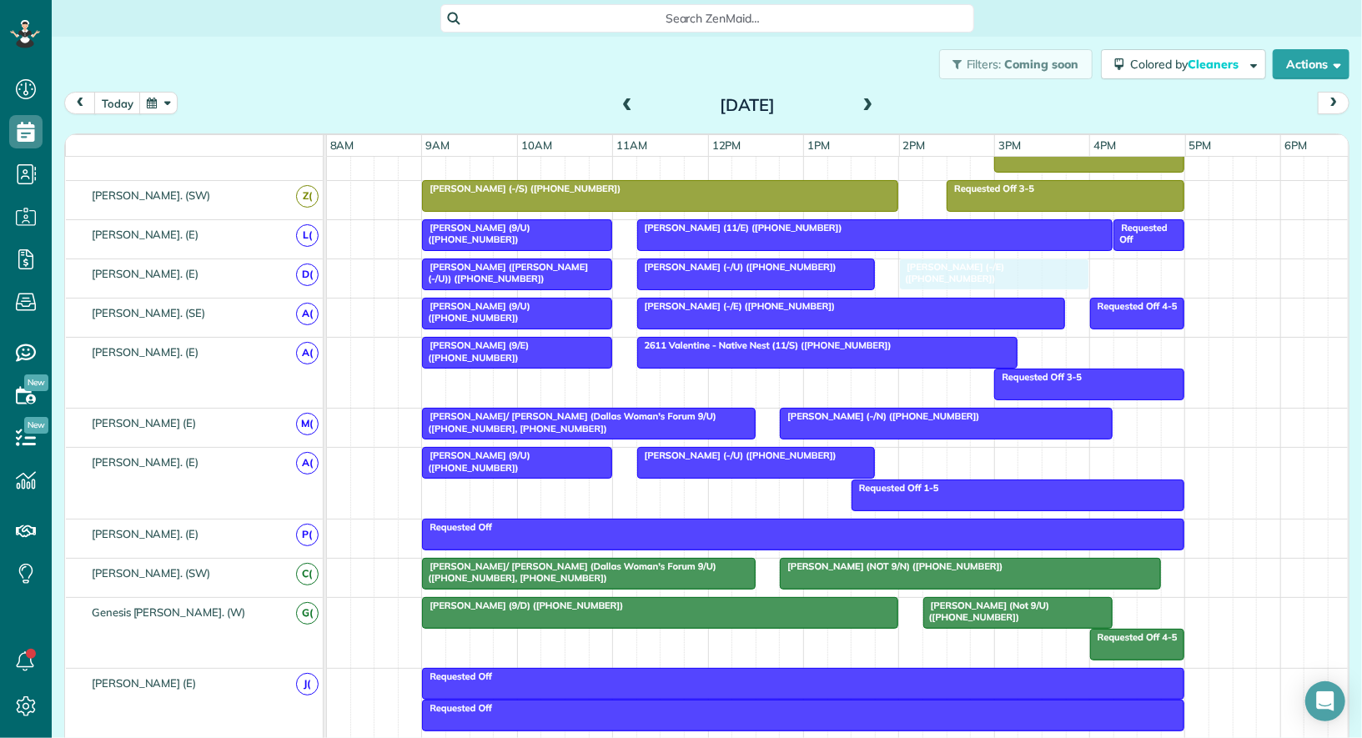
drag, startPoint x: 1131, startPoint y: 269, endPoint x: 944, endPoint y: 267, distance: 186.9
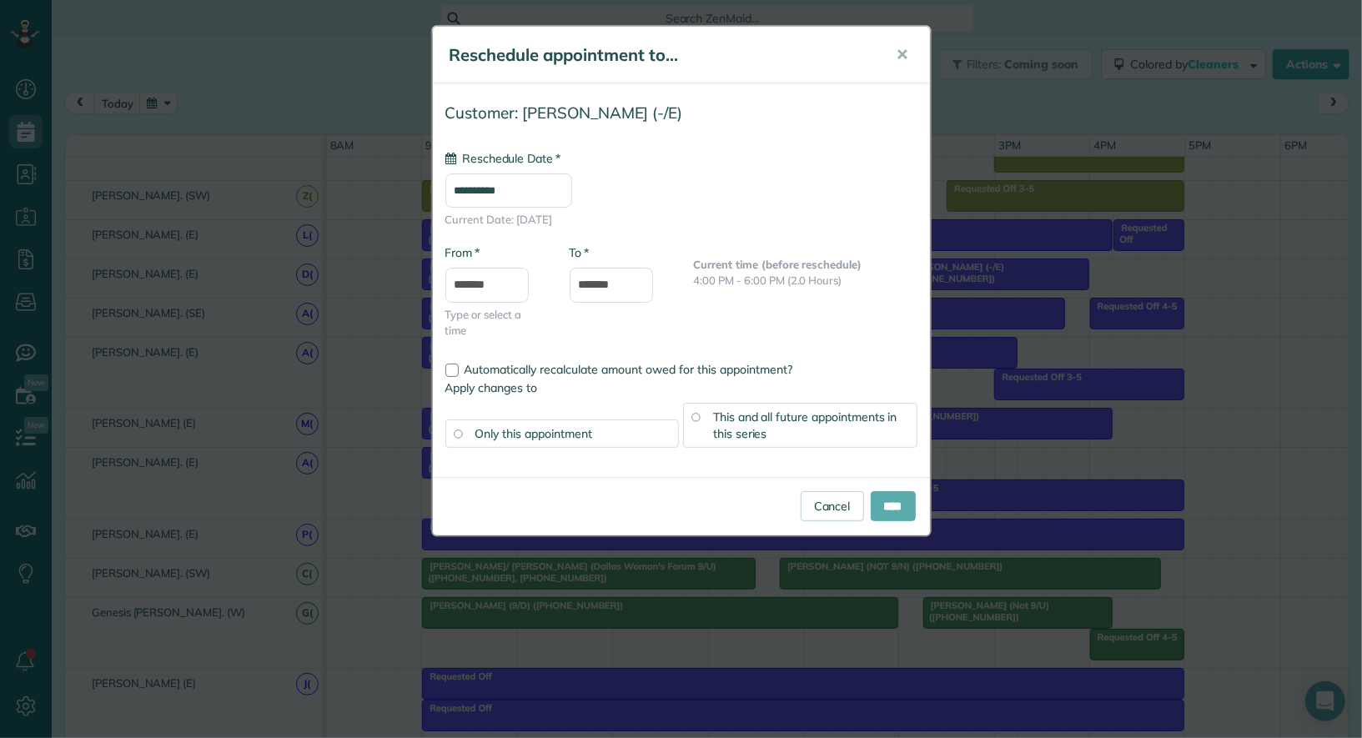
type input "**********"
click at [890, 501] on input "****" at bounding box center [893, 506] width 45 height 30
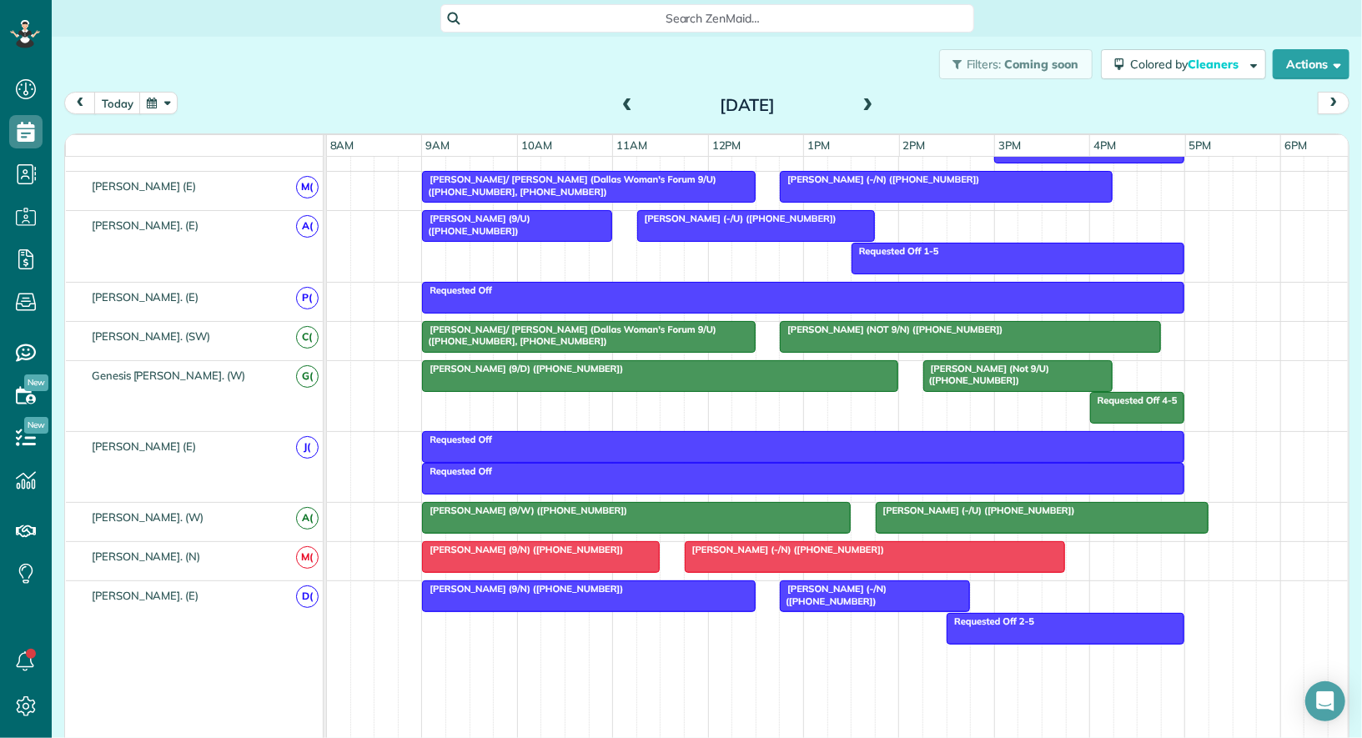
scroll to position [1070, 0]
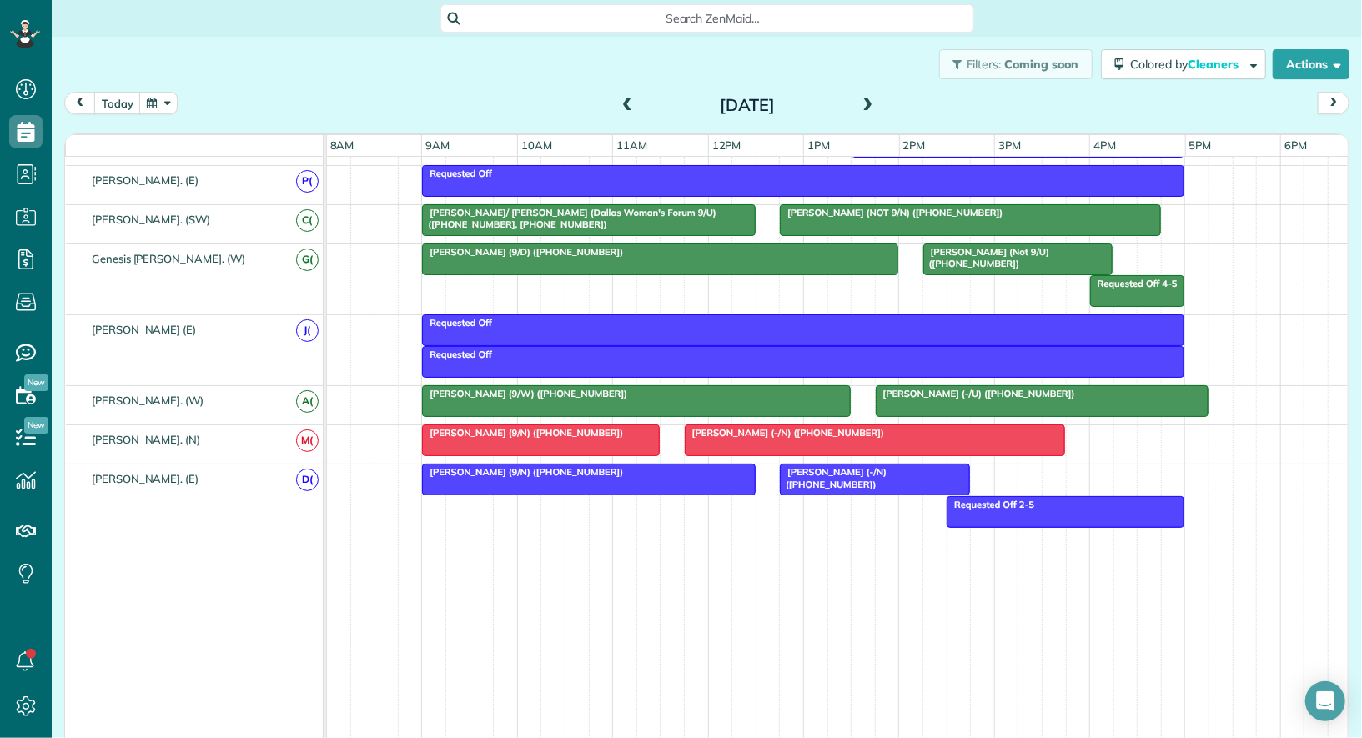
click at [757, 429] on div at bounding box center [876, 440] width 380 height 30
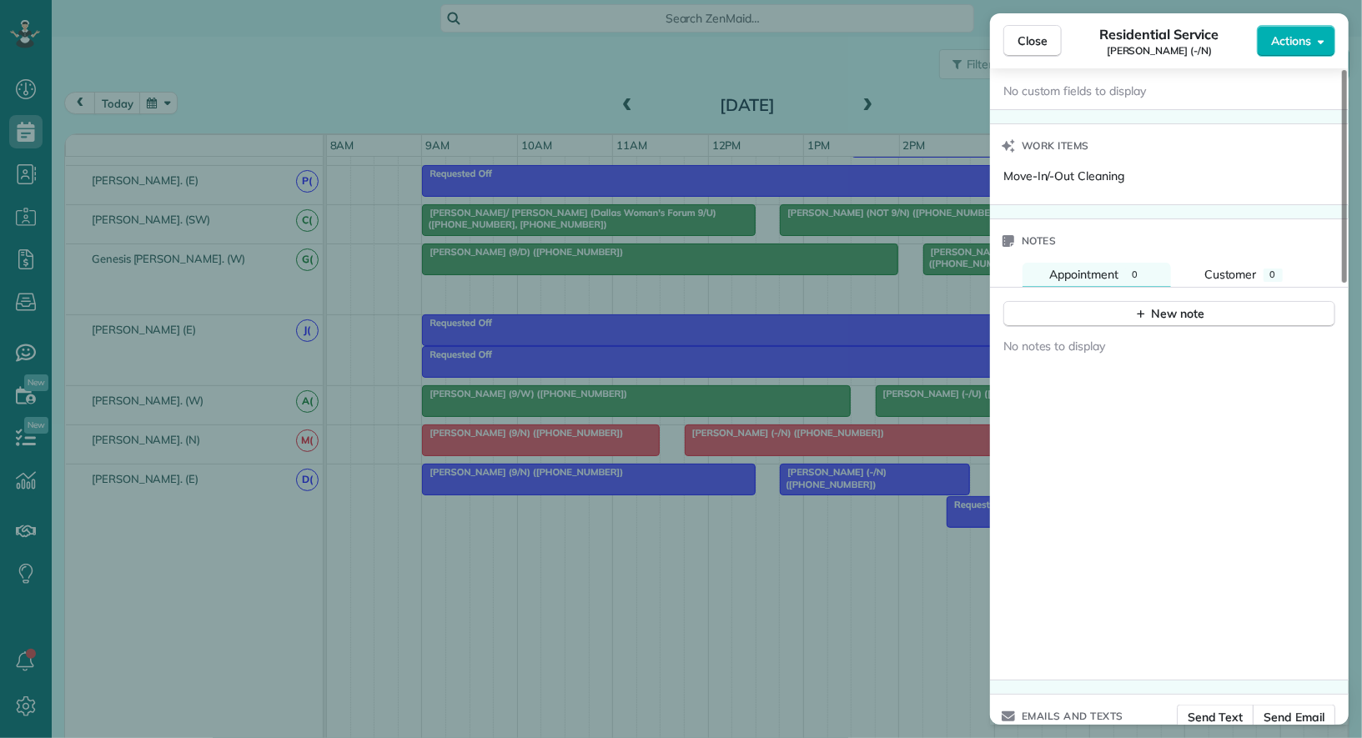
scroll to position [1130, 0]
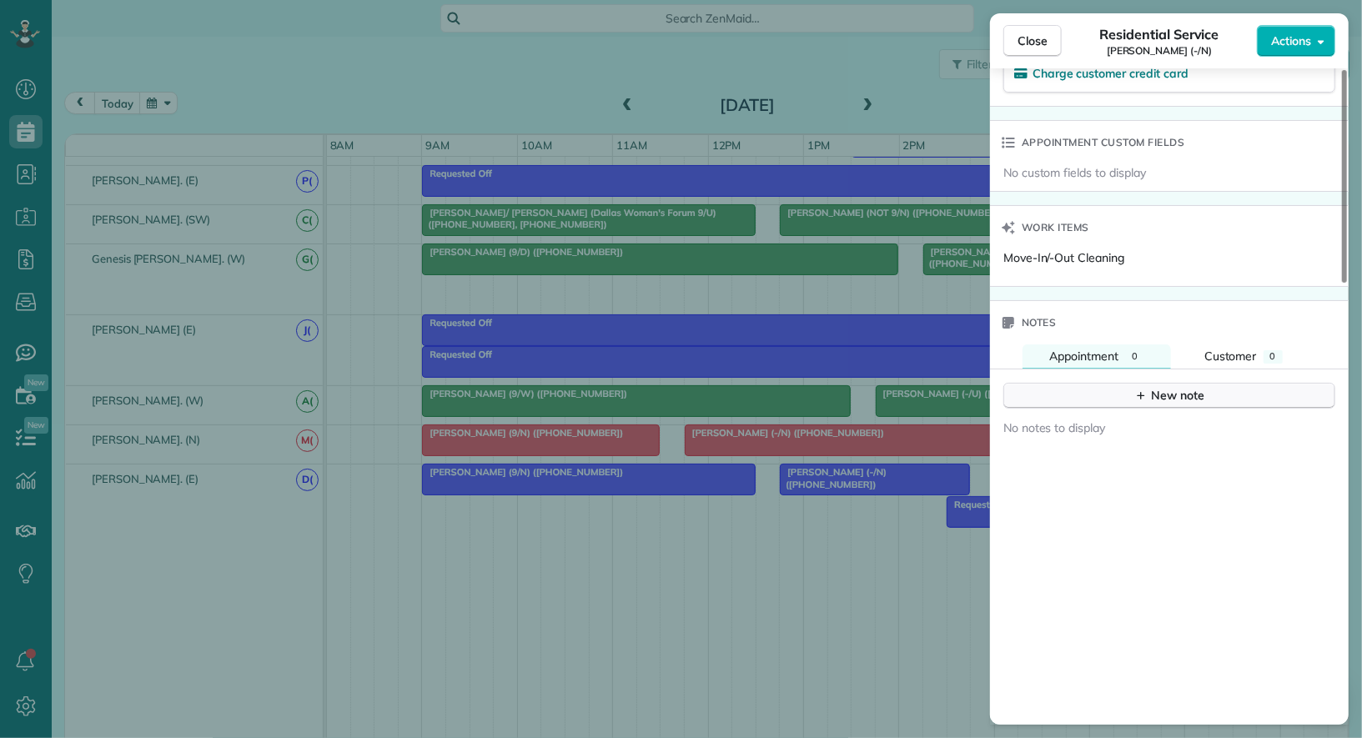
click at [1160, 387] on div "New note" at bounding box center [1170, 396] width 70 height 18
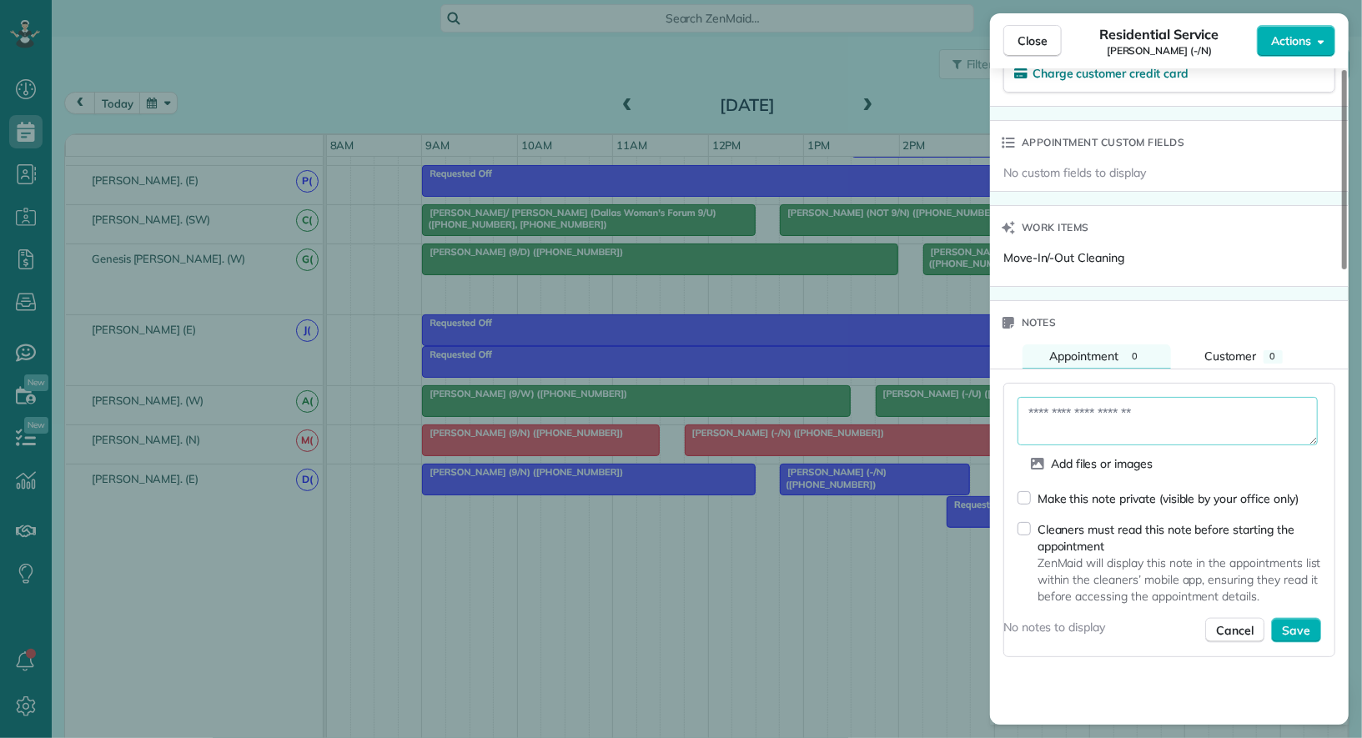
click at [1135, 417] on textarea at bounding box center [1168, 421] width 300 height 48
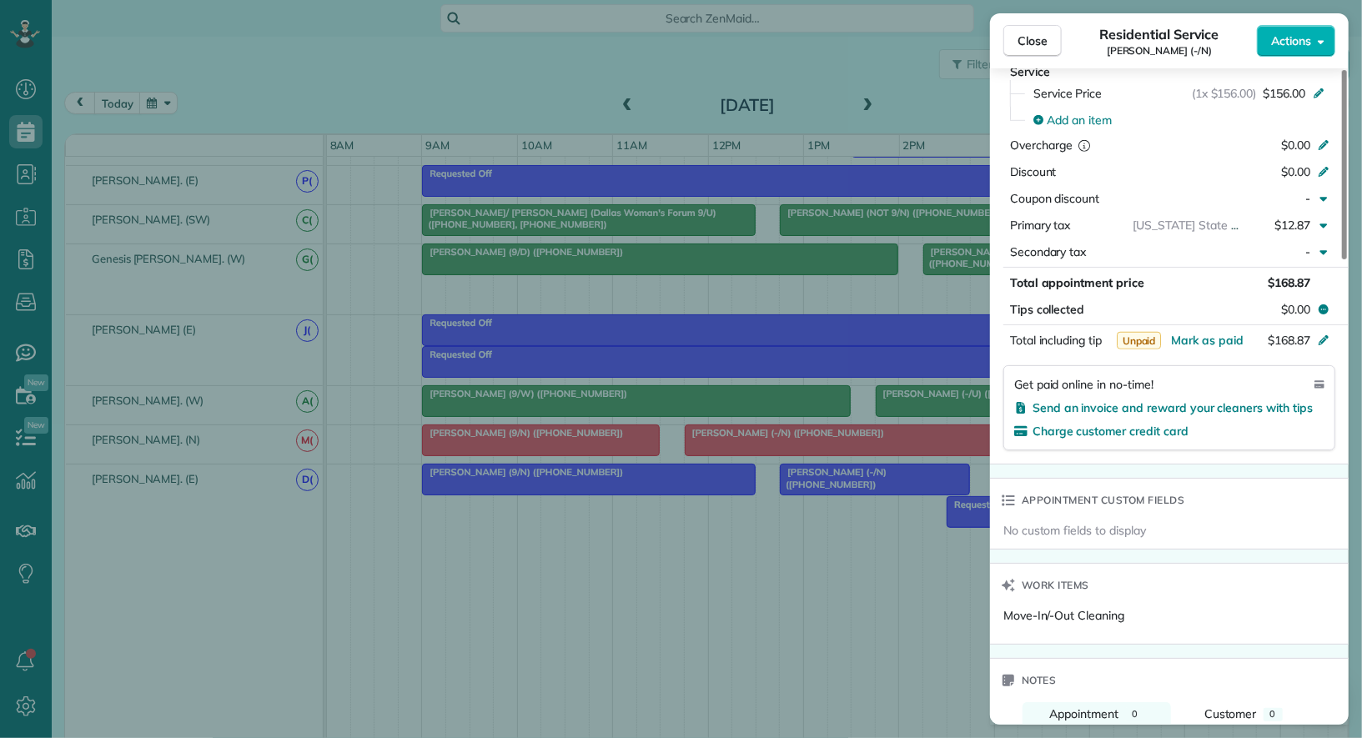
type textarea "**********"
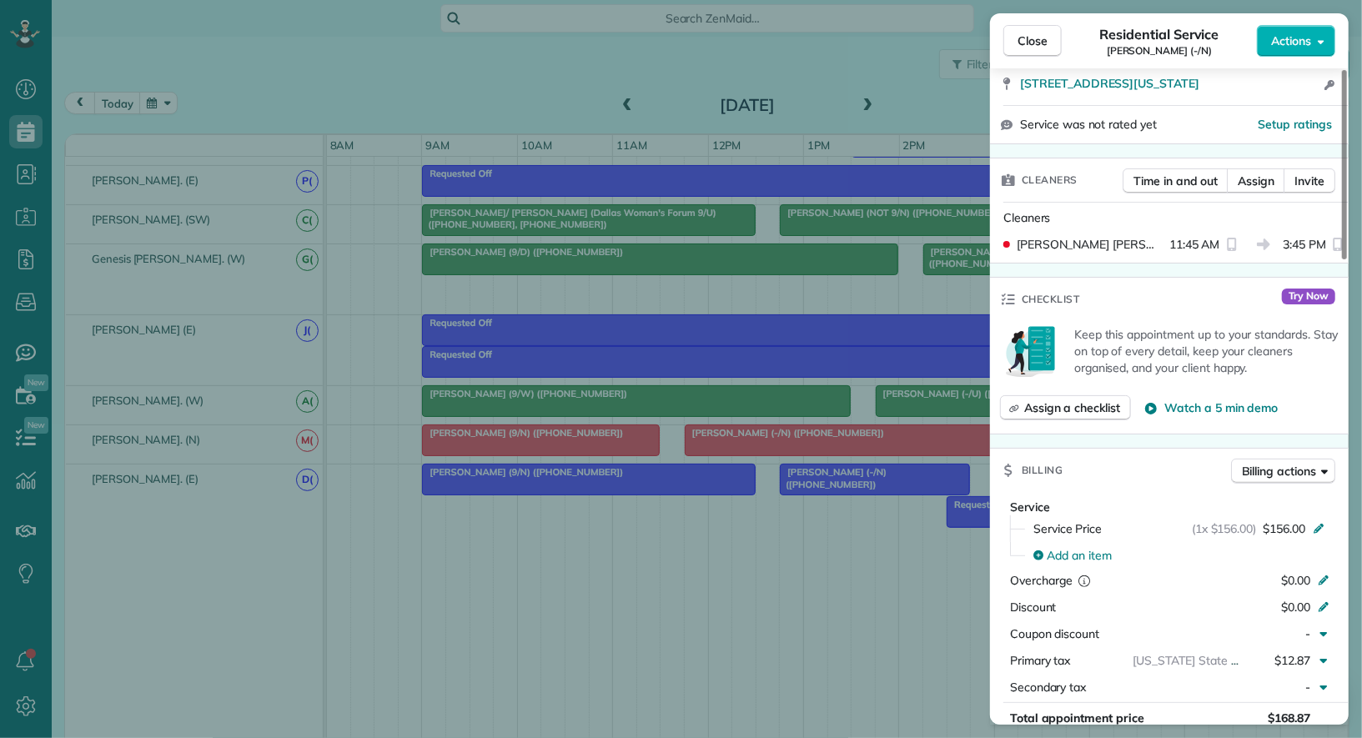
scroll to position [326, 0]
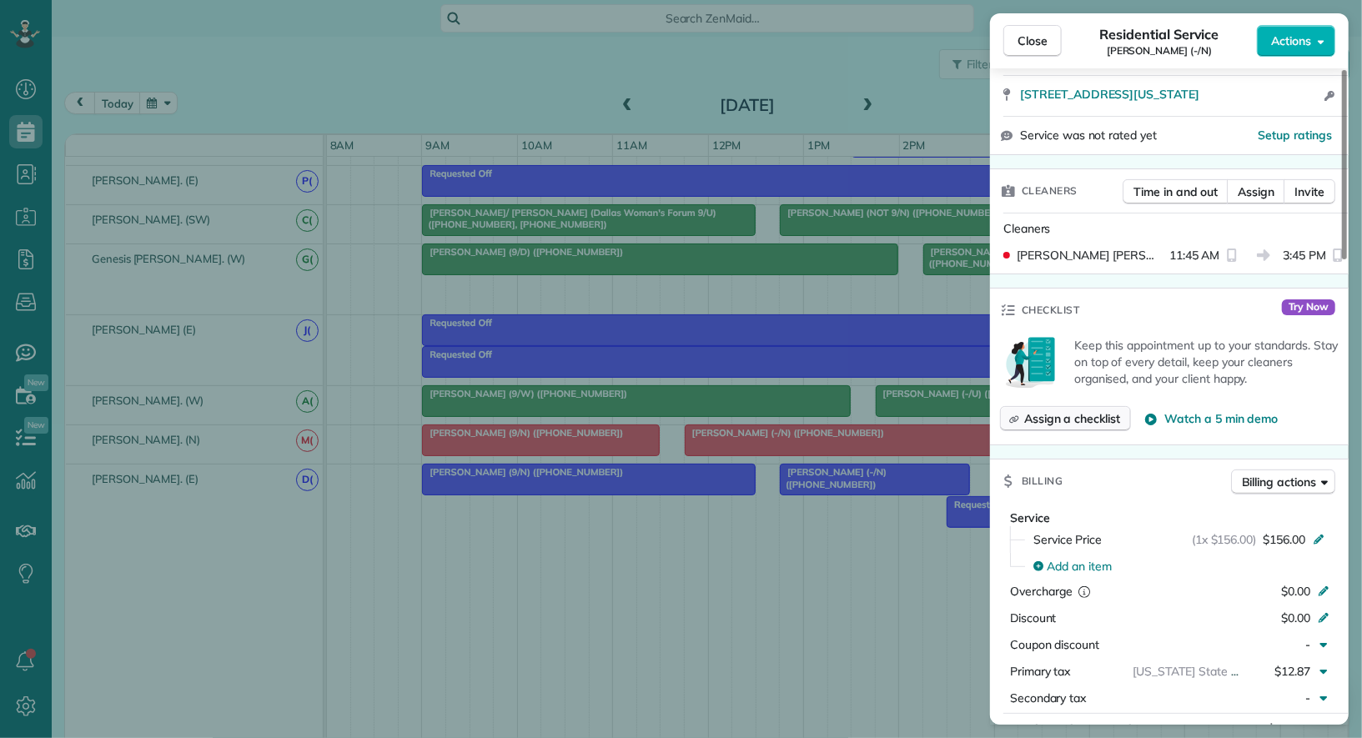
click at [1085, 410] on span "Assign a checklist" at bounding box center [1073, 418] width 96 height 17
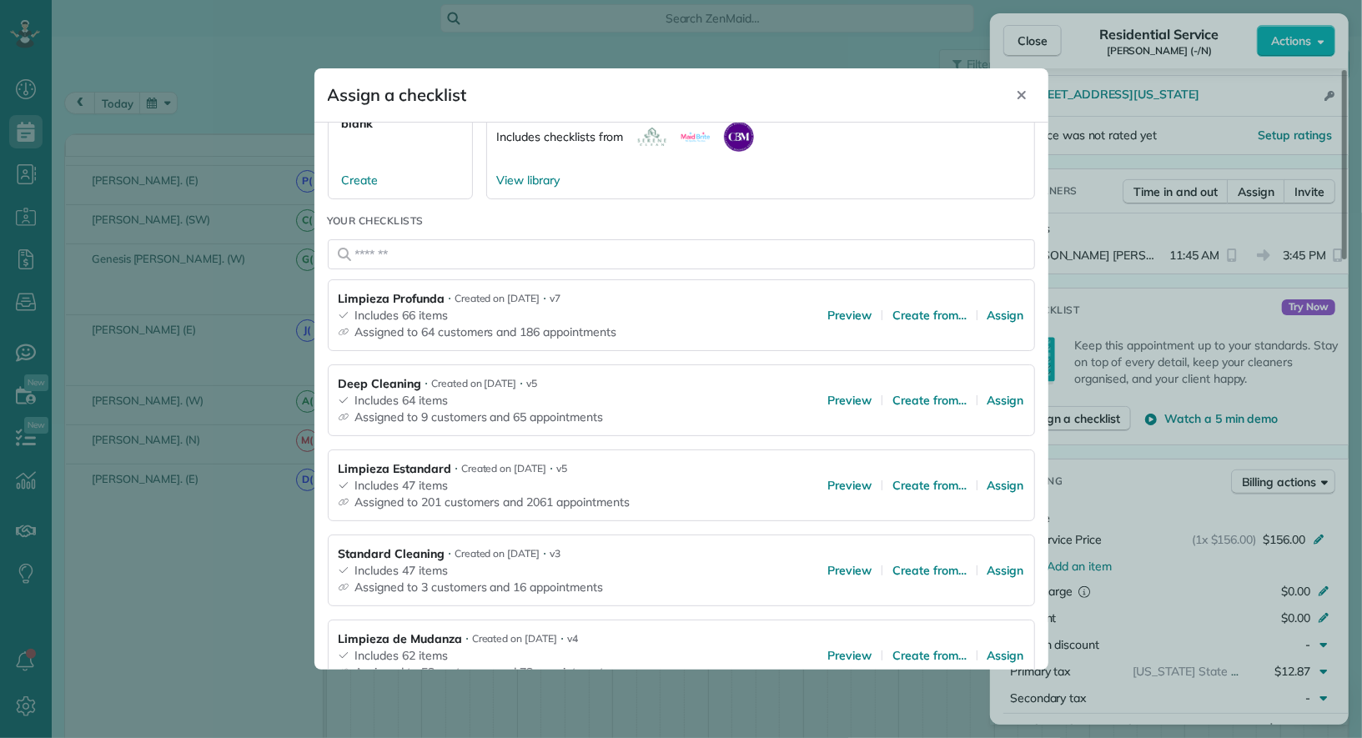
scroll to position [153, 0]
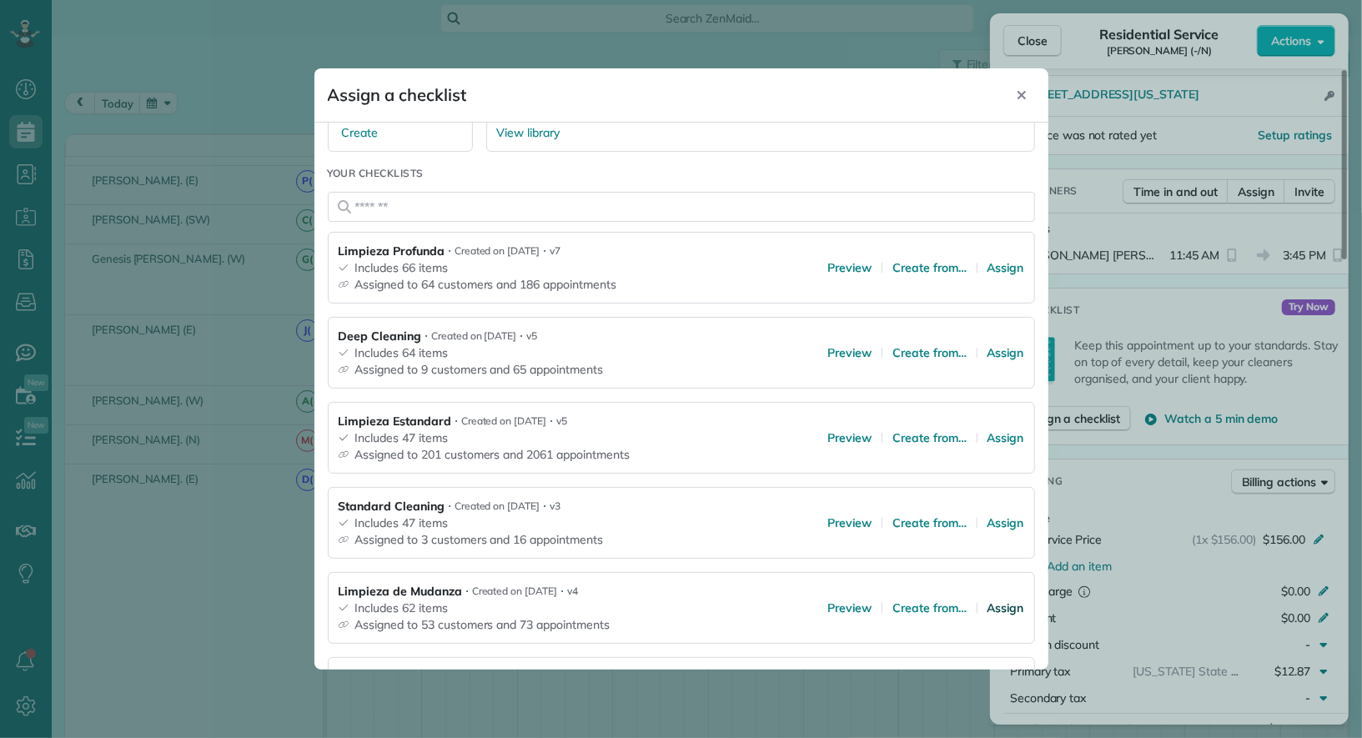
click at [1008, 600] on span "Assign" at bounding box center [1006, 608] width 37 height 17
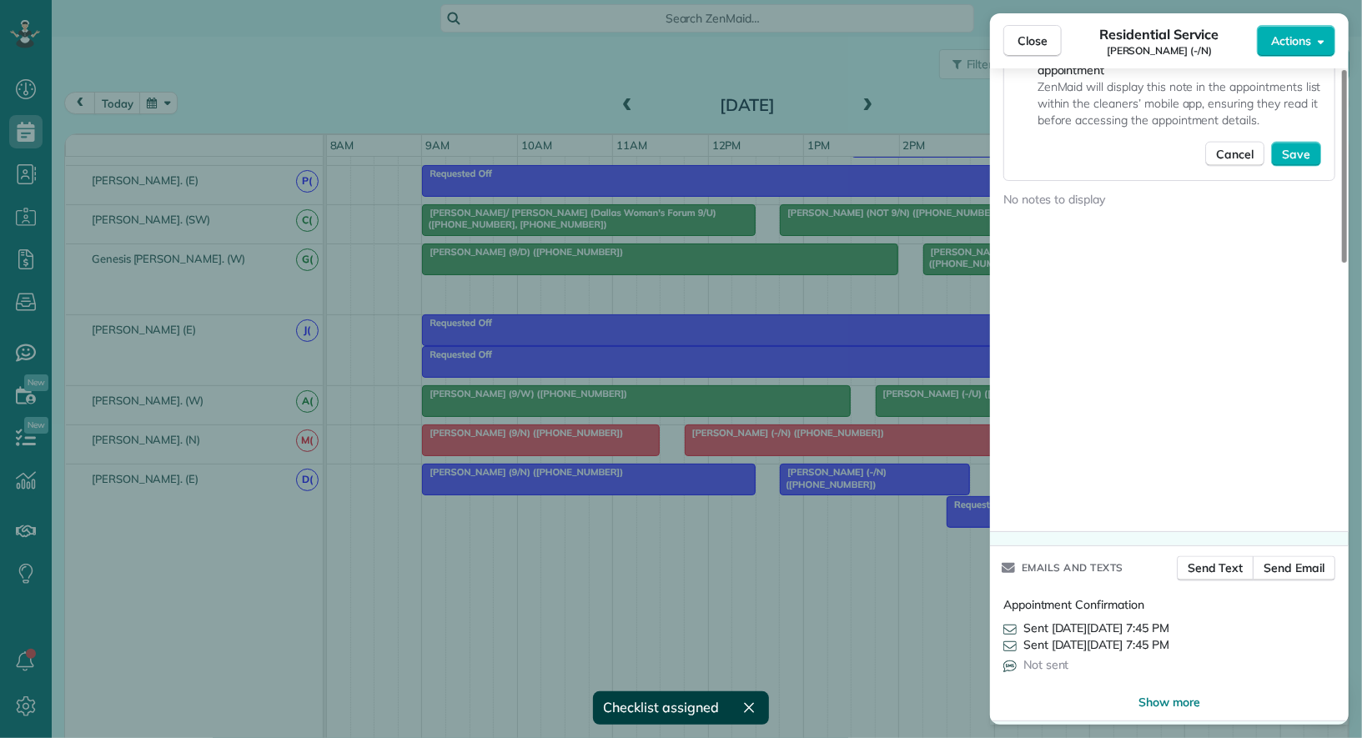
scroll to position [1550, 0]
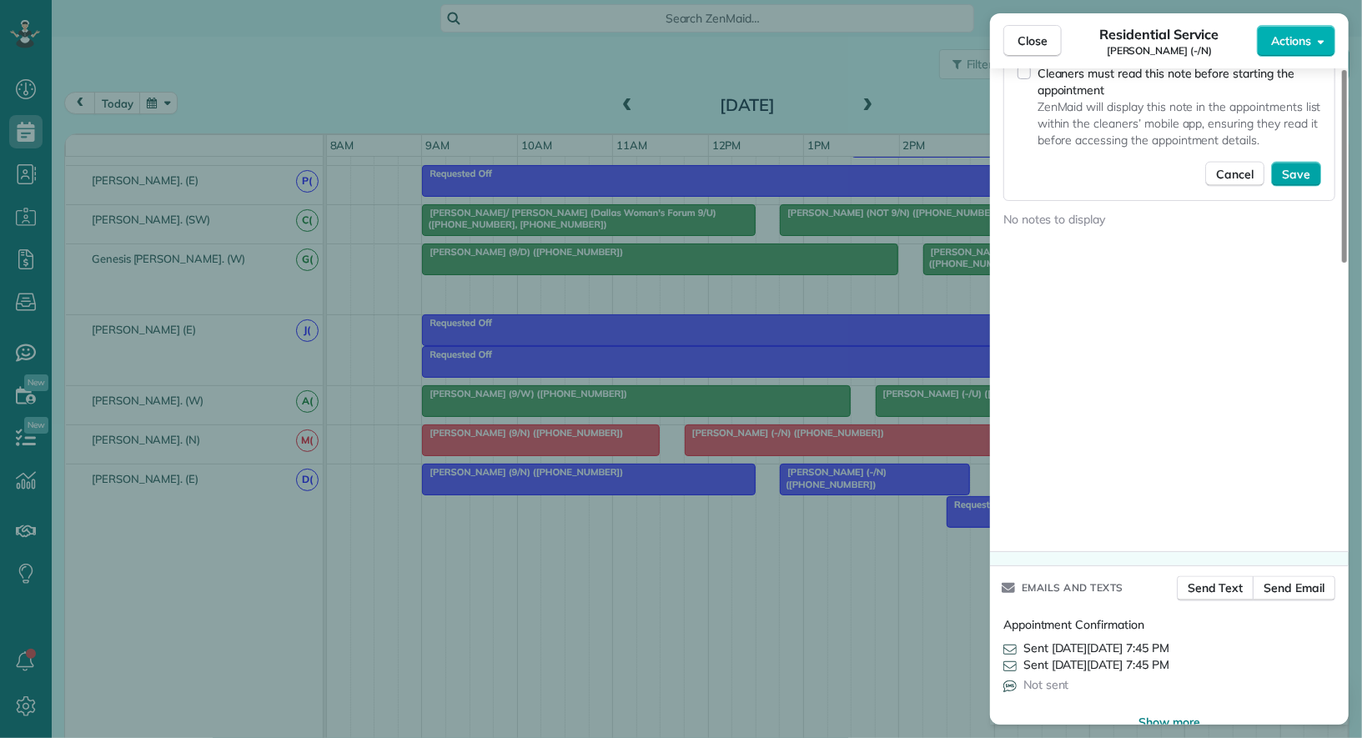
click at [1298, 167] on span "Save" at bounding box center [1296, 174] width 28 height 17
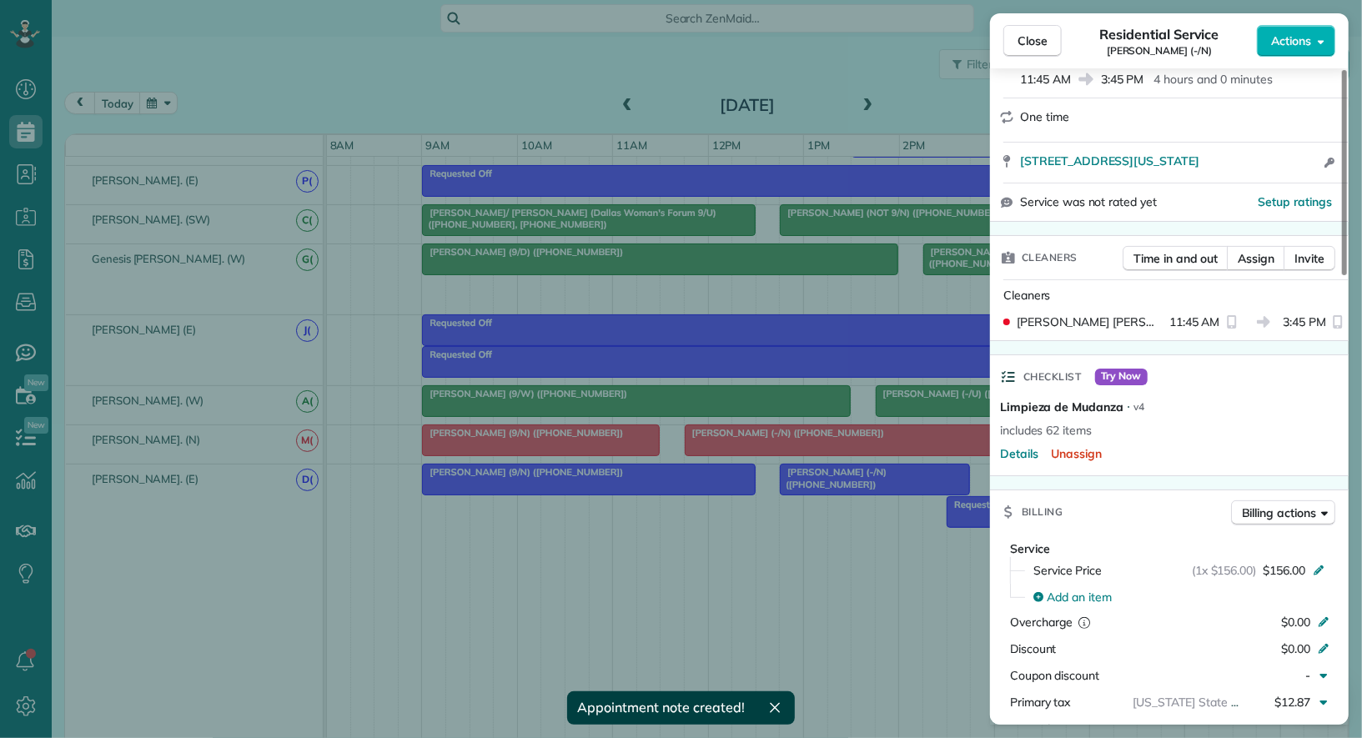
scroll to position [0, 0]
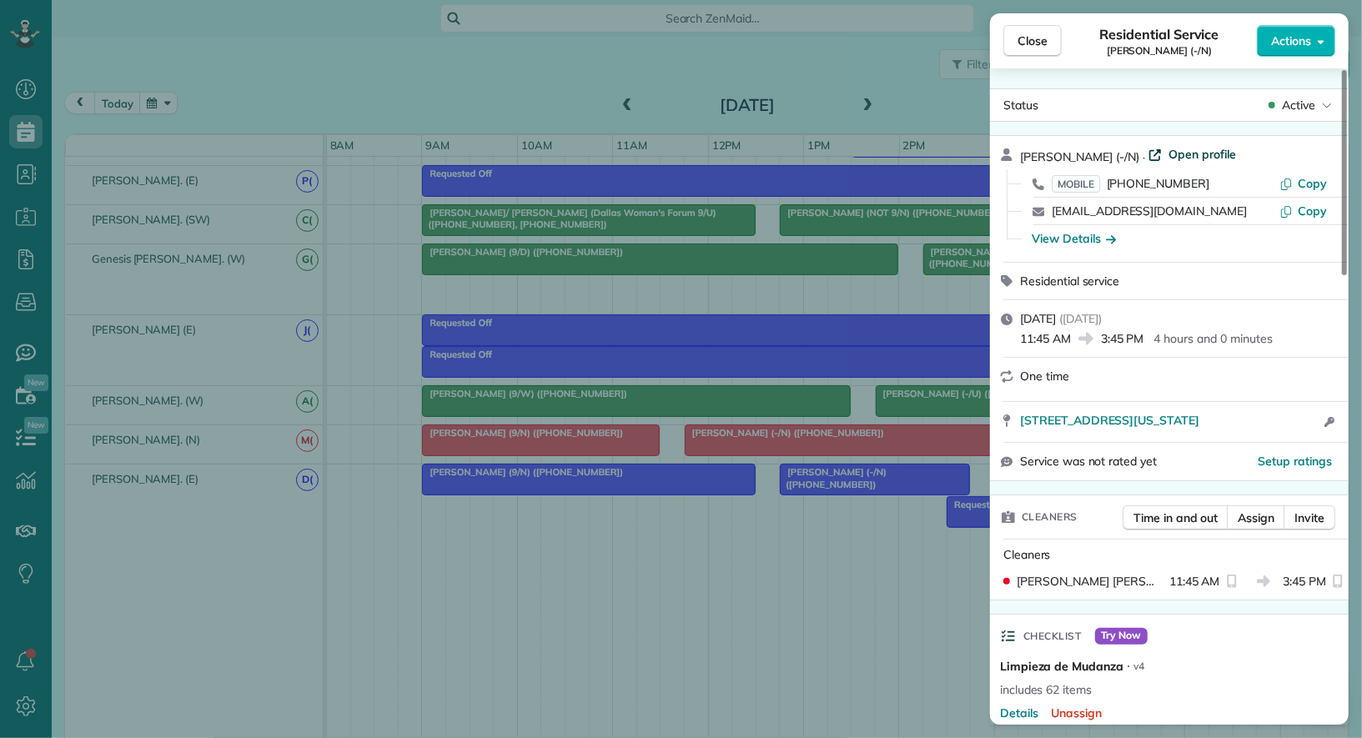
click at [1176, 155] on span "Open profile" at bounding box center [1203, 154] width 68 height 17
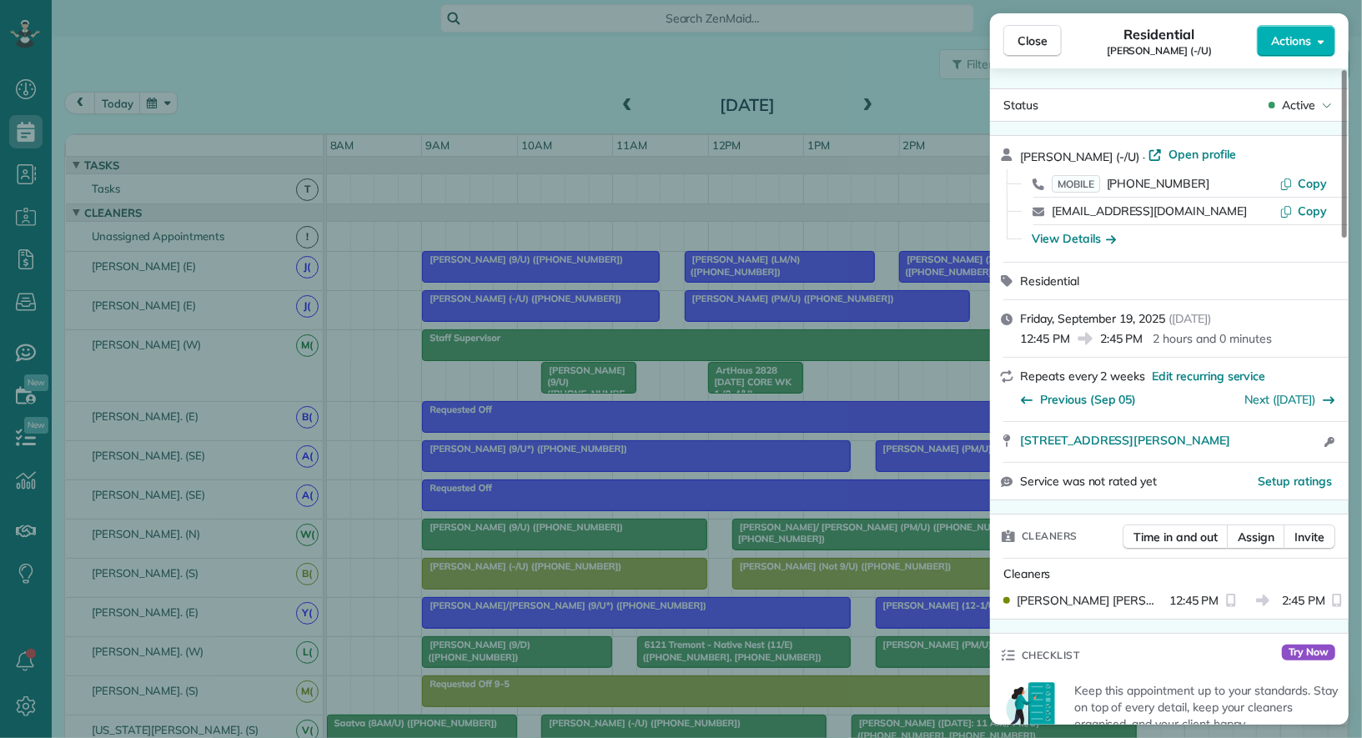
scroll to position [8, 0]
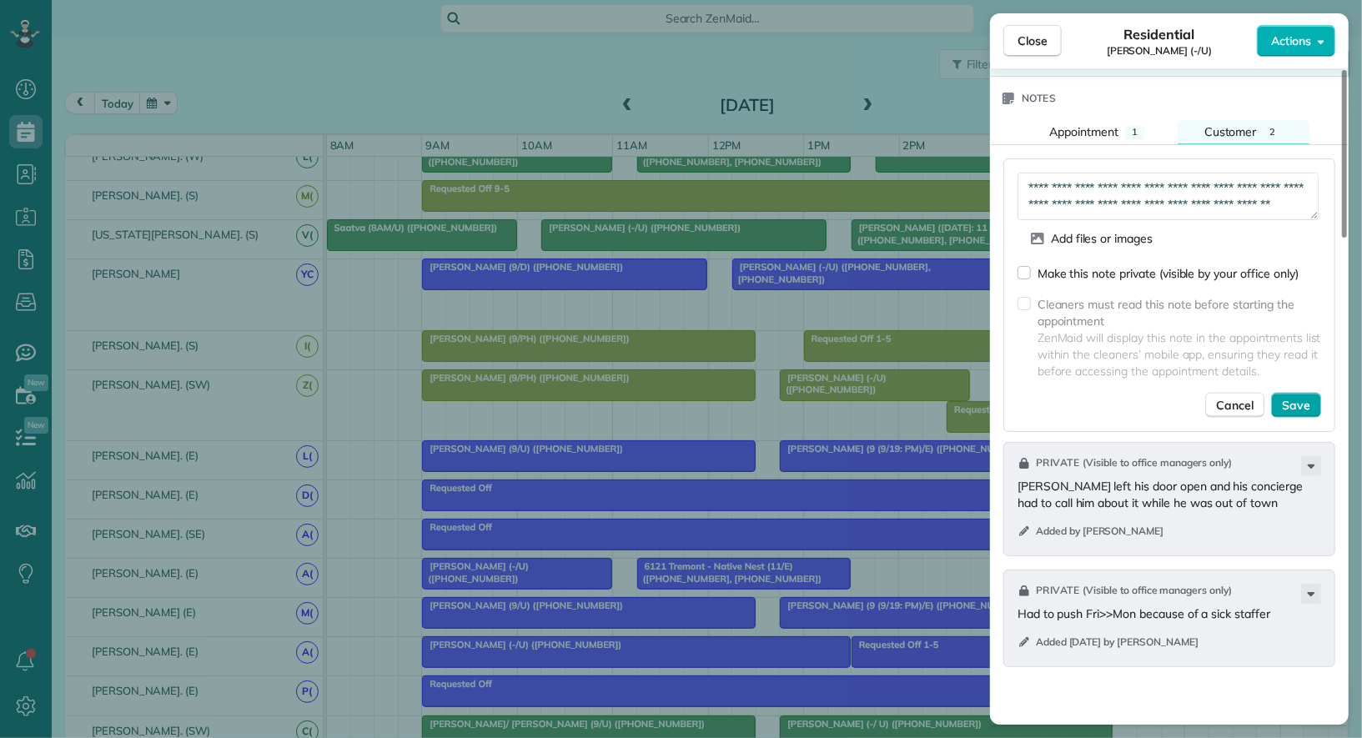
click at [1309, 399] on span "Save" at bounding box center [1296, 405] width 28 height 17
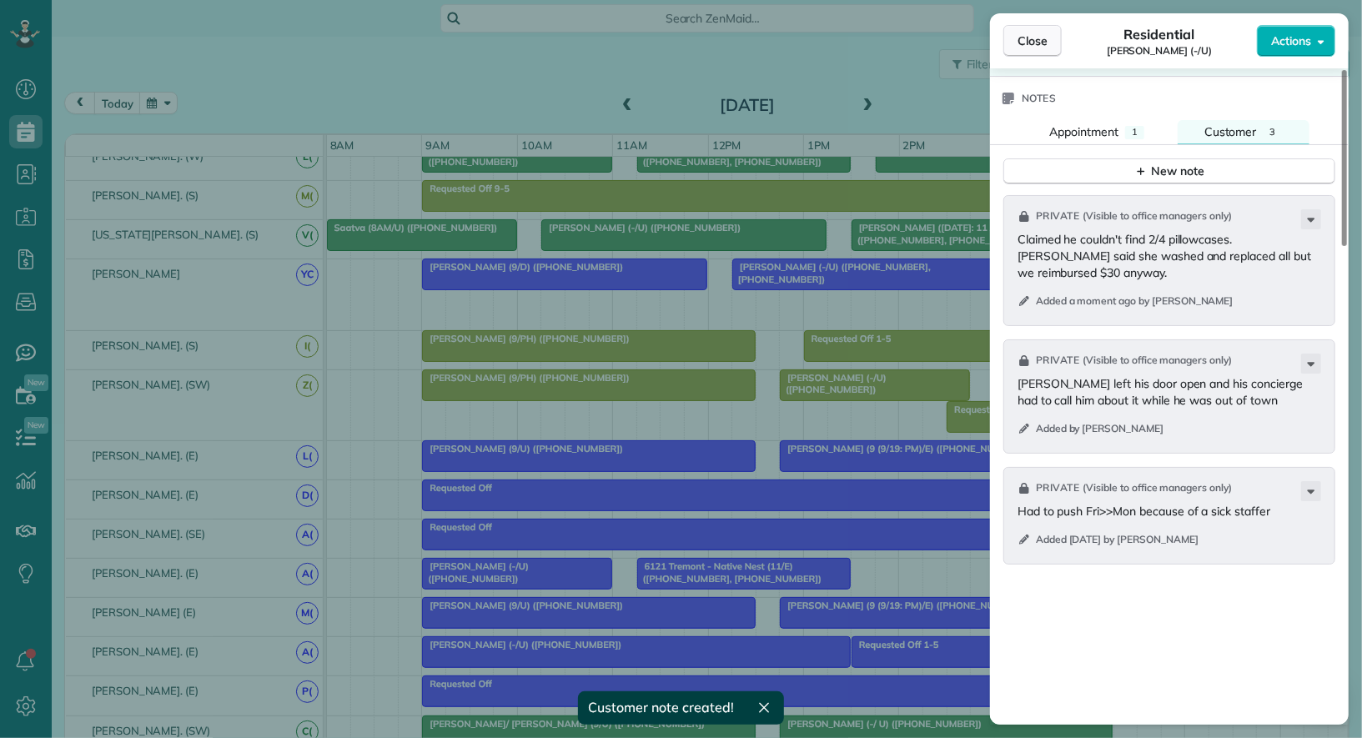
click at [1040, 43] on span "Close" at bounding box center [1033, 41] width 30 height 17
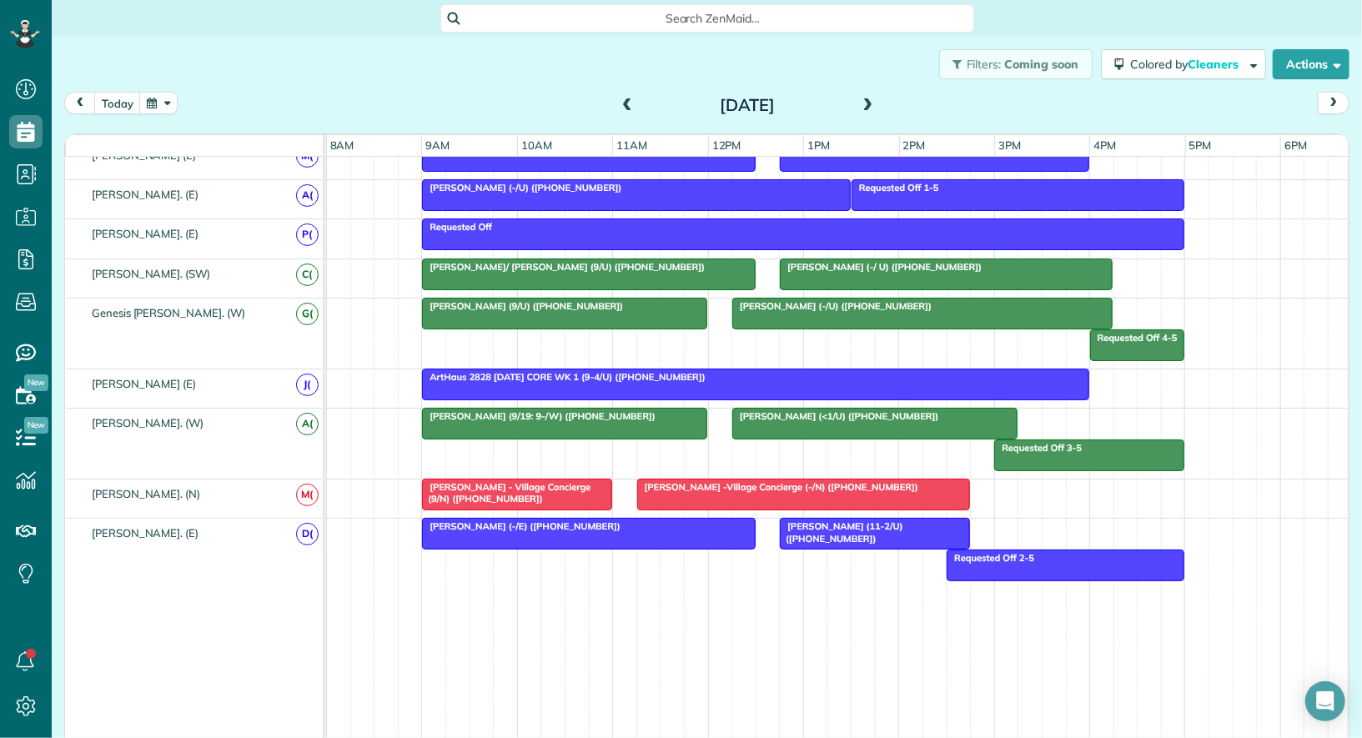
click at [164, 106] on button "button" at bounding box center [158, 103] width 38 height 23
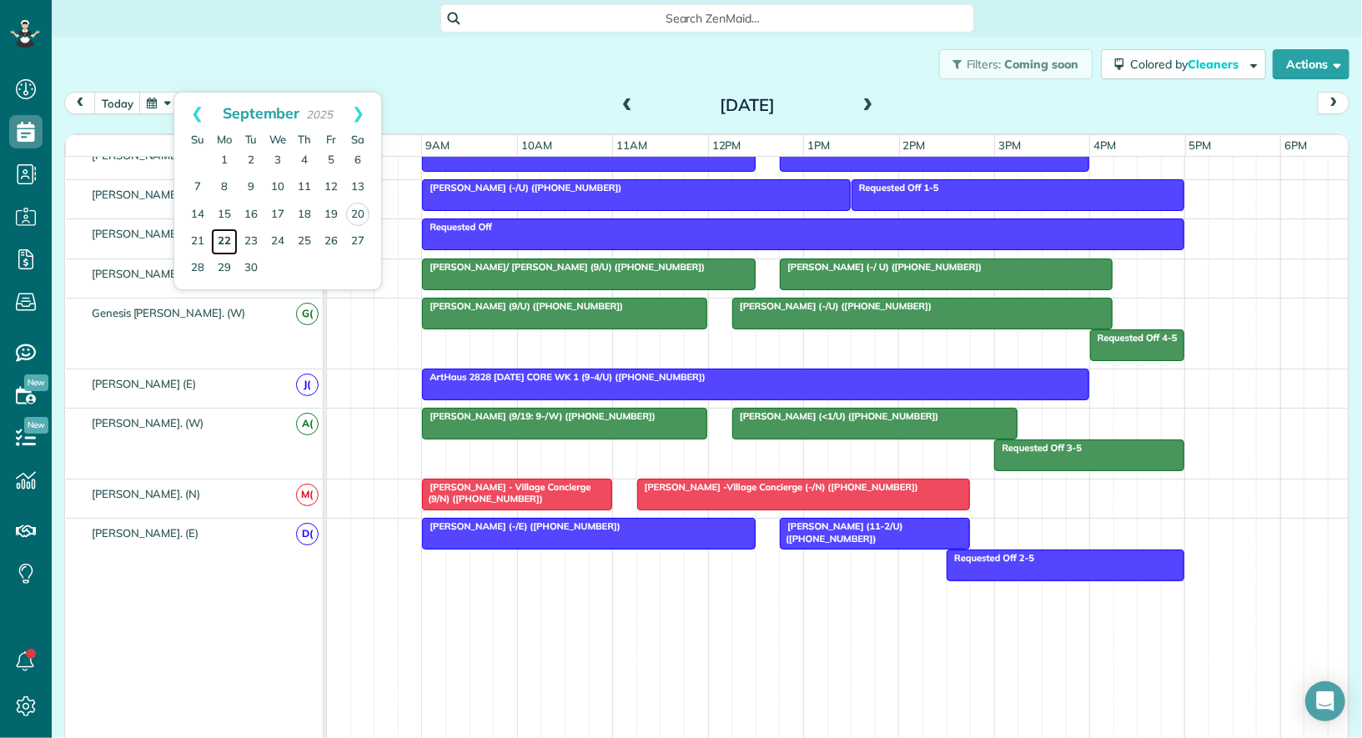
click at [223, 238] on link "22" at bounding box center [224, 242] width 27 height 27
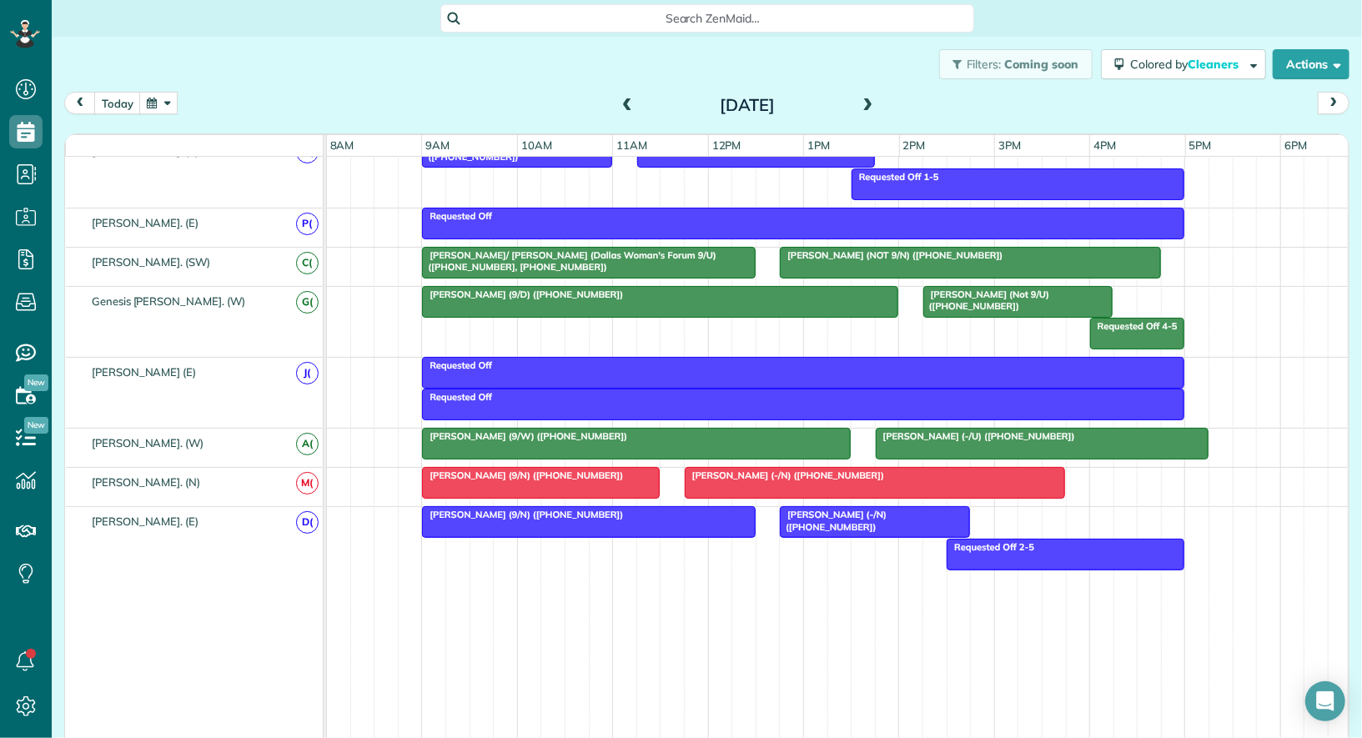
scroll to position [1070, 0]
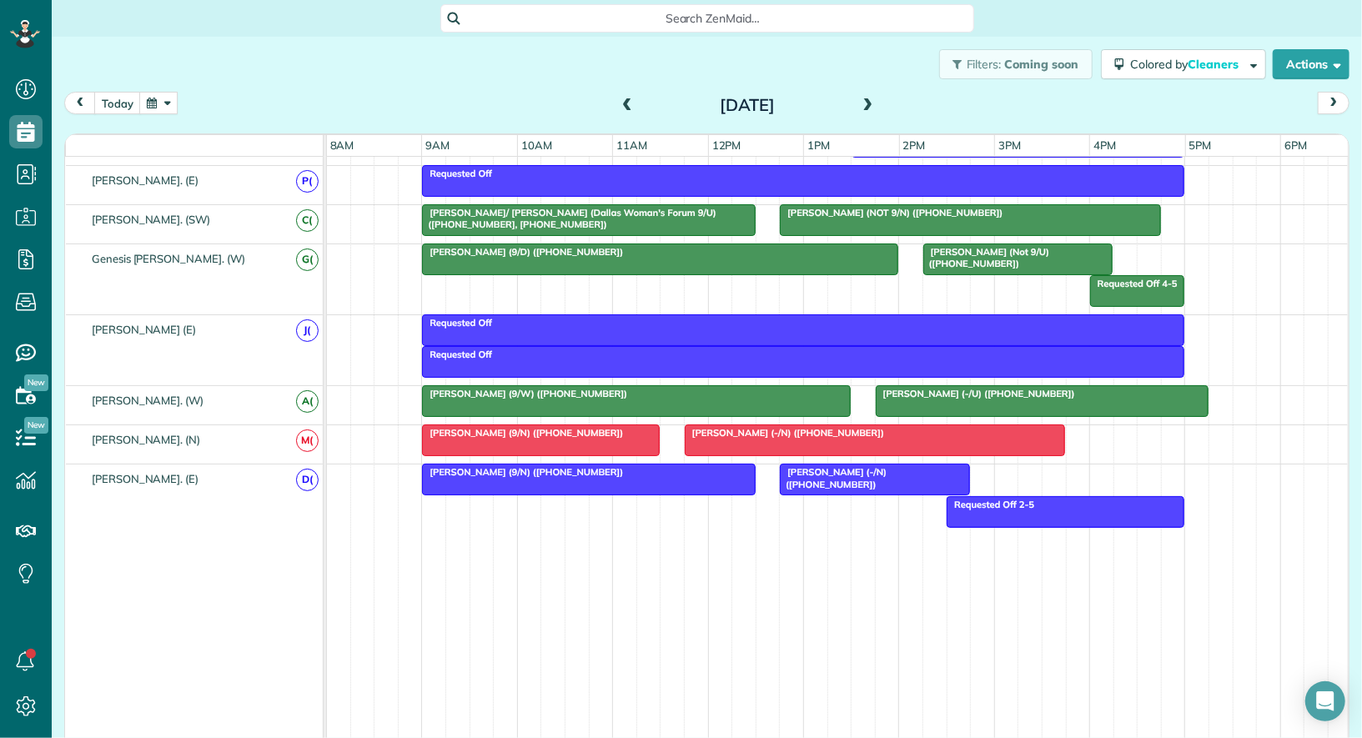
click at [798, 432] on div at bounding box center [876, 440] width 380 height 30
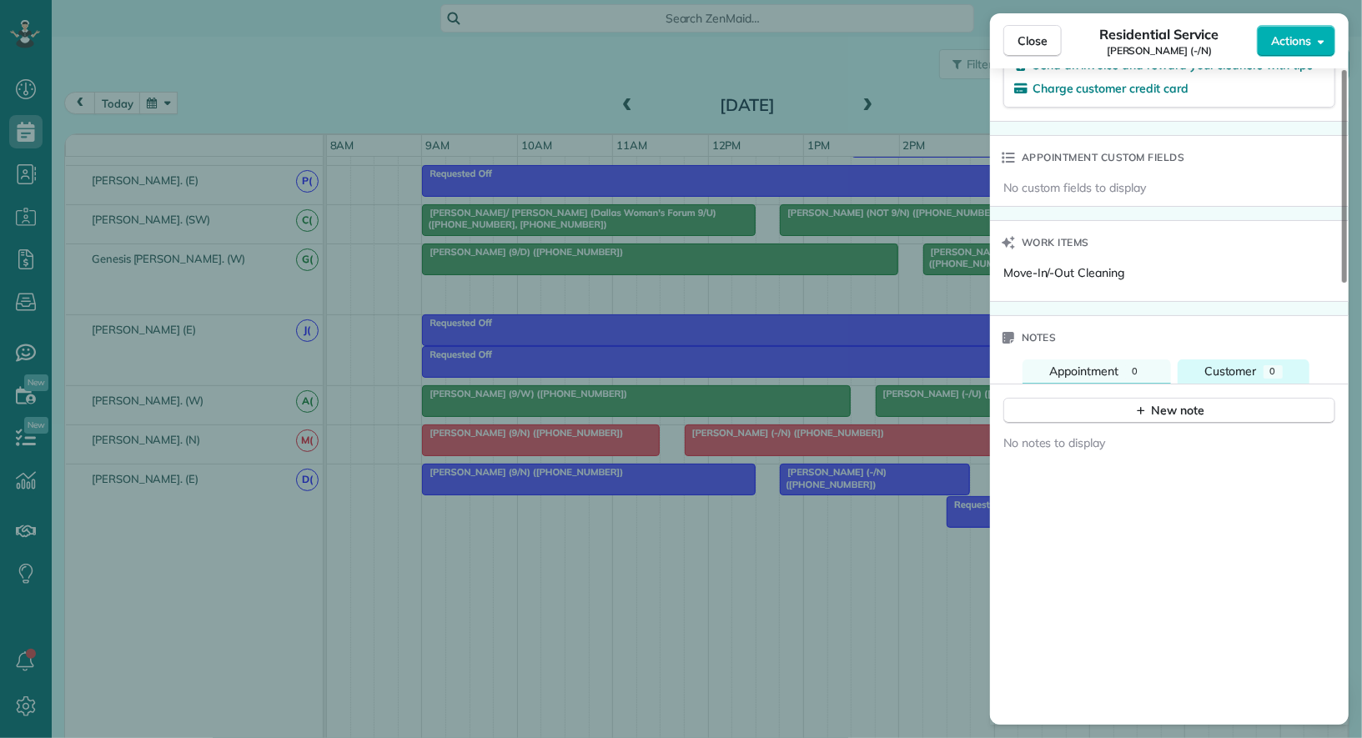
click at [1224, 364] on span "Customer" at bounding box center [1231, 371] width 53 height 15
click at [1089, 373] on button "Appointment 0" at bounding box center [1097, 372] width 149 height 24
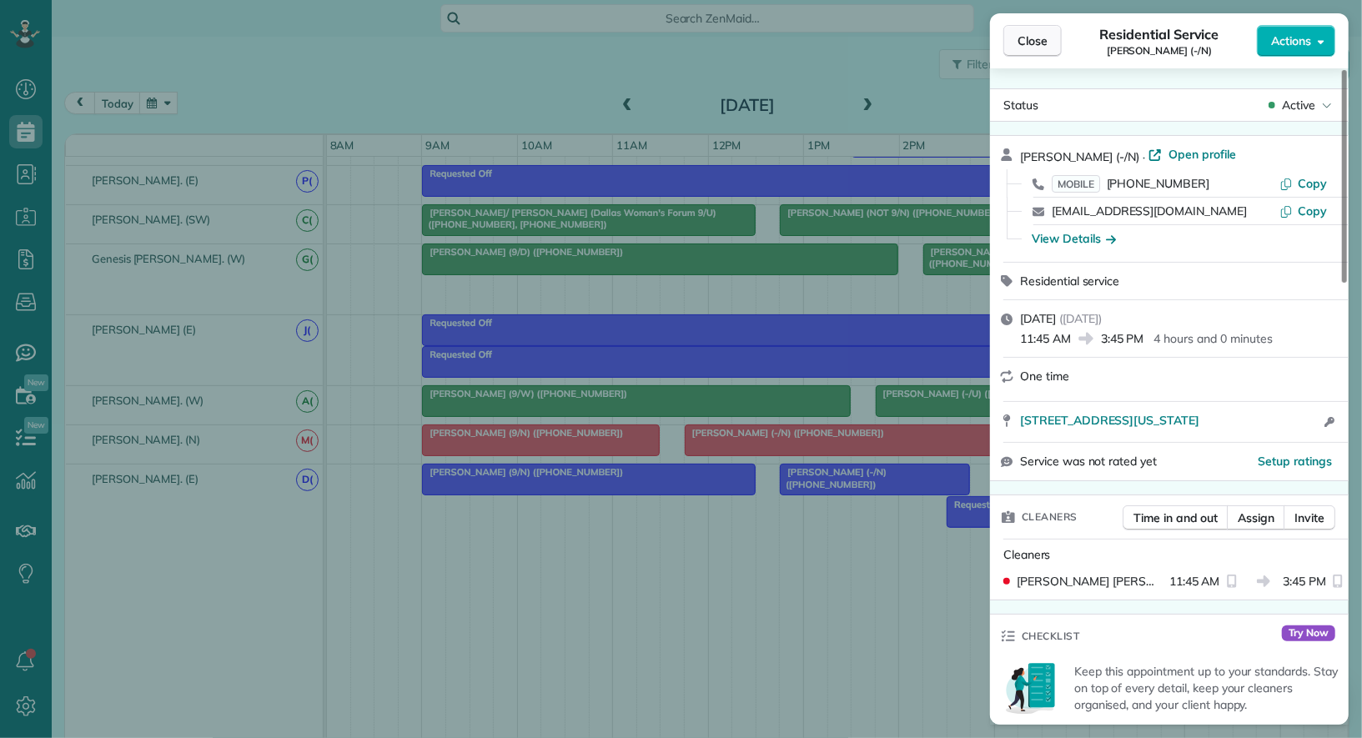
click at [1032, 48] on span "Close" at bounding box center [1033, 41] width 30 height 17
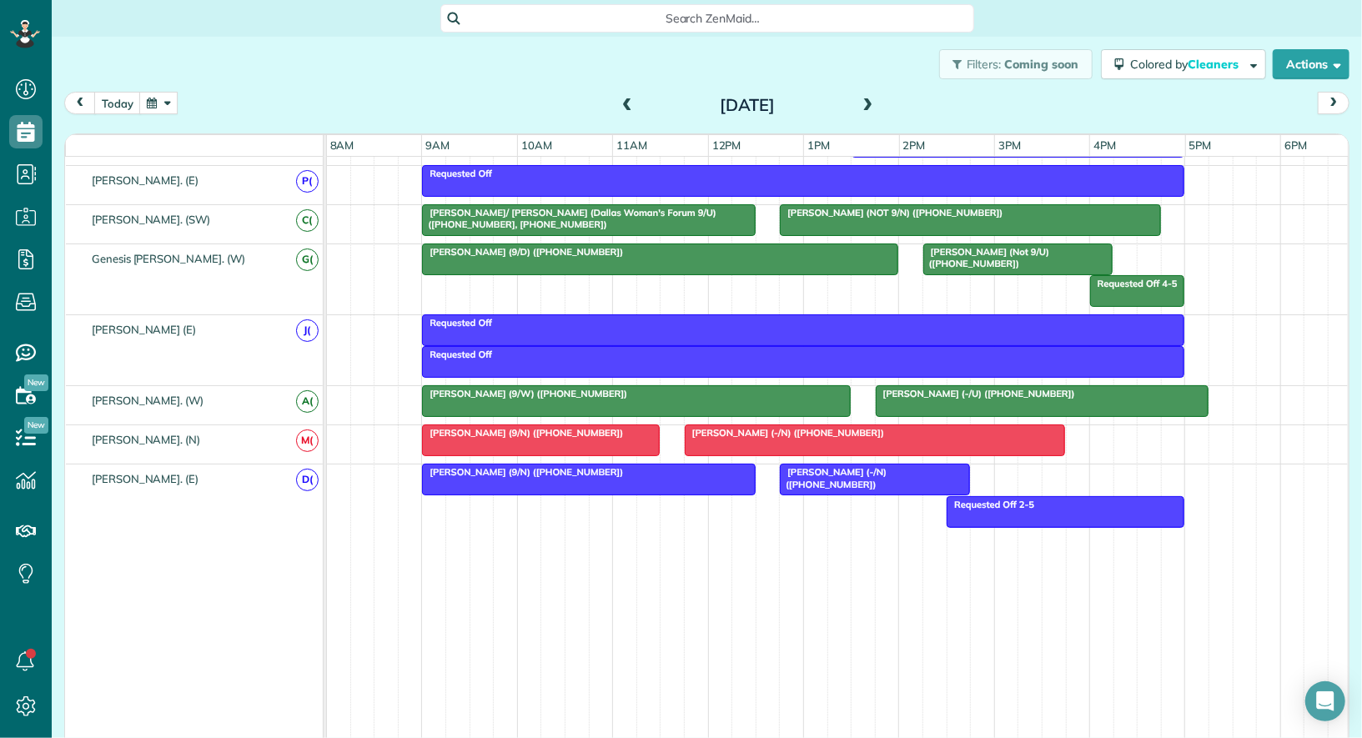
click at [767, 429] on div at bounding box center [876, 440] width 380 height 30
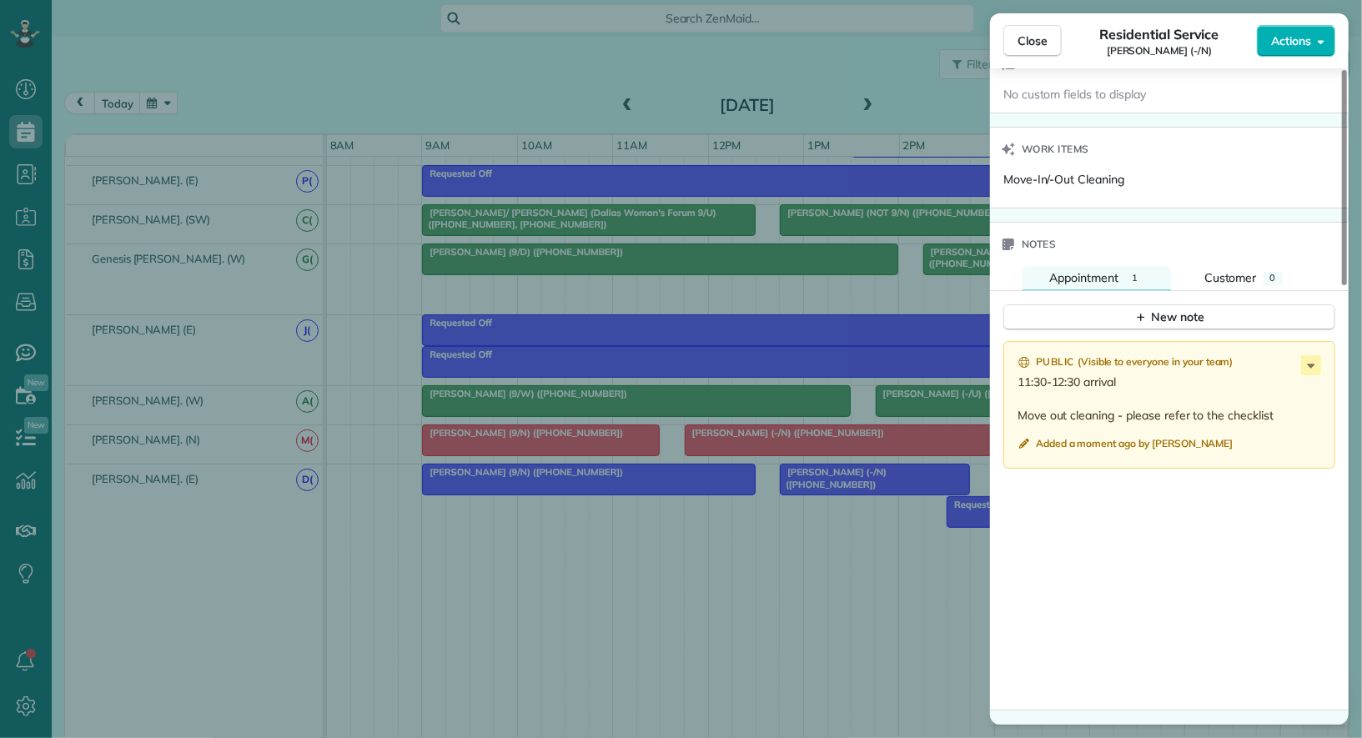
scroll to position [1139, 0]
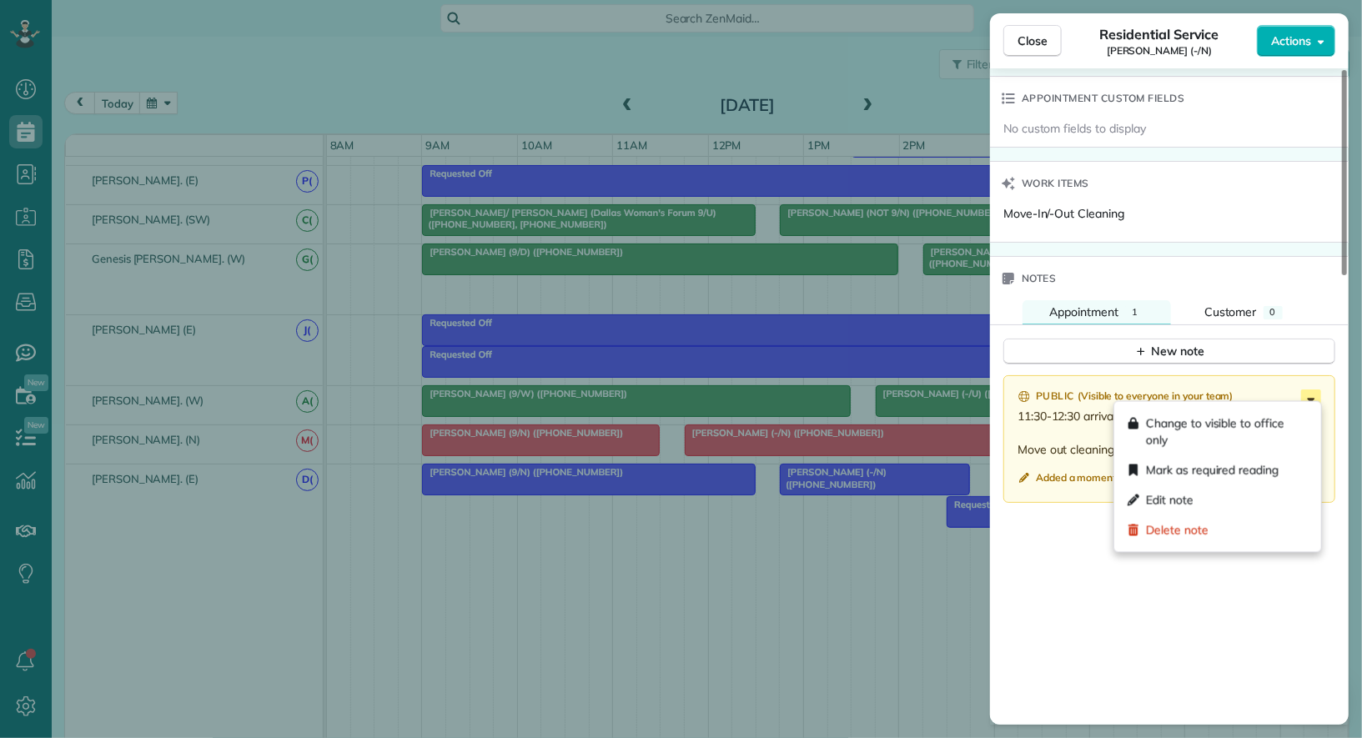
click at [1312, 396] on icon at bounding box center [1312, 400] width 20 height 20
click at [1270, 497] on div "Edit note" at bounding box center [1218, 501] width 194 height 30
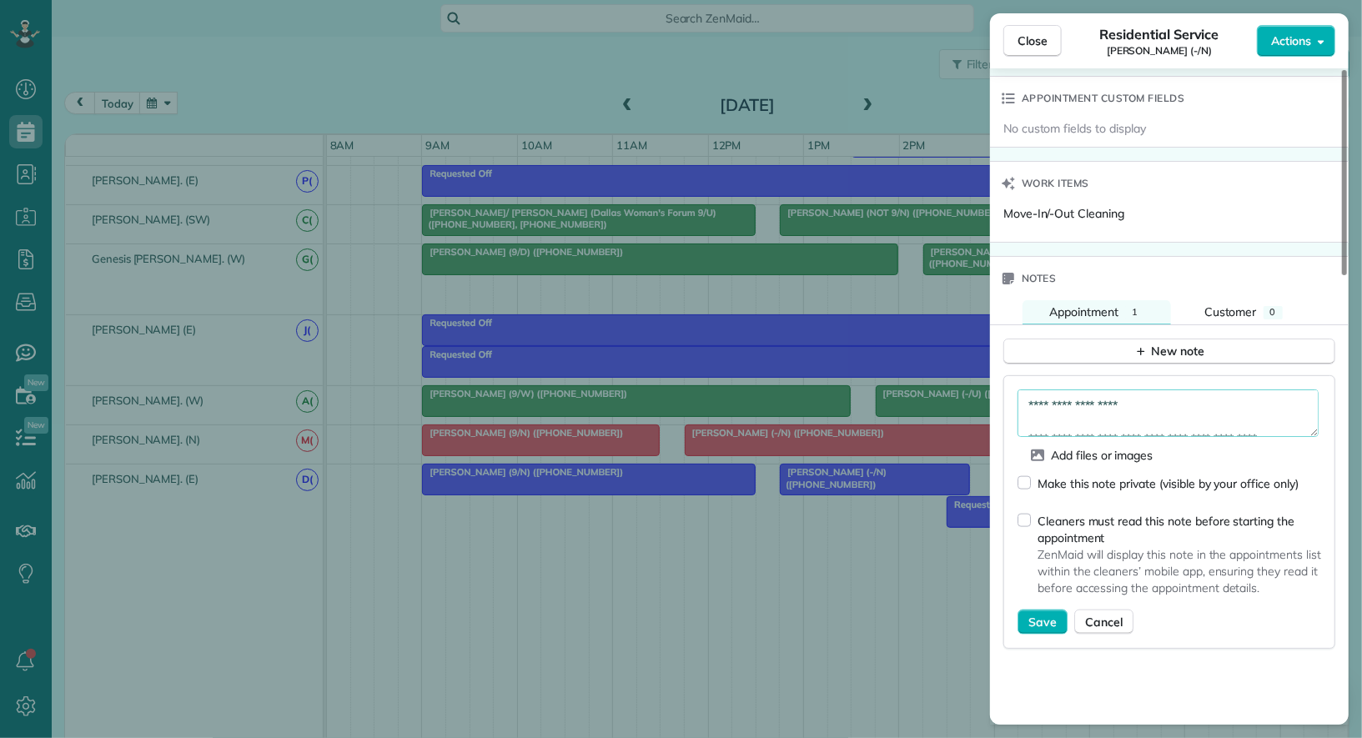
click at [1204, 400] on textarea "**********" at bounding box center [1168, 414] width 301 height 48
paste textarea "**********"
drag, startPoint x: 1278, startPoint y: 409, endPoint x: 1009, endPoint y: 406, distance: 269.5
click at [1006, 407] on div "**********" at bounding box center [1170, 512] width 332 height 274
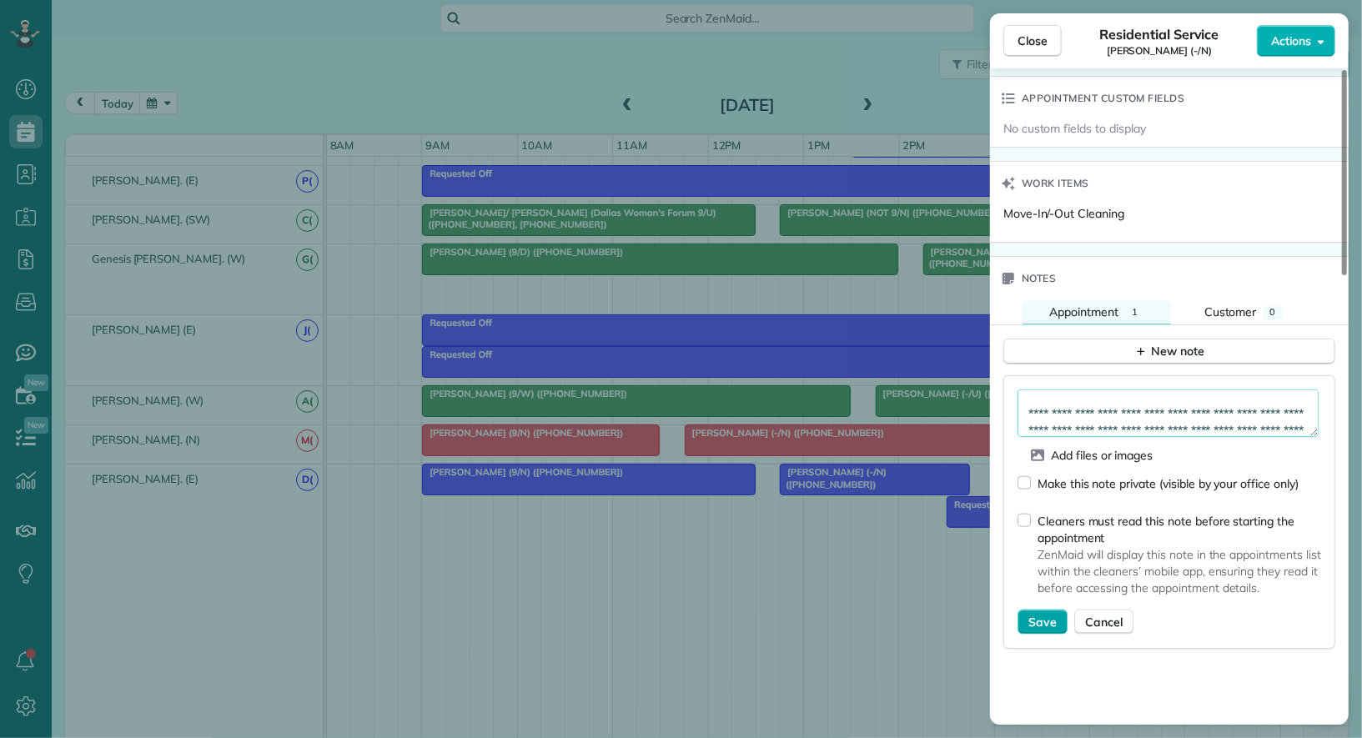
type textarea "**********"
click at [1052, 615] on span "Save" at bounding box center [1043, 622] width 28 height 17
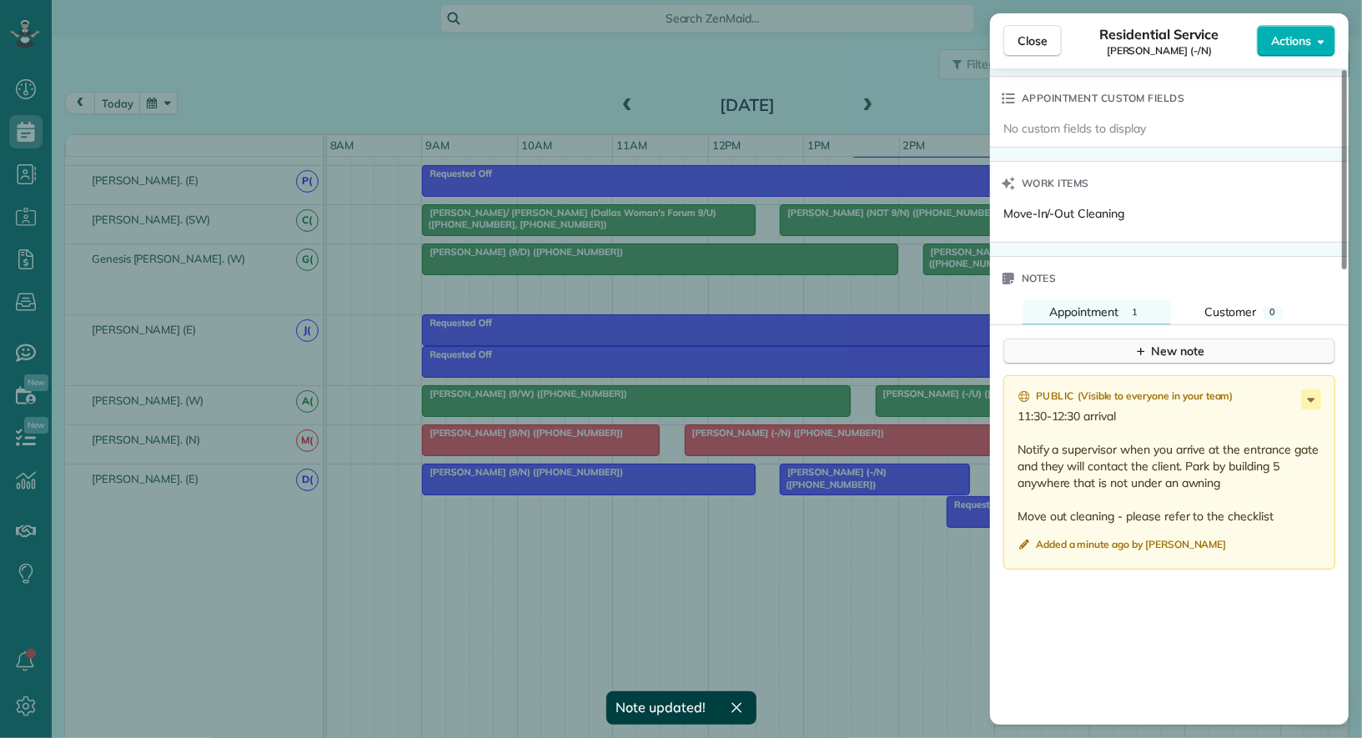
click at [1146, 348] on icon "button" at bounding box center [1141, 351] width 13 height 13
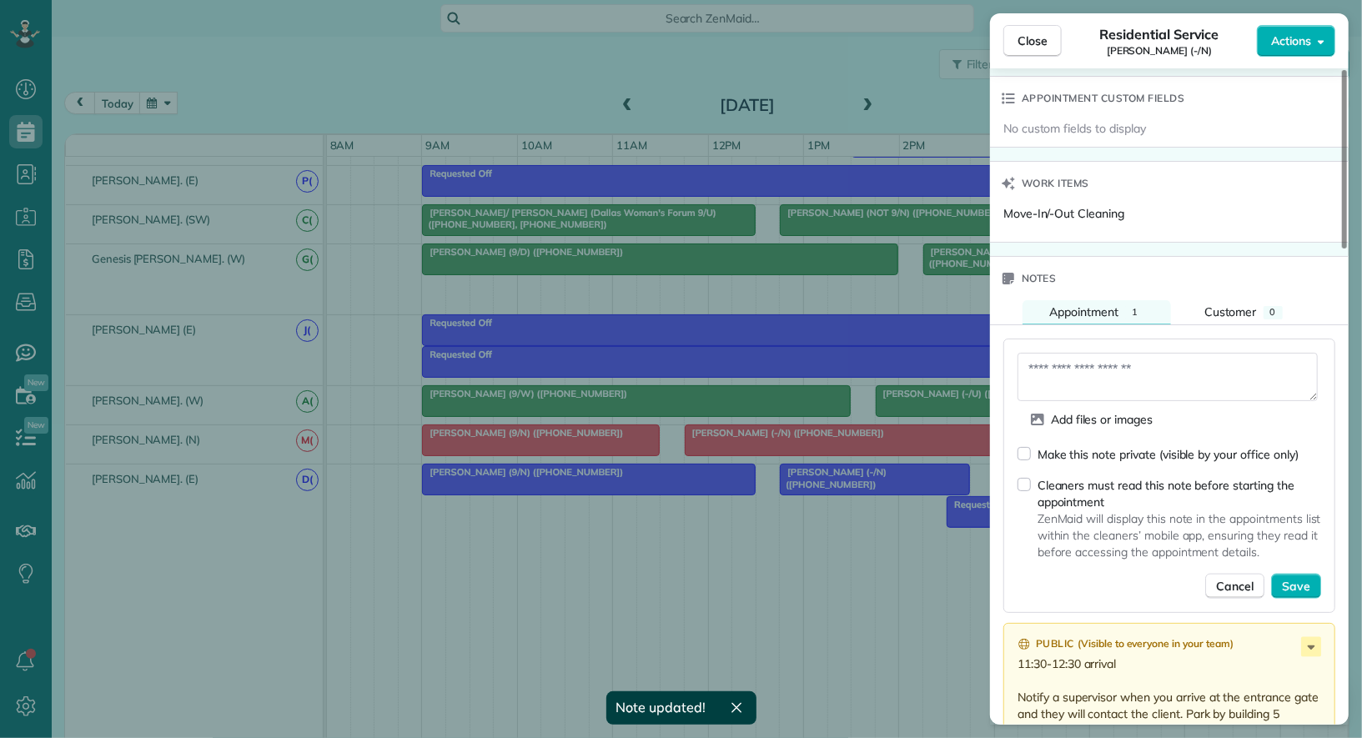
click at [1097, 446] on div "Make this note private (visible by your office only)" at bounding box center [1168, 454] width 261 height 17
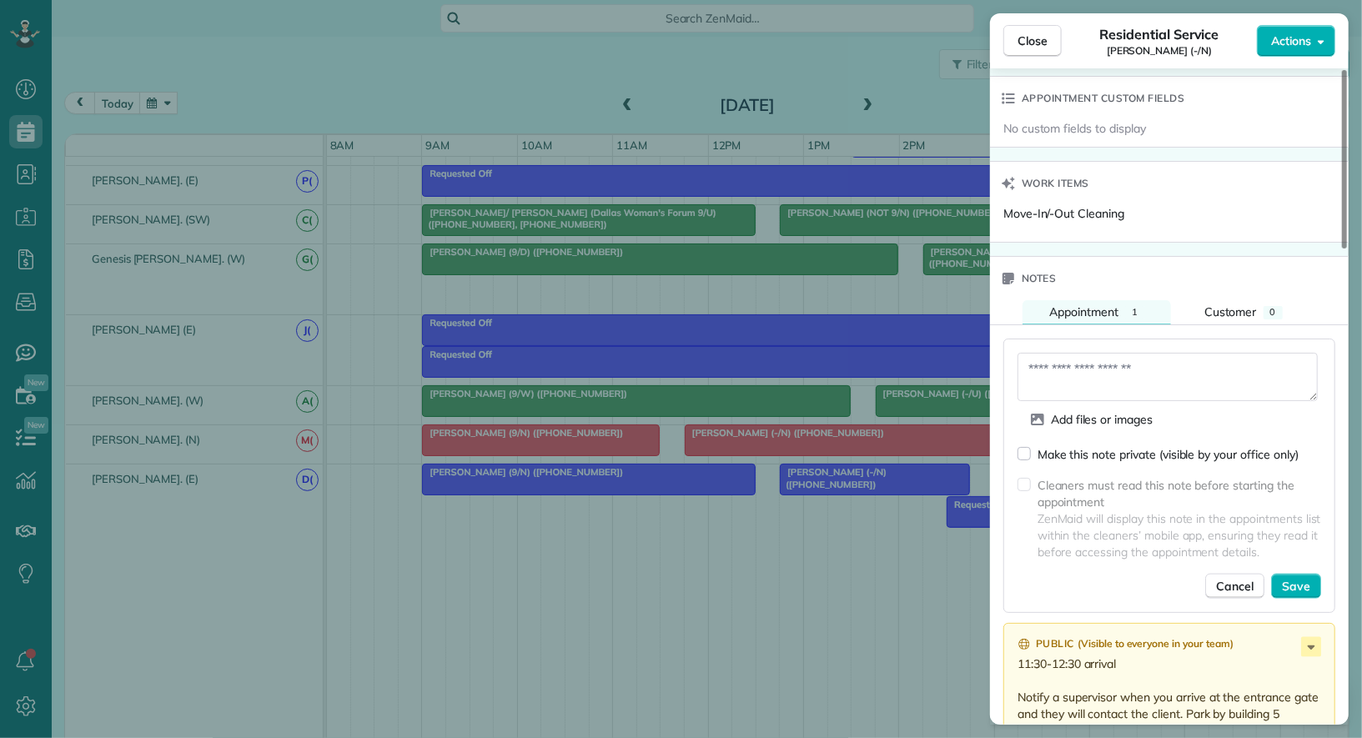
click at [1108, 360] on textarea at bounding box center [1168, 377] width 300 height 48
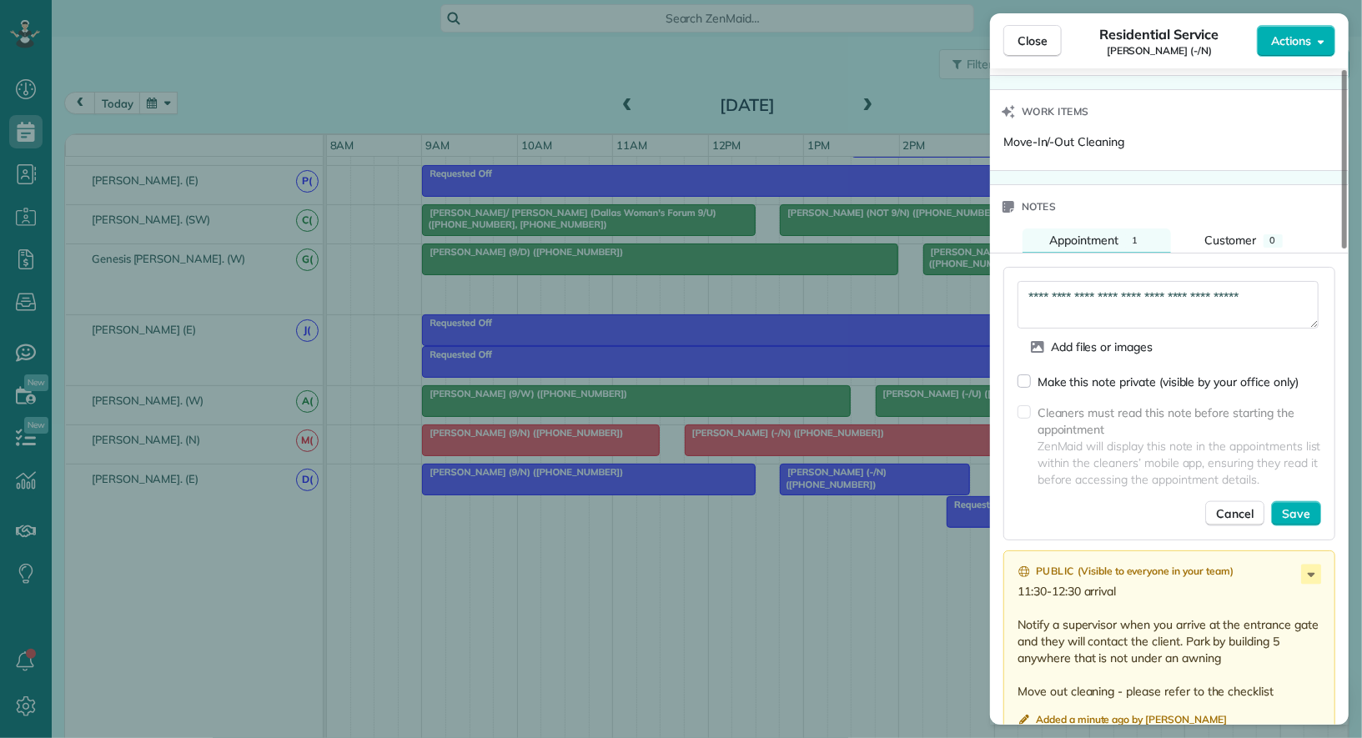
scroll to position [1212, 0]
type textarea "**********"
click at [1296, 508] on span "Save" at bounding box center [1296, 512] width 28 height 17
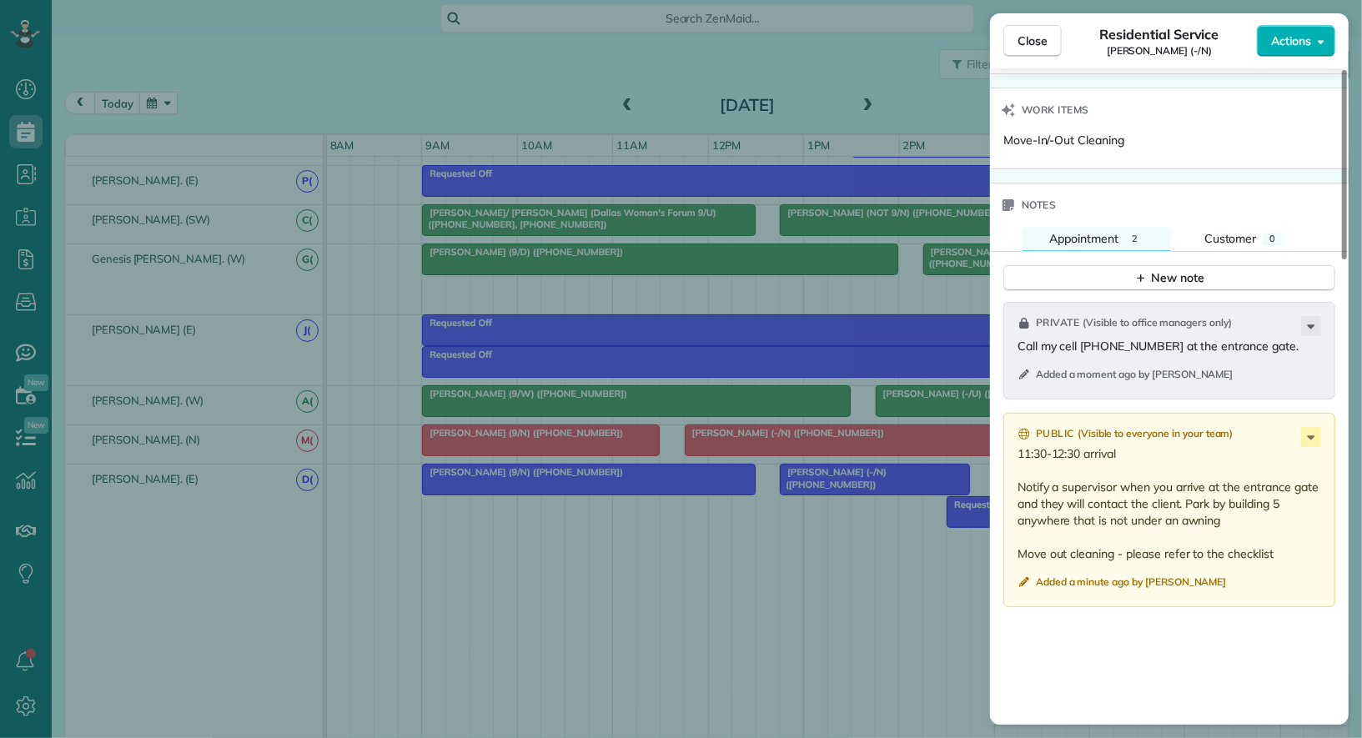
drag, startPoint x: 1272, startPoint y: 544, endPoint x: 1016, endPoint y: 477, distance: 264.7
click at [1016, 477] on div "Public ( Visible to everyone in your team ) 11:30-12:30 arrival Notify a superv…" at bounding box center [1170, 510] width 332 height 194
click at [1309, 427] on icon at bounding box center [1312, 437] width 20 height 20
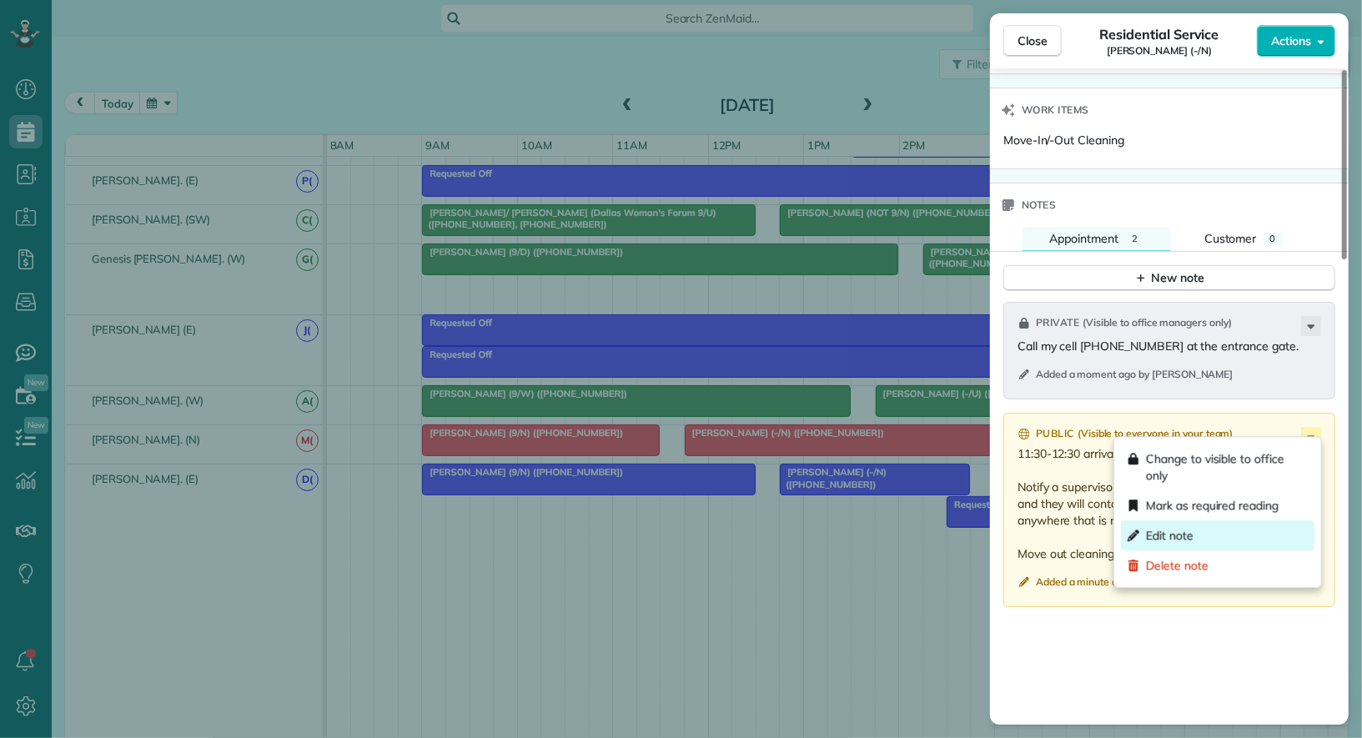
click at [1246, 526] on div "Edit note" at bounding box center [1218, 536] width 194 height 30
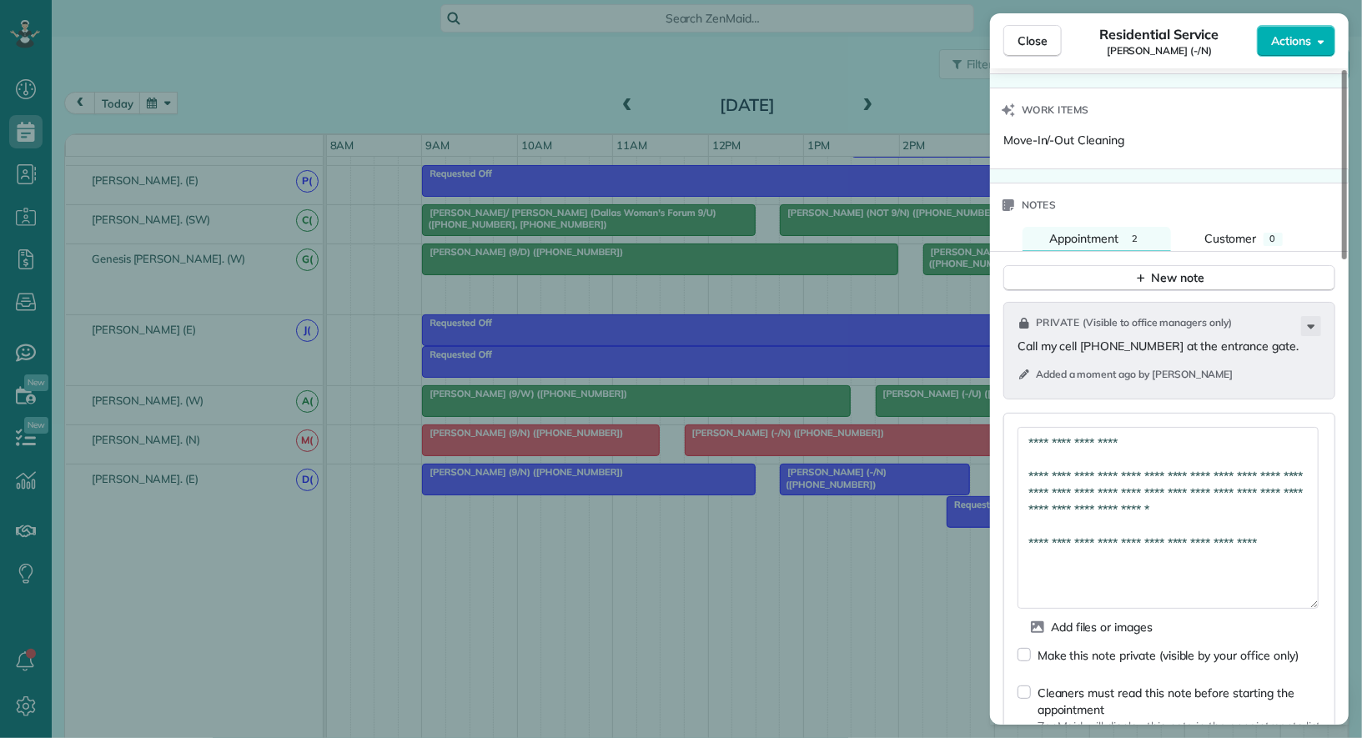
drag, startPoint x: 1313, startPoint y: 455, endPoint x: 1296, endPoint y: 586, distance: 132.2
click at [1296, 587] on textarea "**********" at bounding box center [1168, 518] width 301 height 182
click at [1292, 537] on textarea "**********" at bounding box center [1168, 516] width 301 height 179
paste textarea "**********"
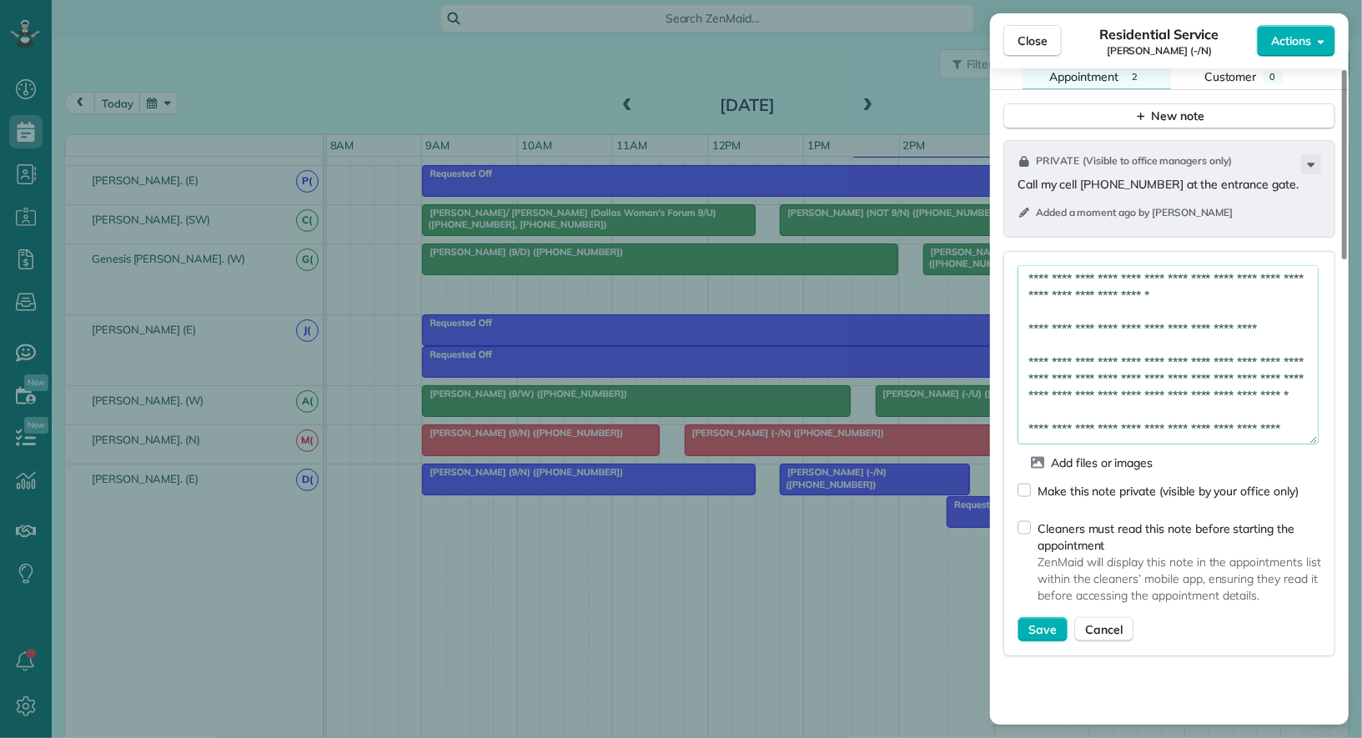
scroll to position [1390, 0]
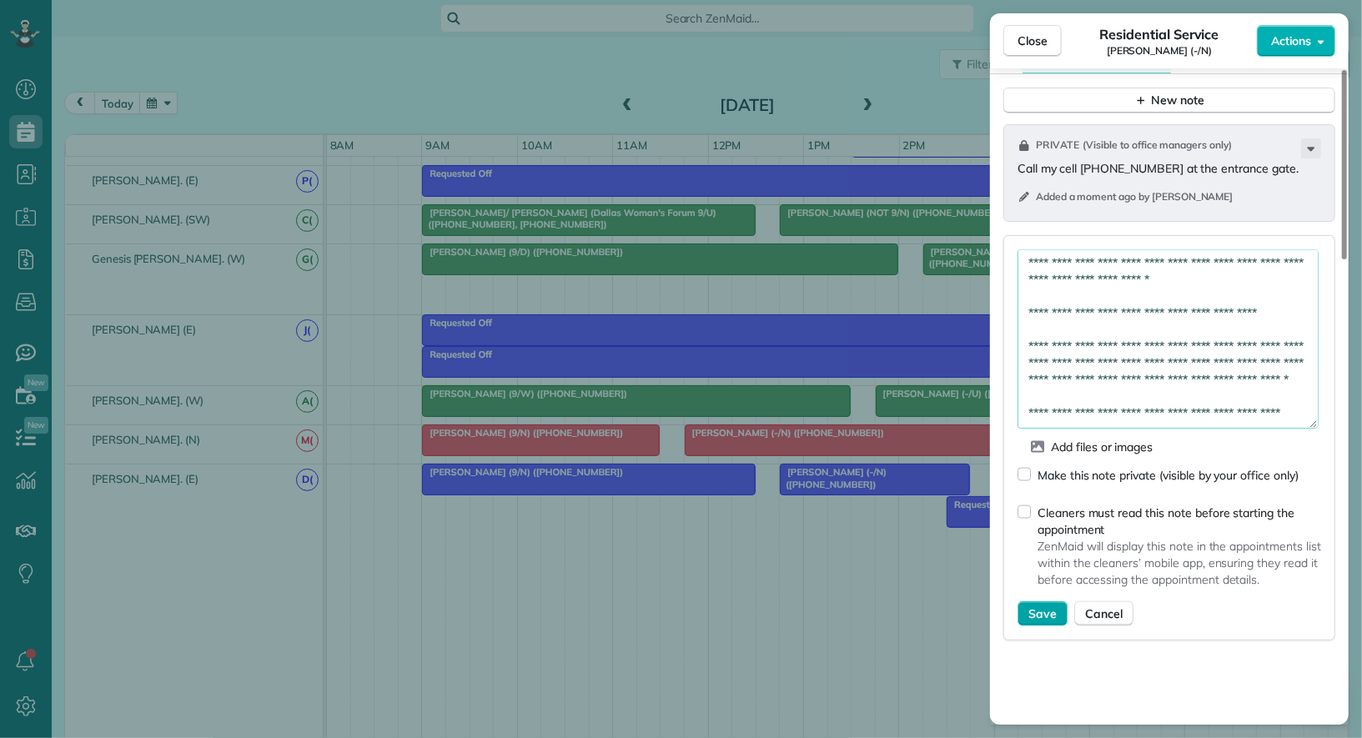
type textarea "**********"
click at [1045, 611] on span "Save" at bounding box center [1043, 614] width 28 height 17
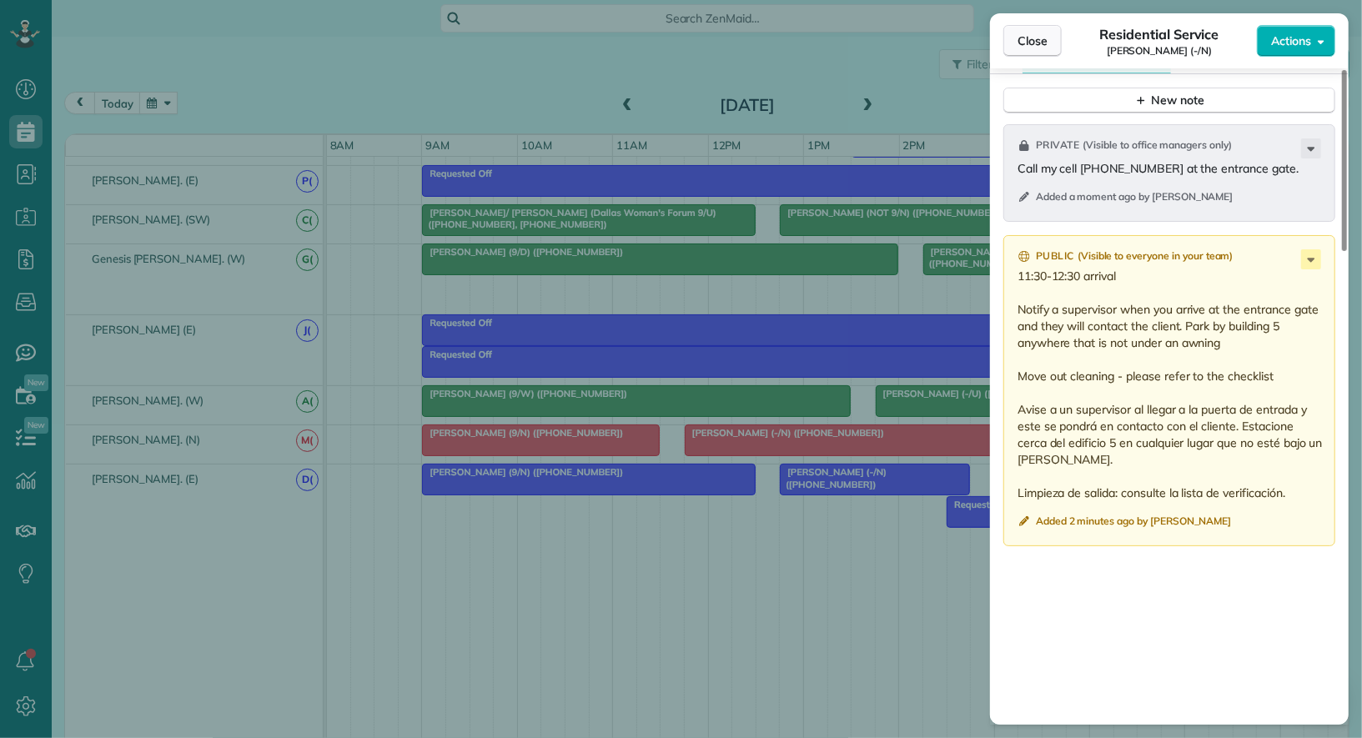
click at [1040, 40] on span "Close" at bounding box center [1033, 41] width 30 height 17
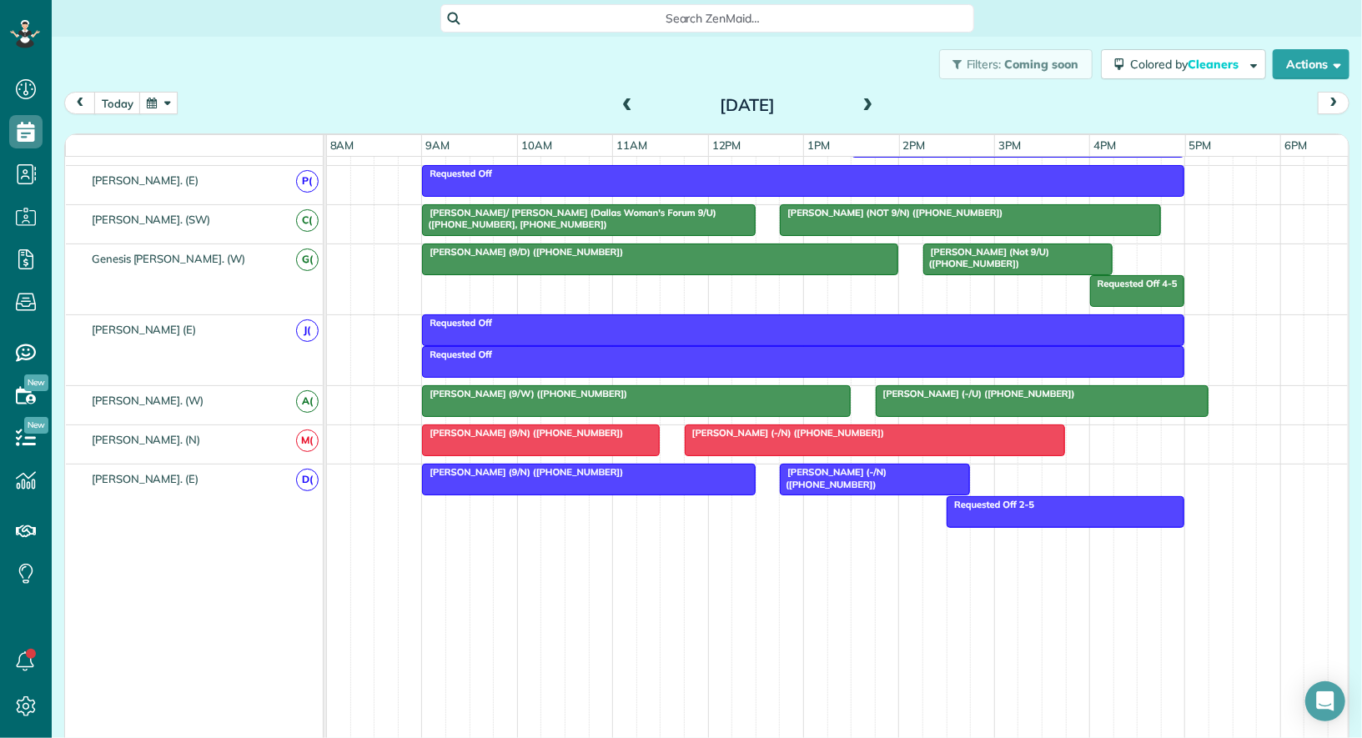
click at [842, 431] on div at bounding box center [876, 440] width 380 height 30
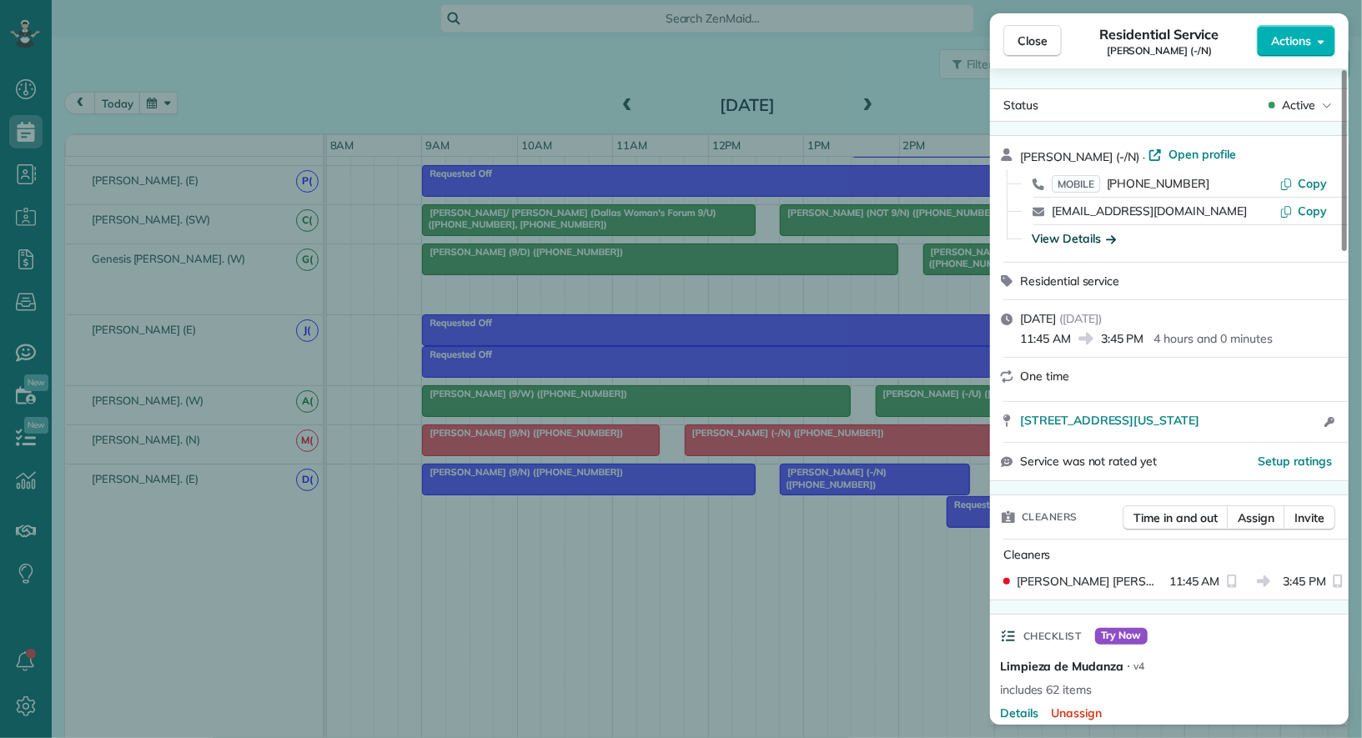
click at [1087, 242] on div "View Details" at bounding box center [1074, 238] width 84 height 17
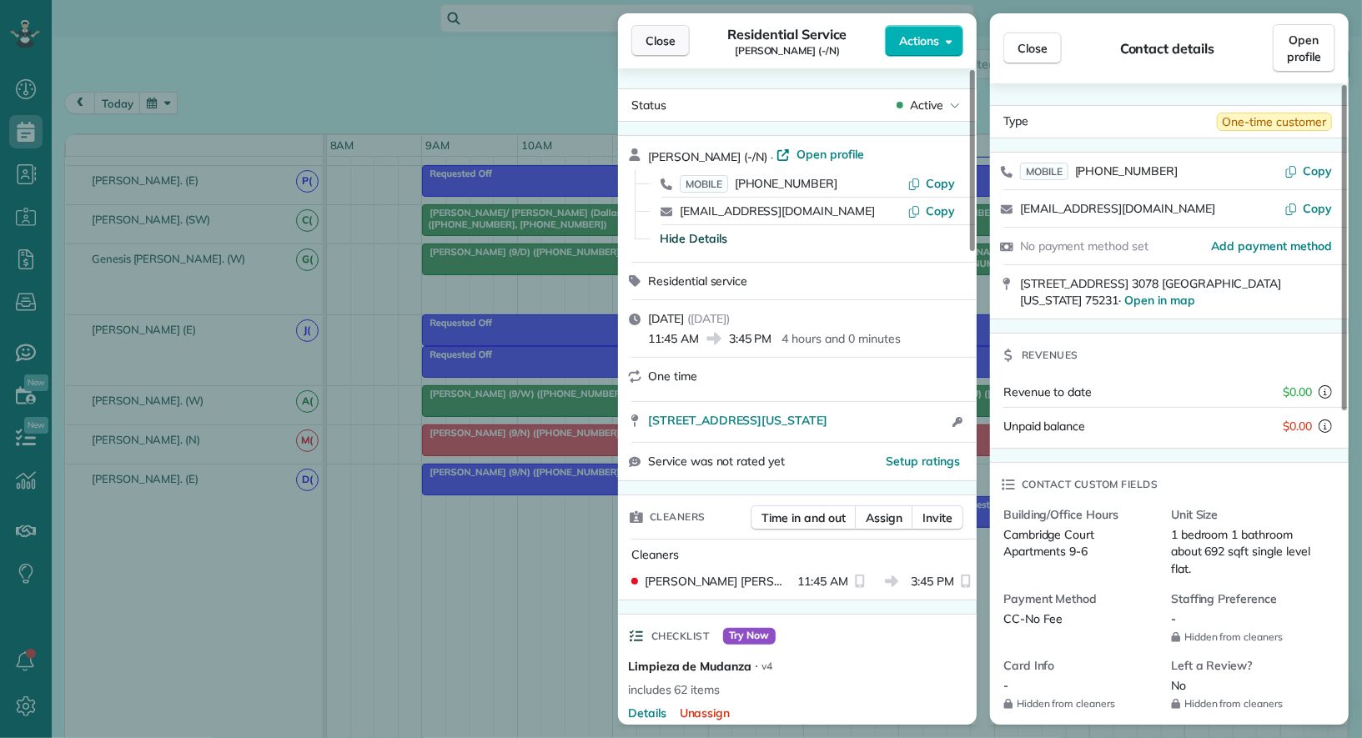
click at [667, 38] on span "Close" at bounding box center [661, 41] width 30 height 17
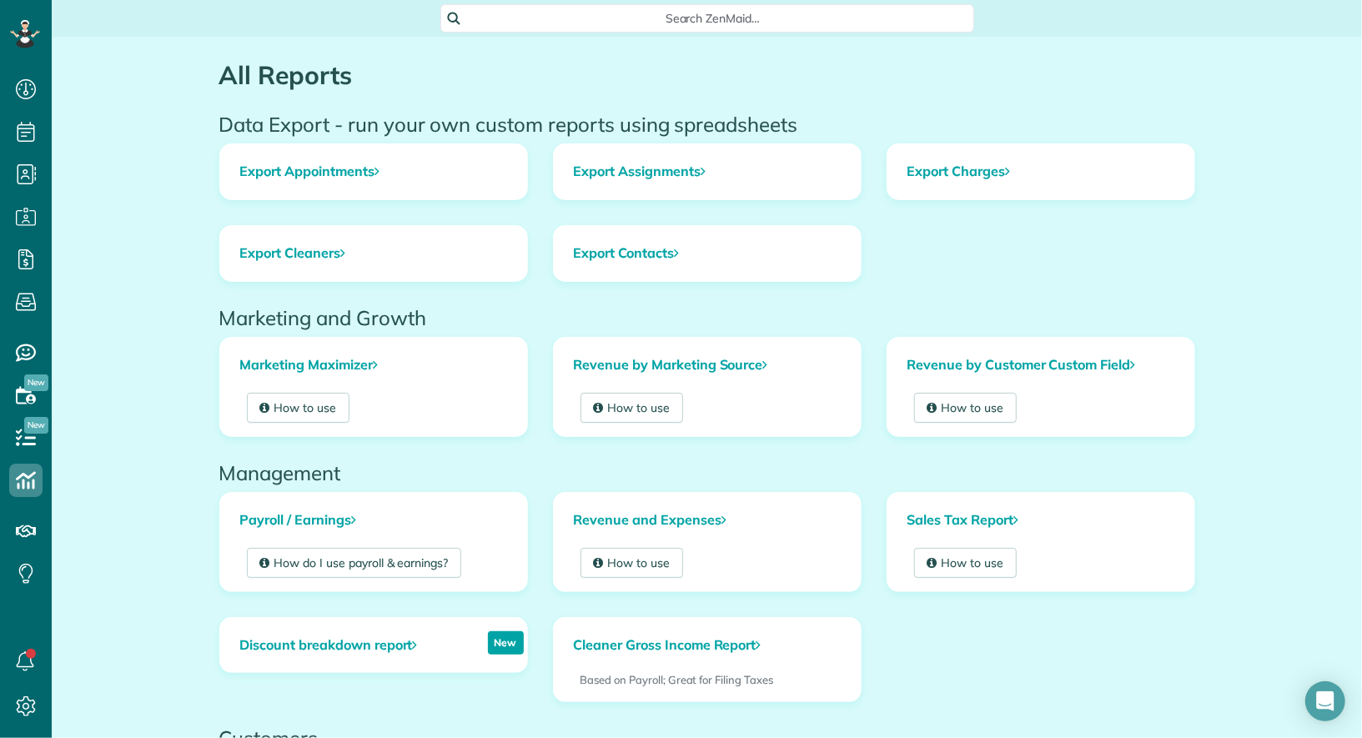
scroll to position [7, 7]
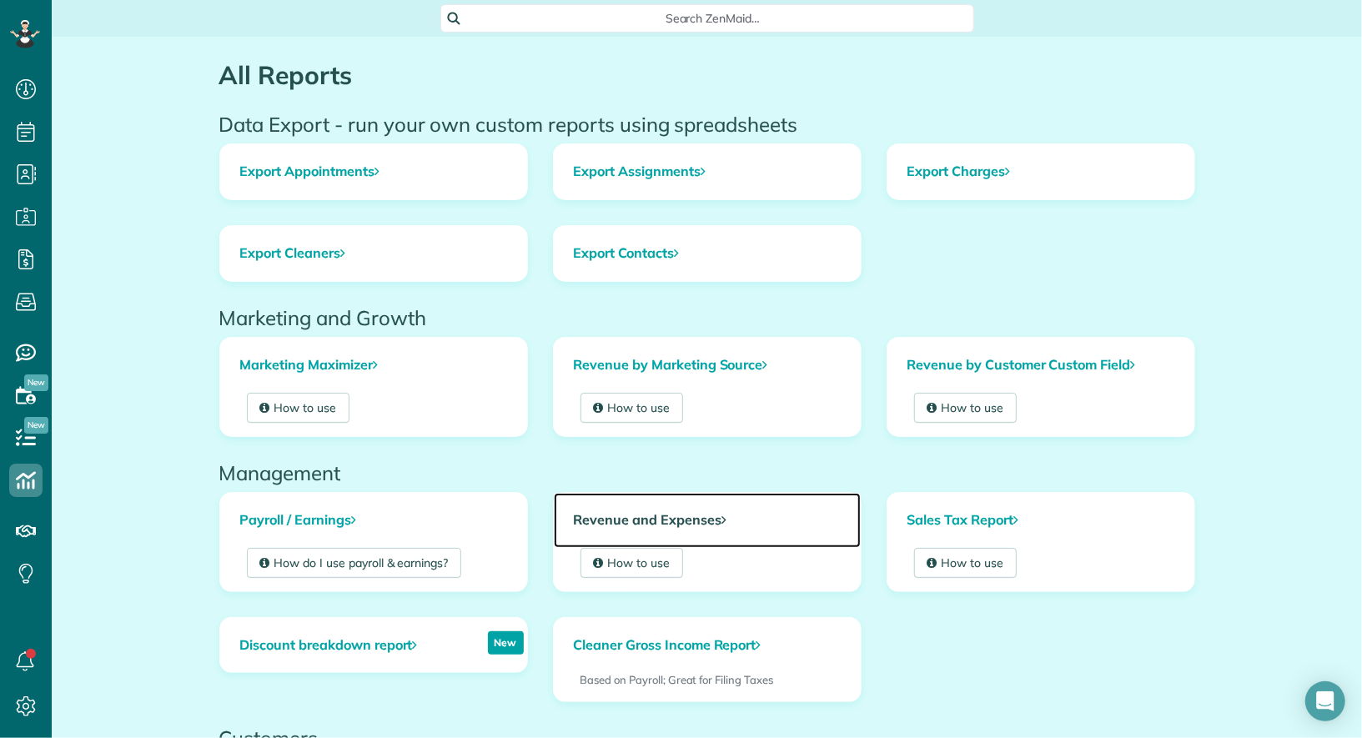
click at [639, 521] on link "Revenue and Expenses" at bounding box center [707, 520] width 307 height 55
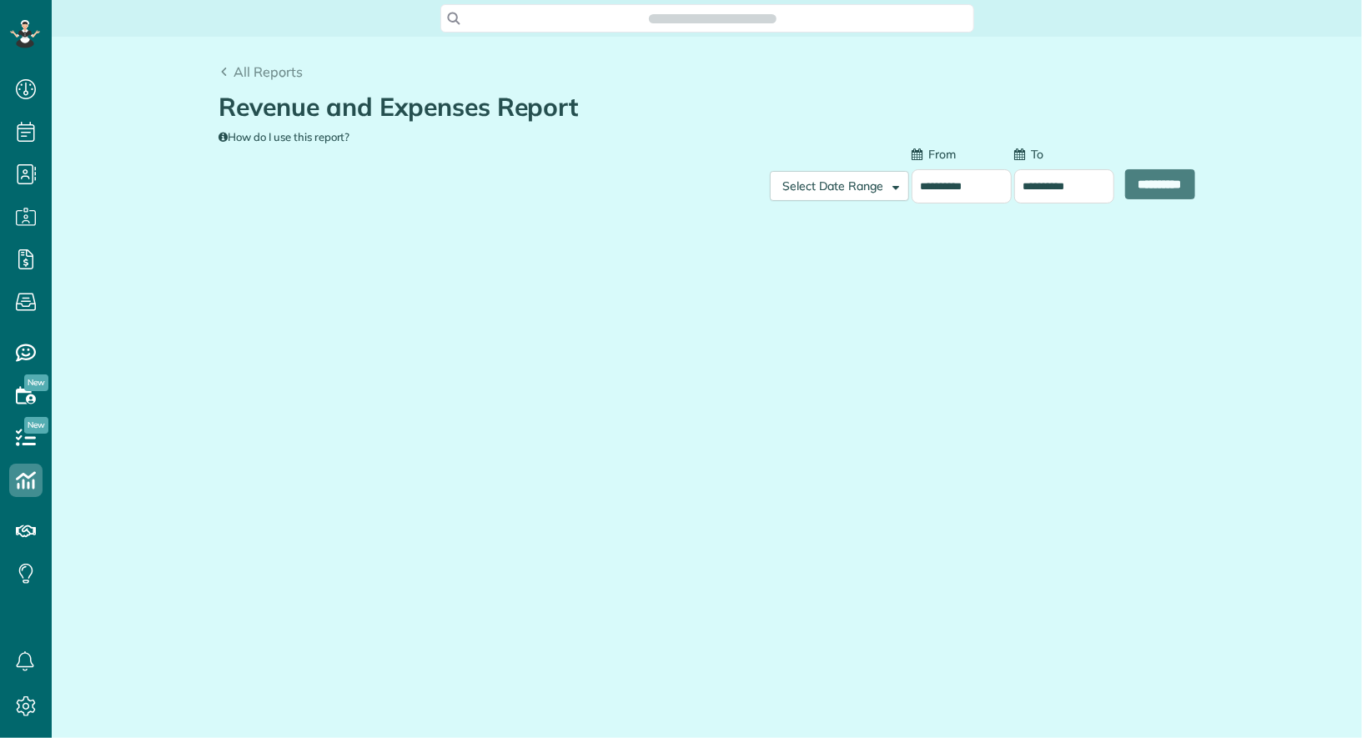
scroll to position [7, 7]
type input "**********"
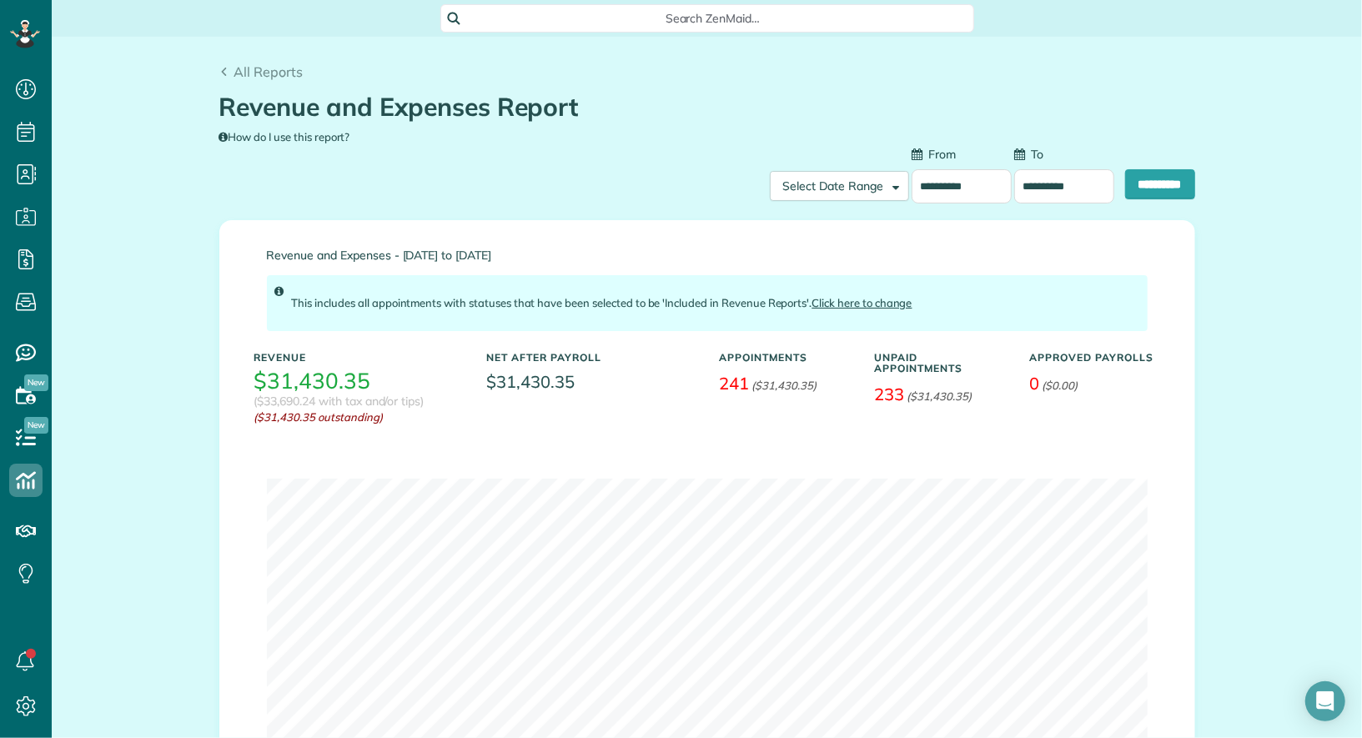
click at [941, 169] on input "**********" at bounding box center [962, 186] width 100 height 34
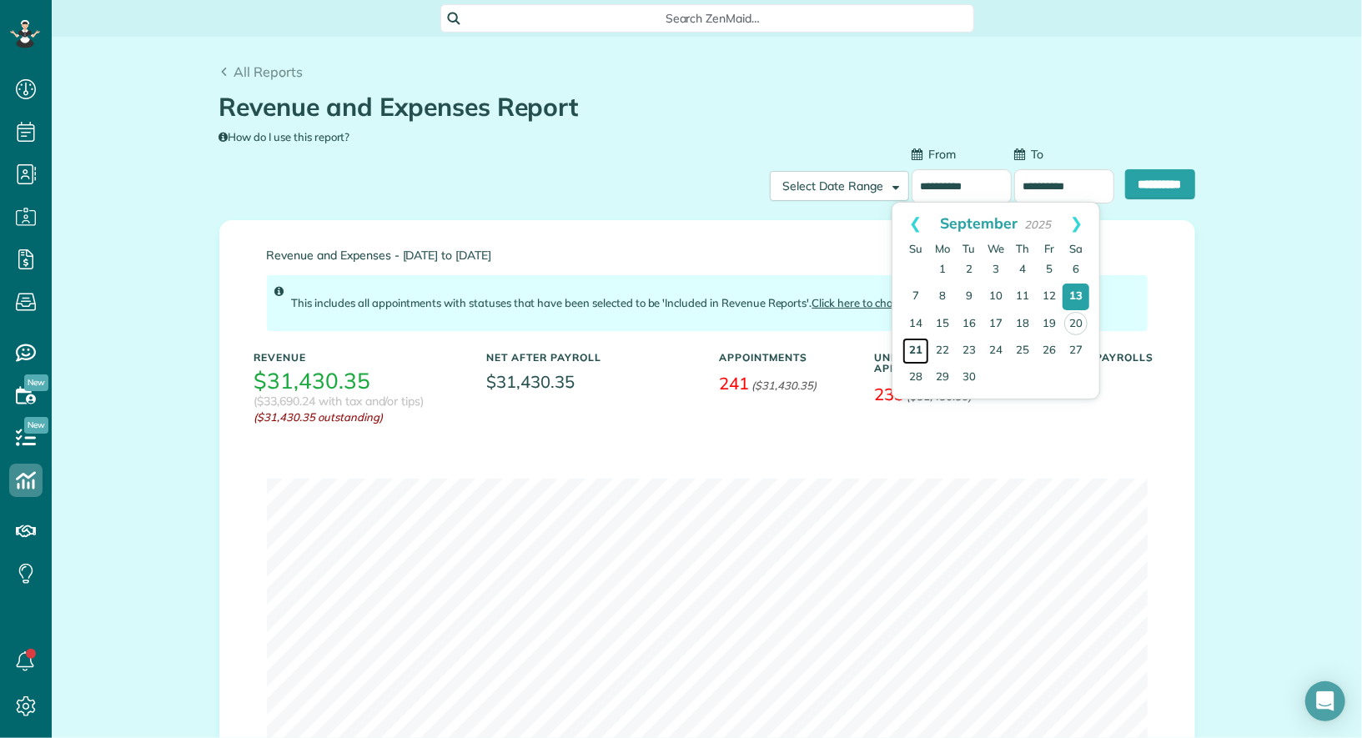
click at [913, 350] on link "21" at bounding box center [916, 351] width 27 height 27
type input "**********"
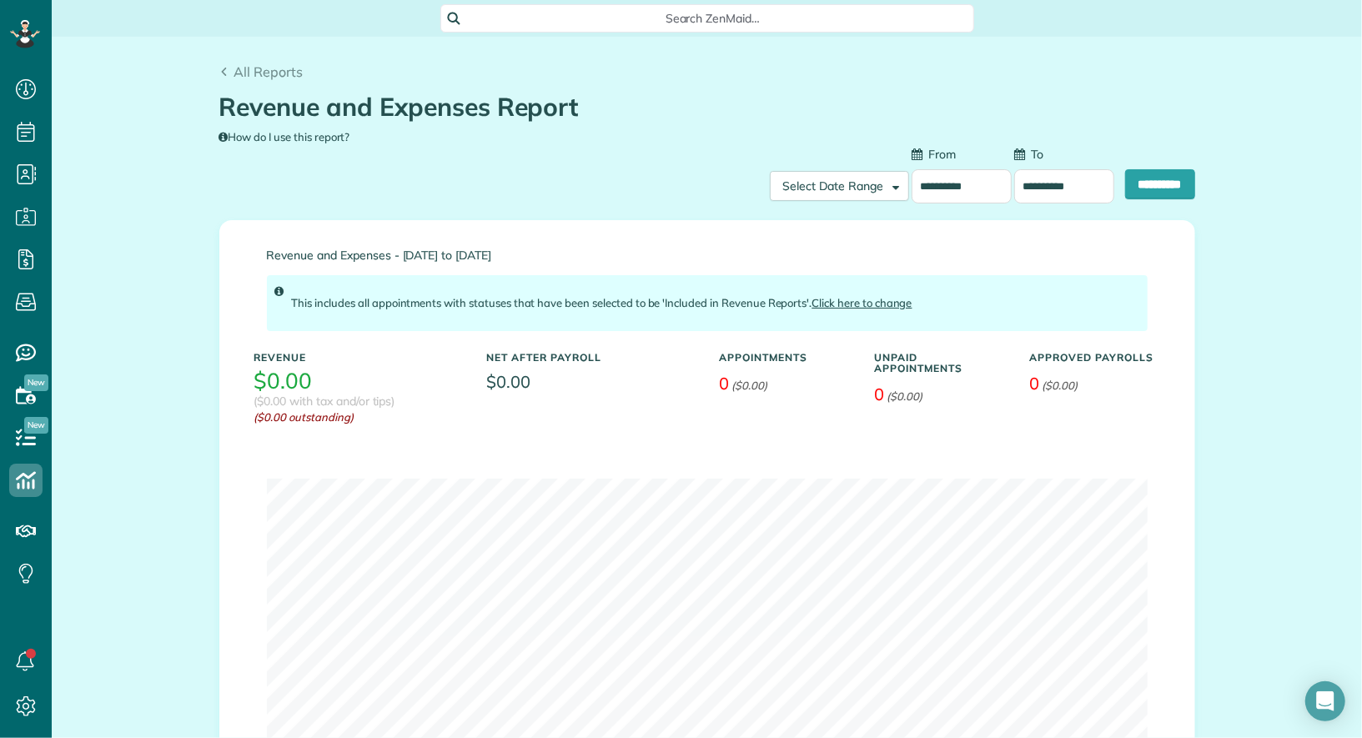
click at [1026, 194] on input "**********" at bounding box center [1065, 186] width 100 height 34
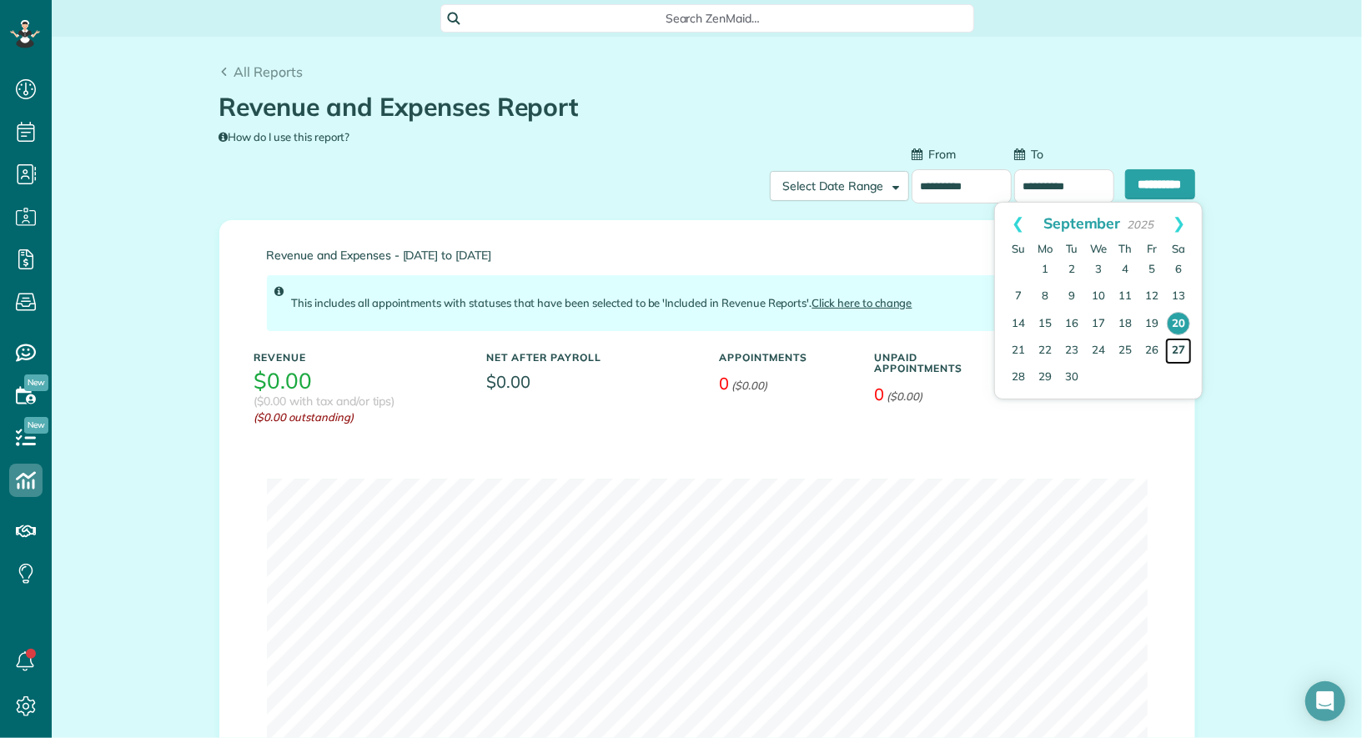
click at [1182, 346] on link "27" at bounding box center [1179, 351] width 27 height 27
type input "**********"
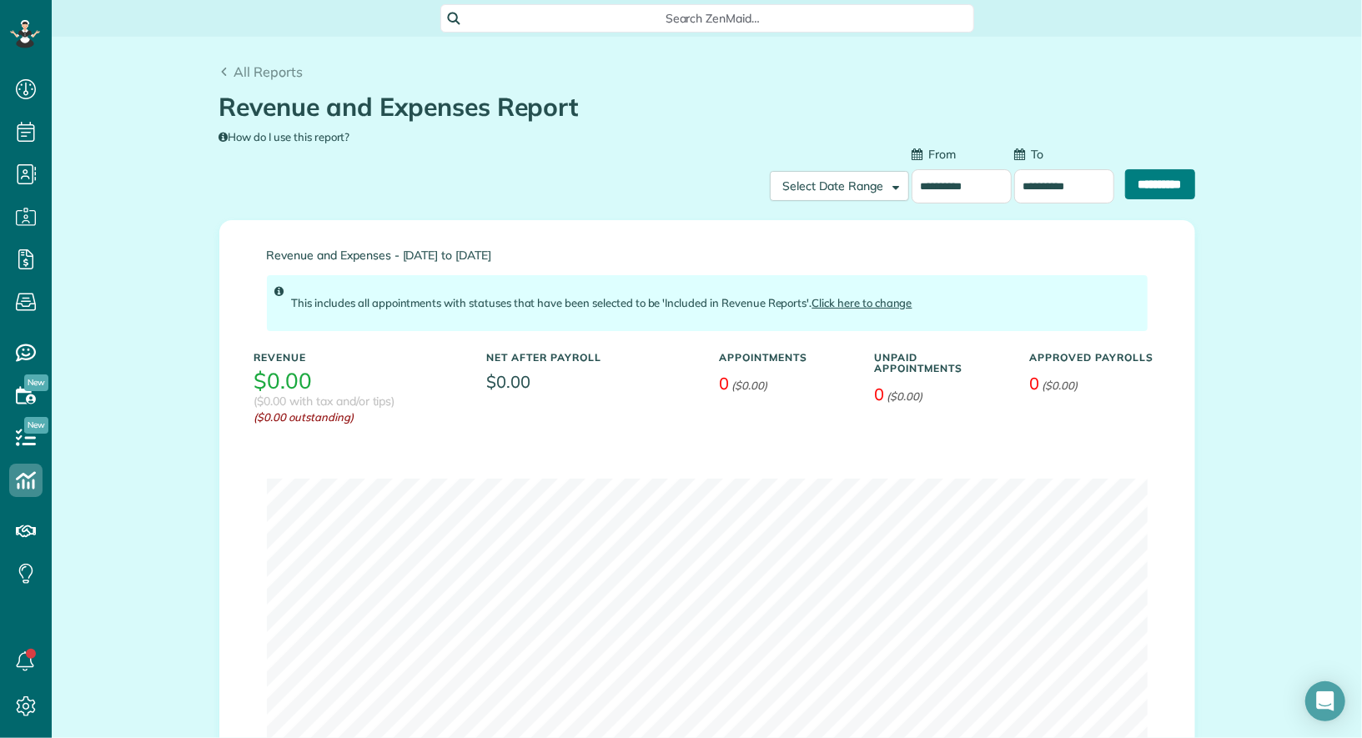
click at [1157, 194] on input "**********" at bounding box center [1160, 184] width 70 height 30
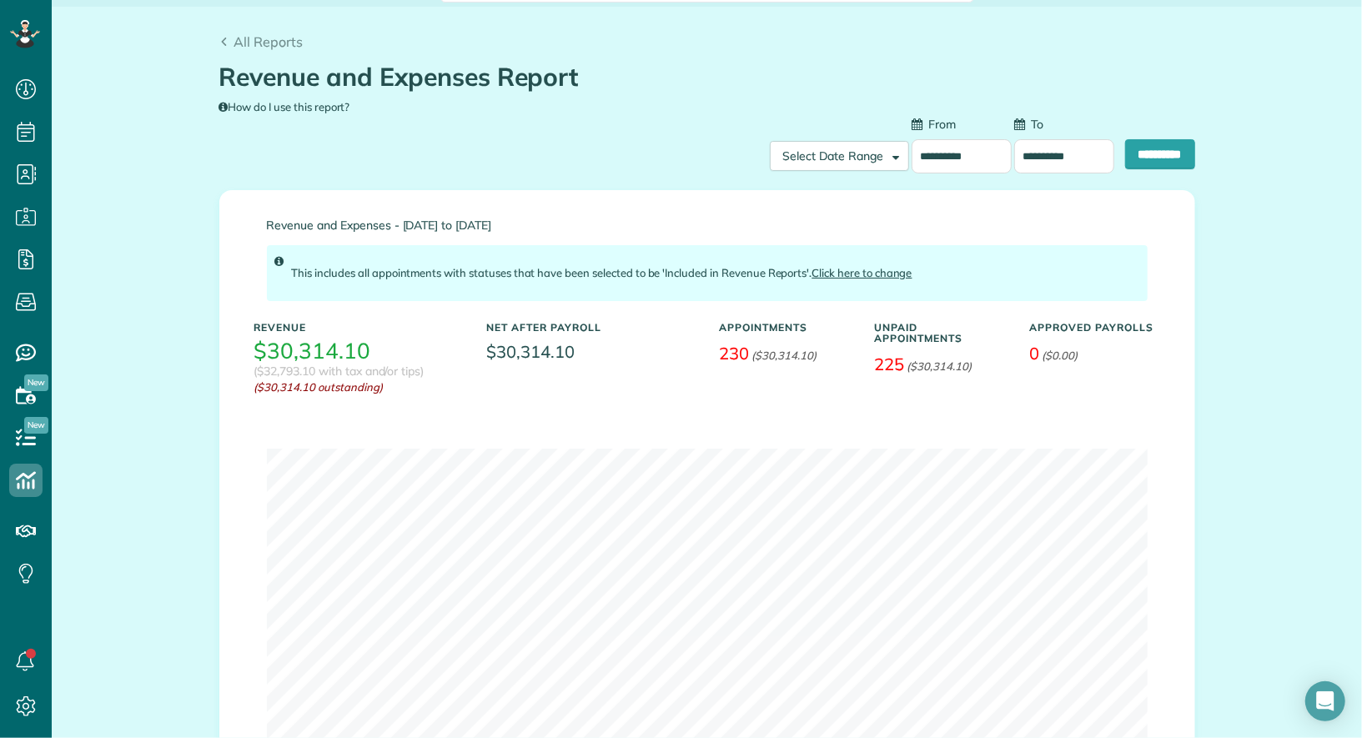
scroll to position [32, 0]
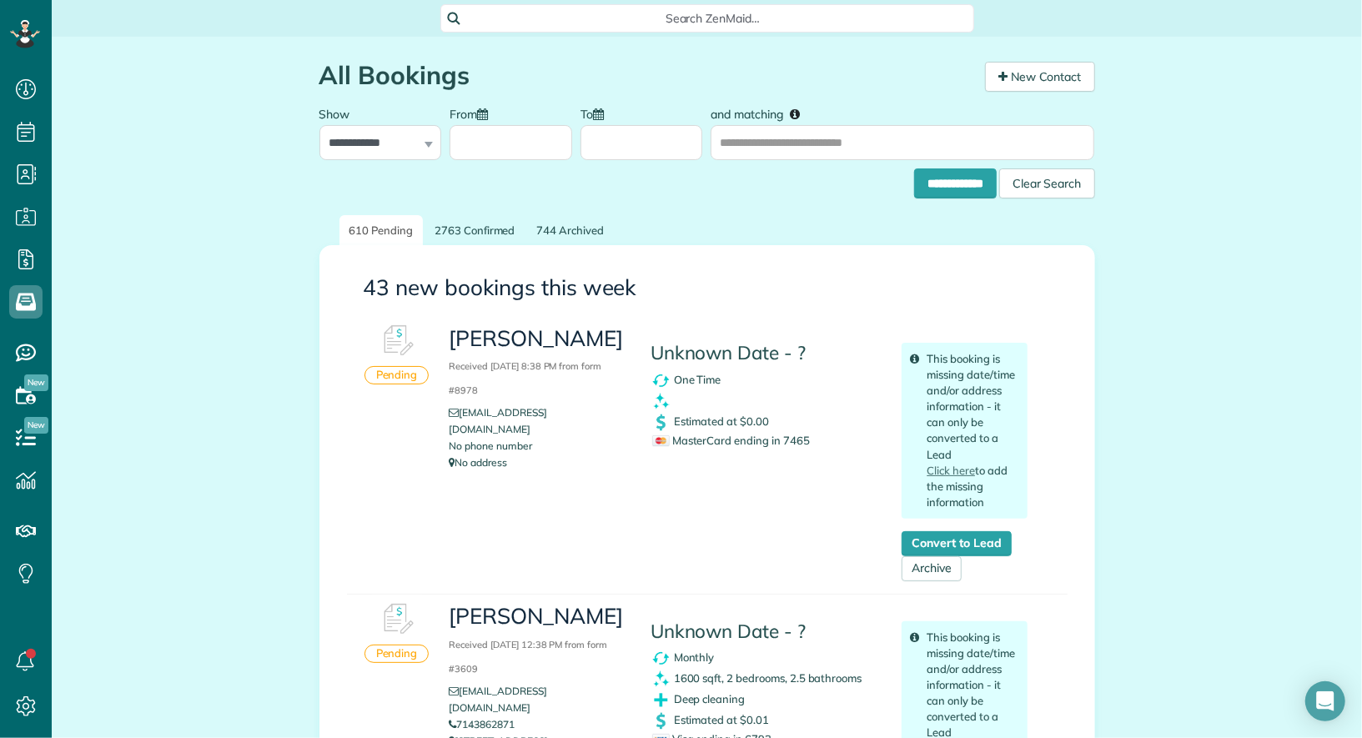
scroll to position [7, 7]
click at [929, 569] on link "Archive" at bounding box center [932, 568] width 60 height 25
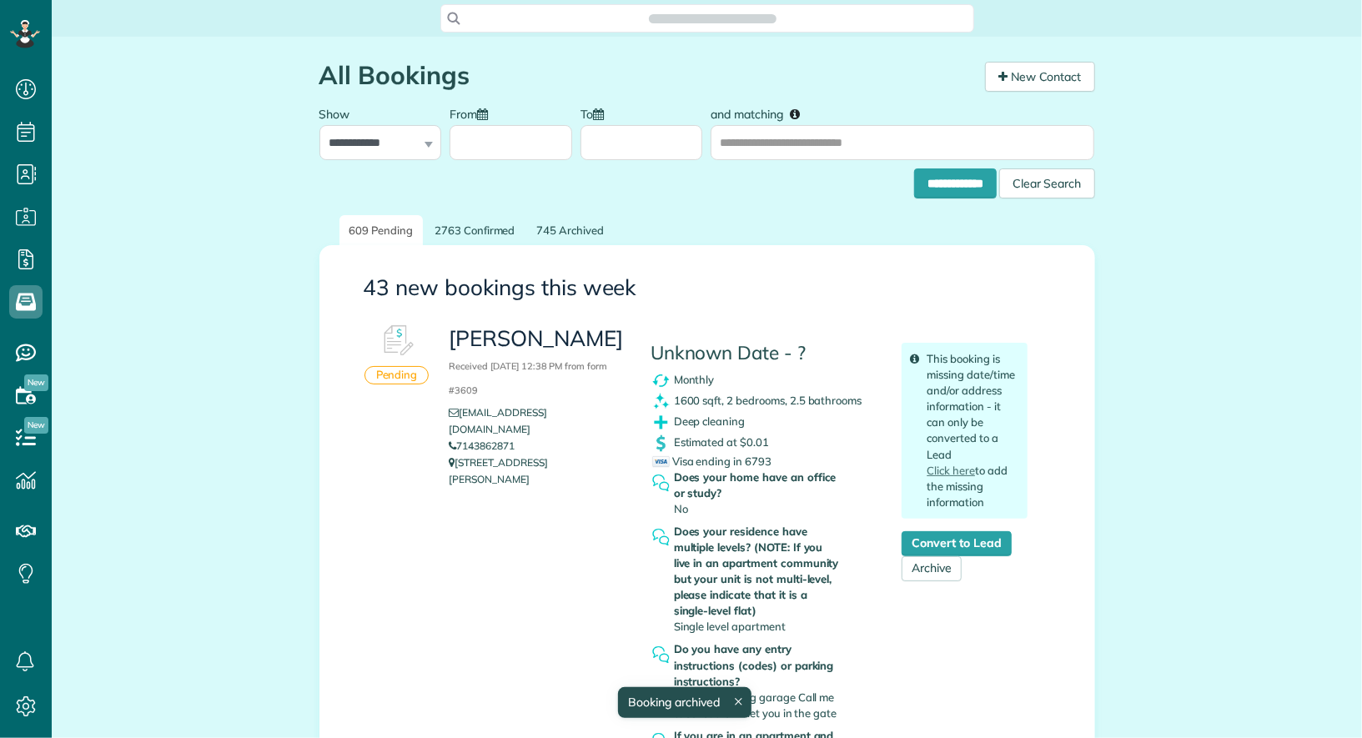
scroll to position [738, 51]
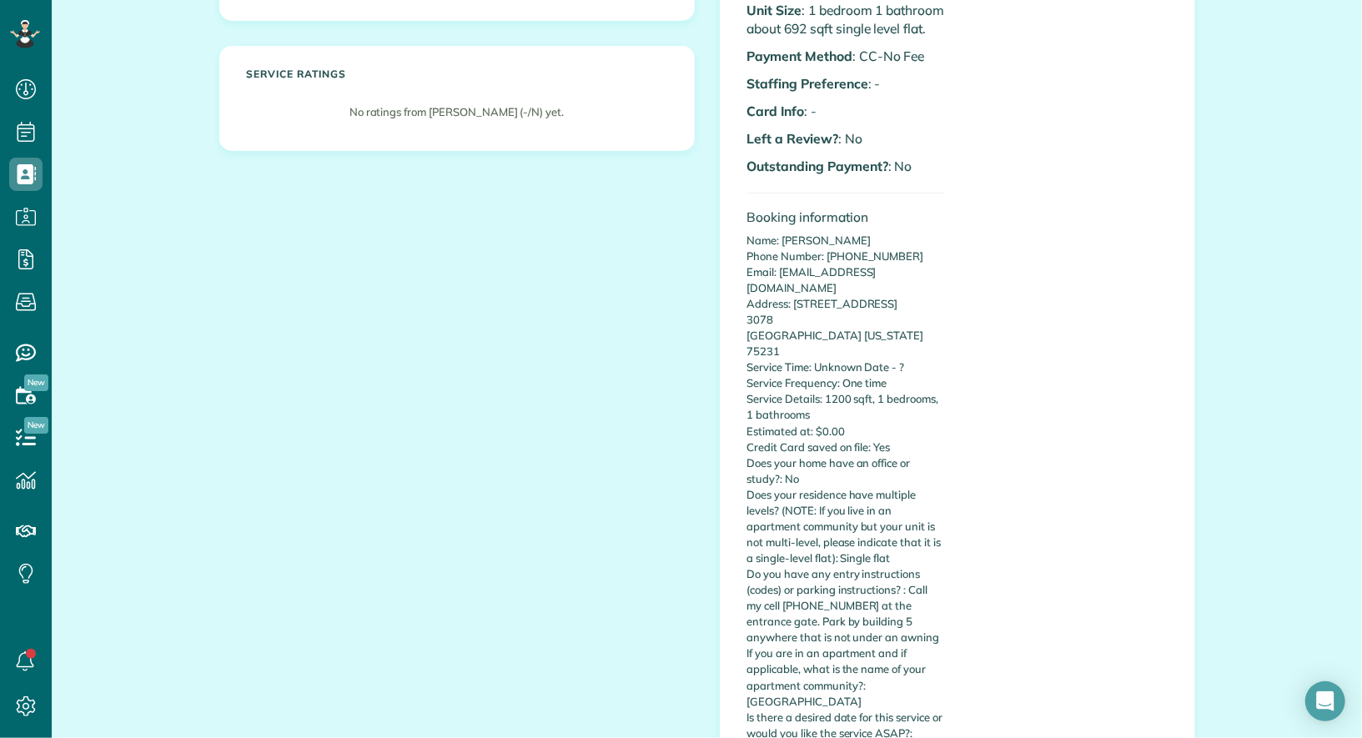
scroll to position [365, 0]
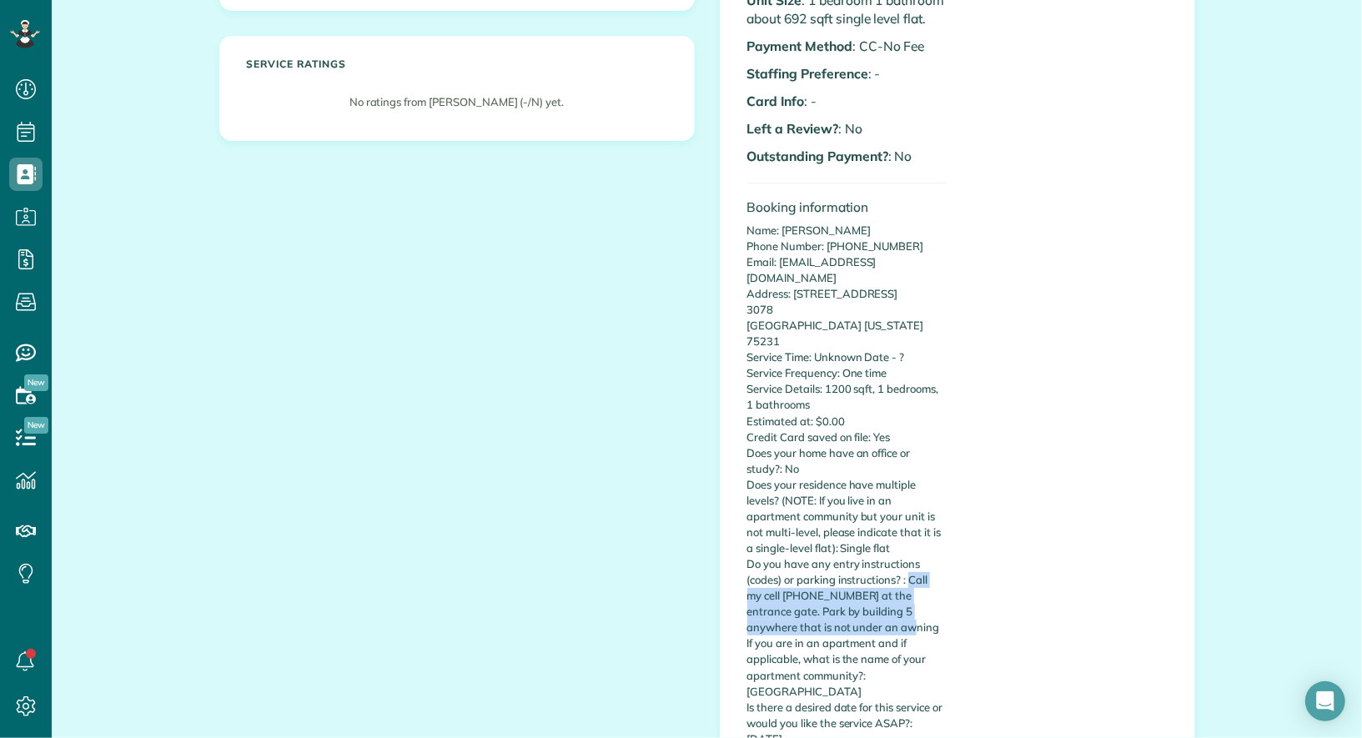
drag, startPoint x: 879, startPoint y: 611, endPoint x: 909, endPoint y: 572, distance: 49.9
click at [909, 572] on p "Name: [PERSON_NAME] Phone Number: [PHONE_NUMBER] Email: [EMAIL_ADDRESS][DOMAIN_…" at bounding box center [847, 485] width 198 height 525
copy p "Call my cell [PHONE_NUMBER] at the entrance gate. Park by building 5 anywhere t…"
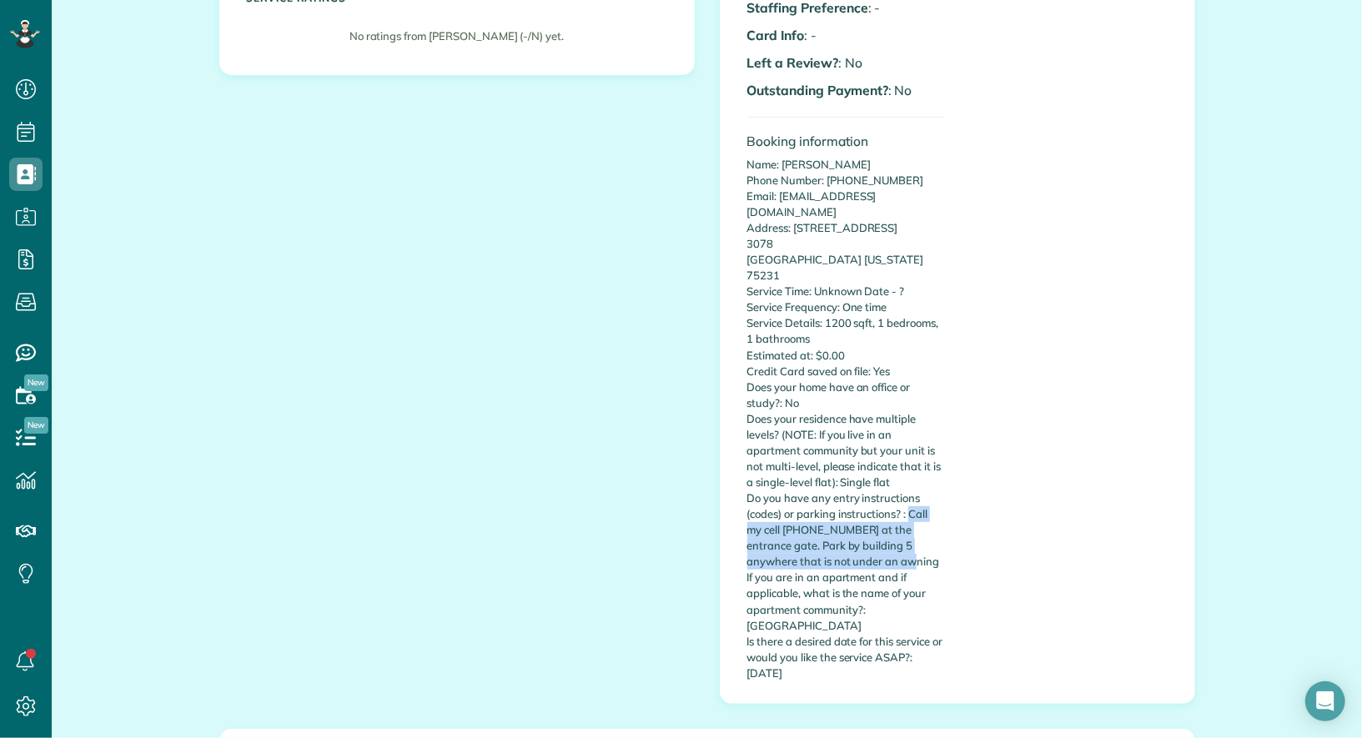
scroll to position [434, 0]
